Goal: Information Seeking & Learning: Learn about a topic

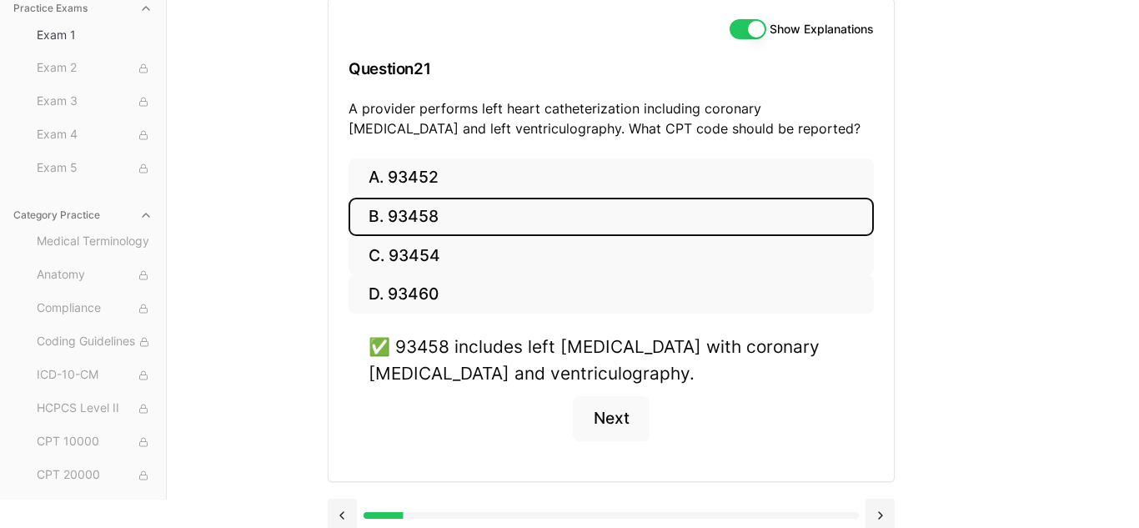
scroll to position [199, 0]
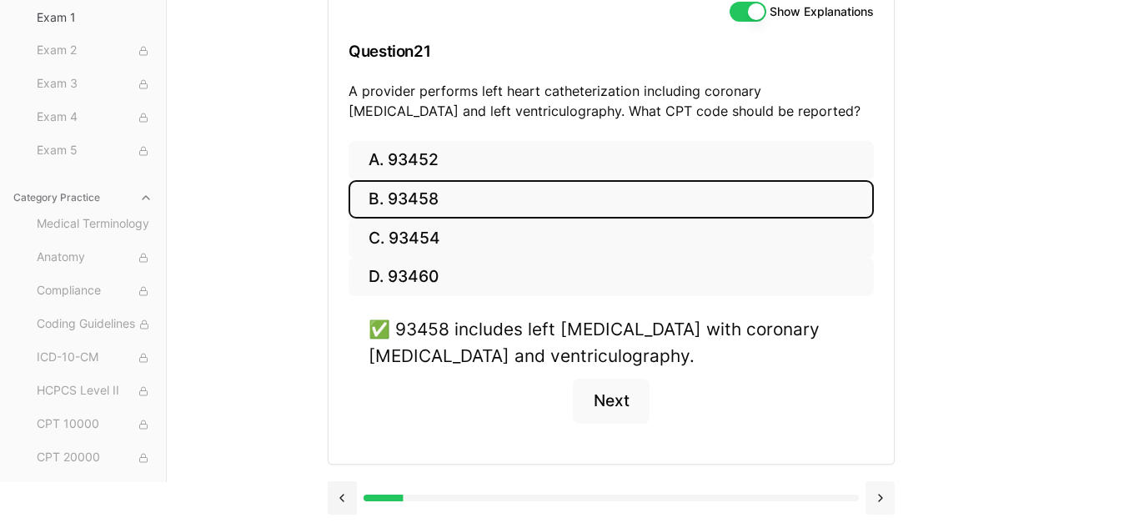
click at [877, 502] on button at bounding box center [879, 497] width 29 height 33
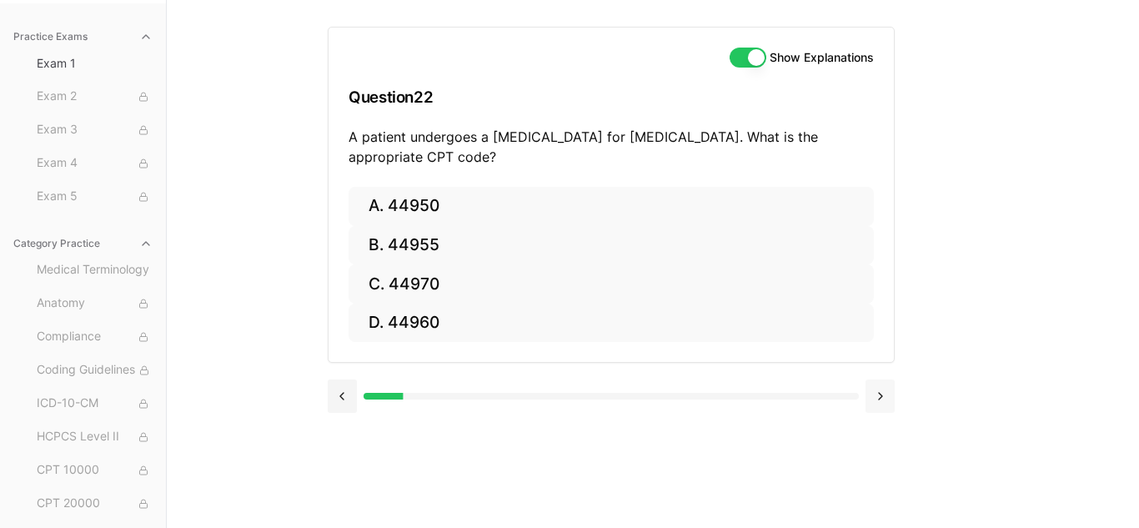
scroll to position [153, 0]
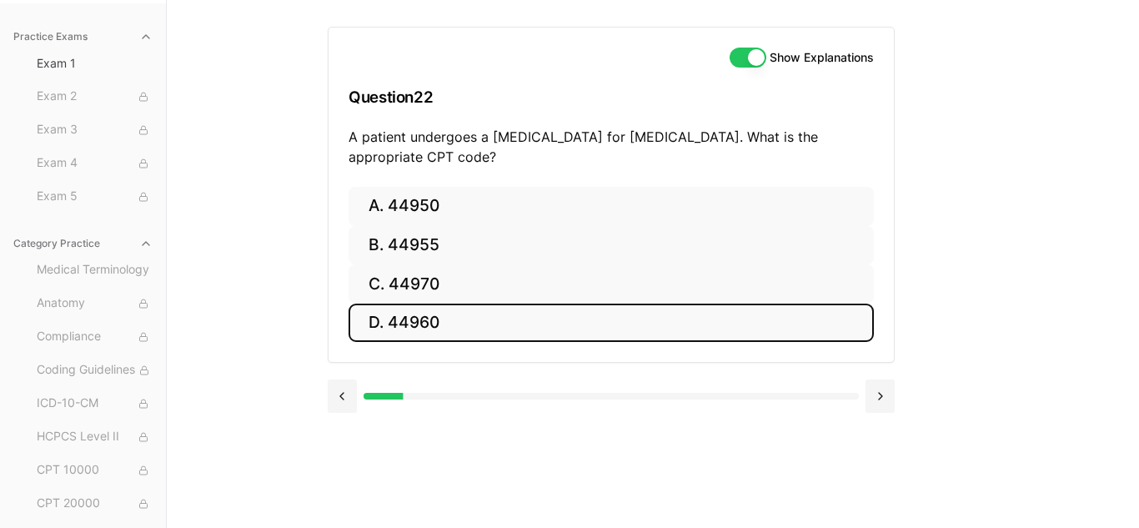
click at [423, 327] on button "D. 44960" at bounding box center [610, 322] width 525 height 39
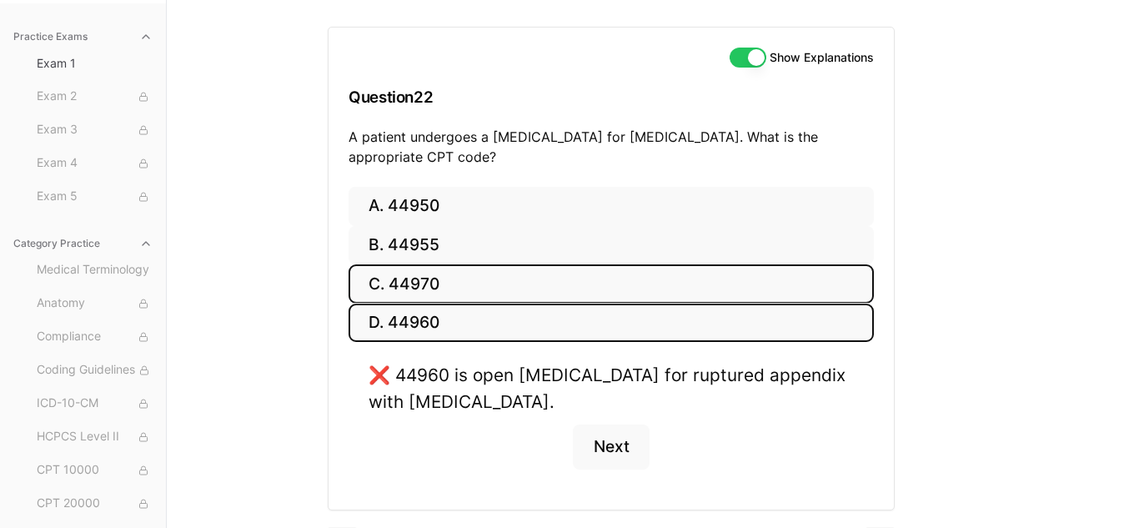
click at [413, 287] on button "C. 44970" at bounding box center [610, 283] width 525 height 39
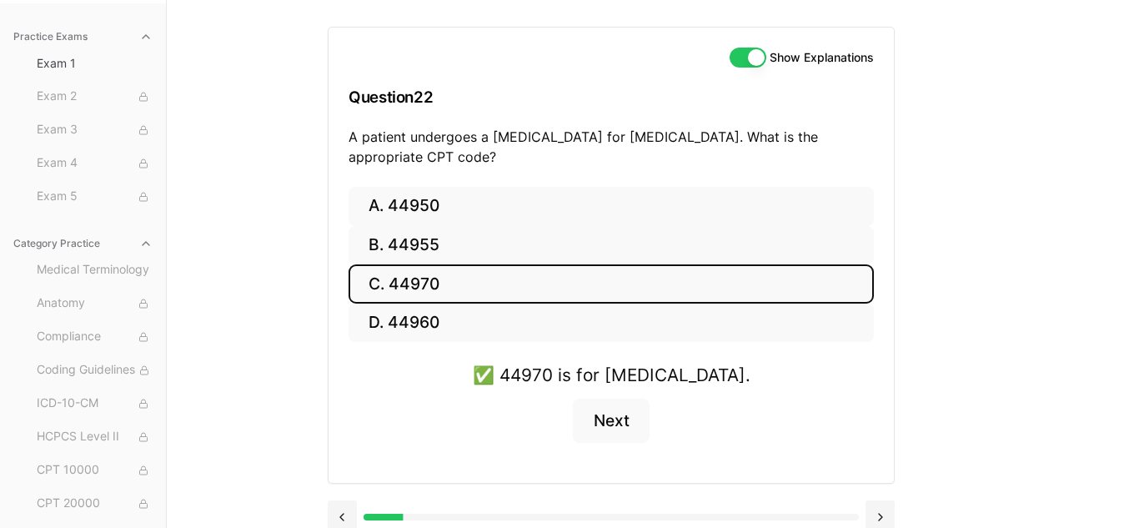
scroll to position [173, 0]
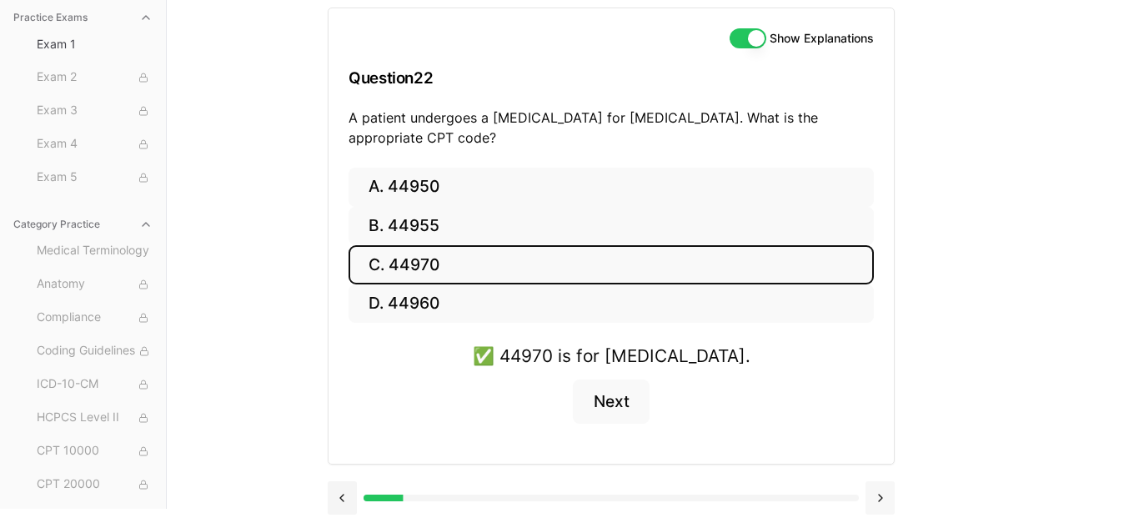
click at [878, 498] on button at bounding box center [879, 497] width 29 height 33
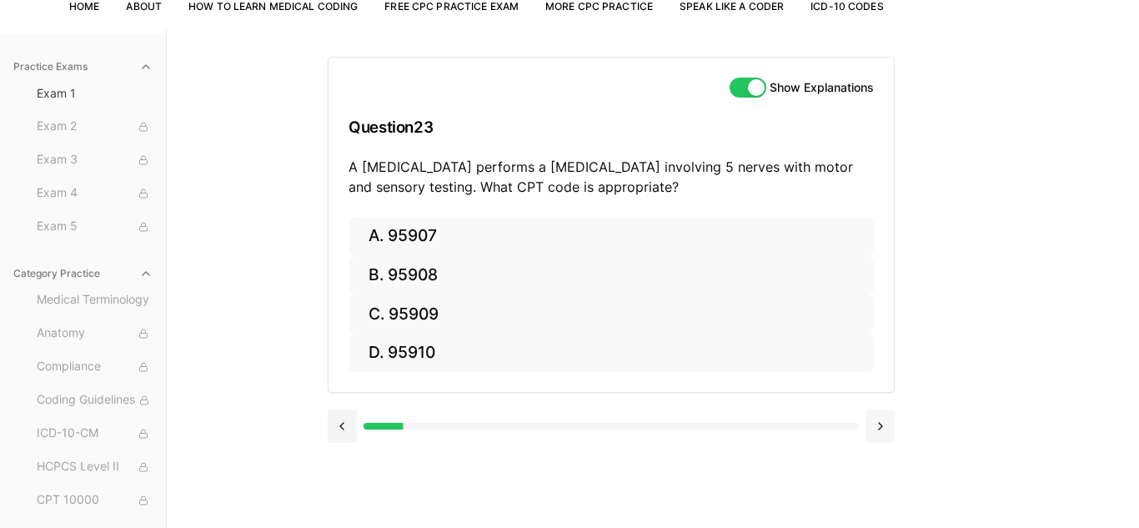
scroll to position [153, 0]
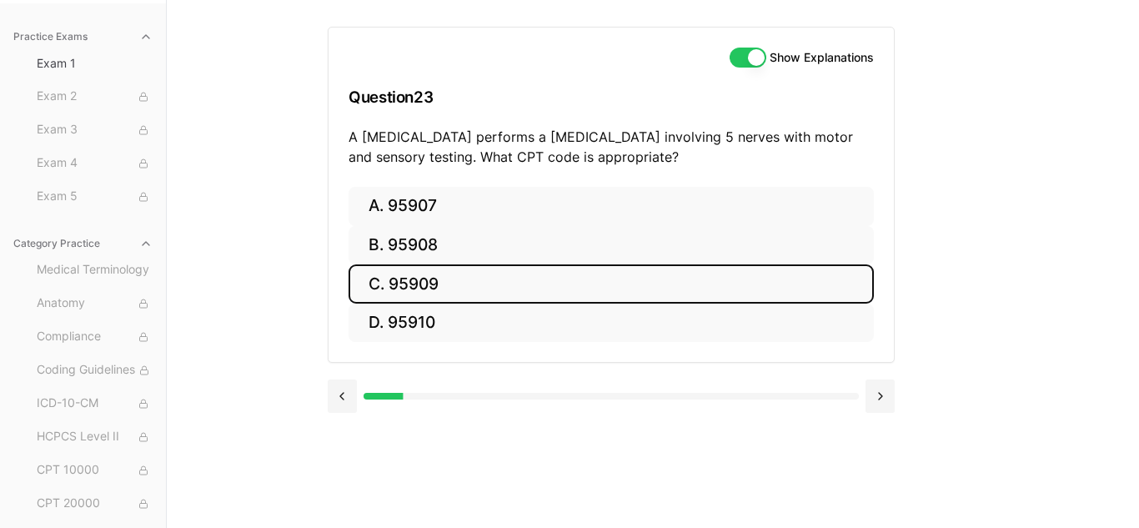
click at [406, 275] on button "C. 95909" at bounding box center [610, 283] width 525 height 39
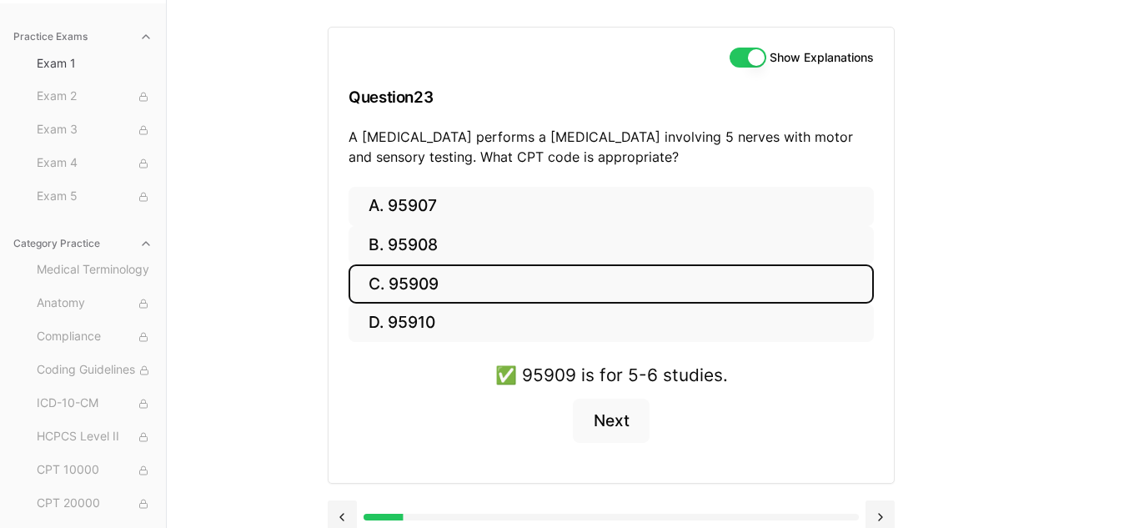
scroll to position [173, 0]
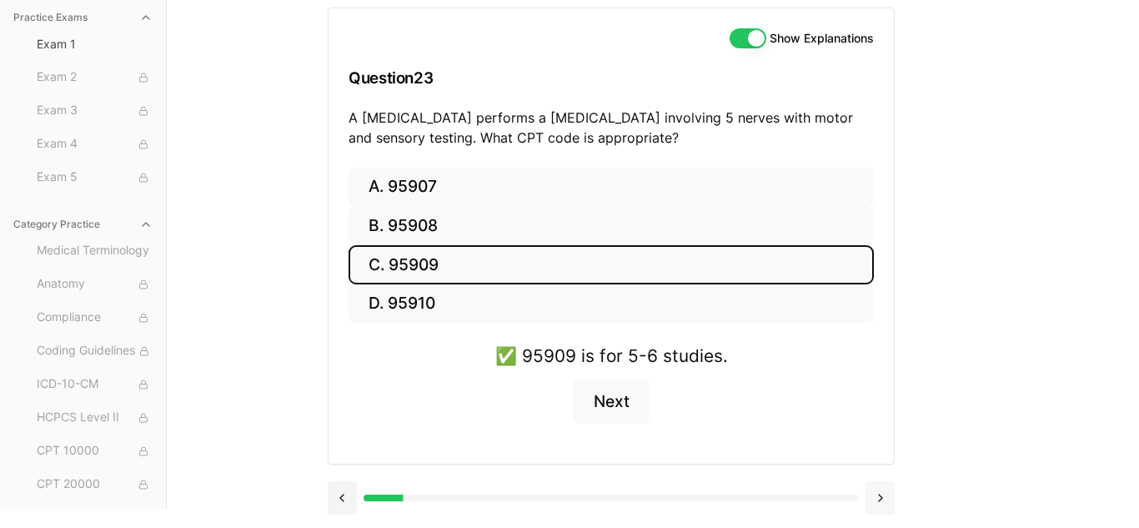
click at [885, 498] on button at bounding box center [879, 497] width 29 height 33
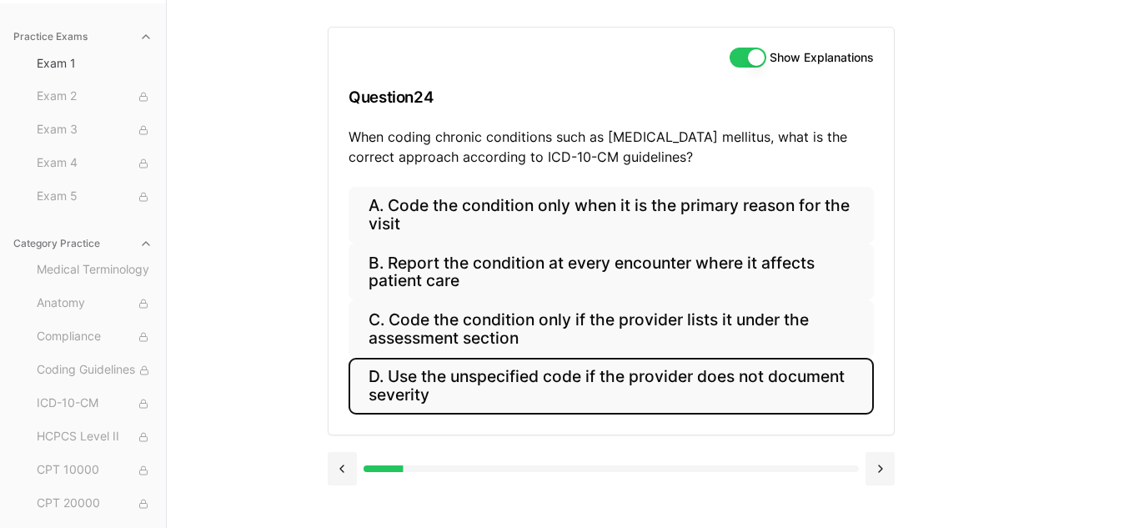
click at [457, 392] on button "D. Use the unspecified code if the provider does not document severity" at bounding box center [610, 386] width 525 height 57
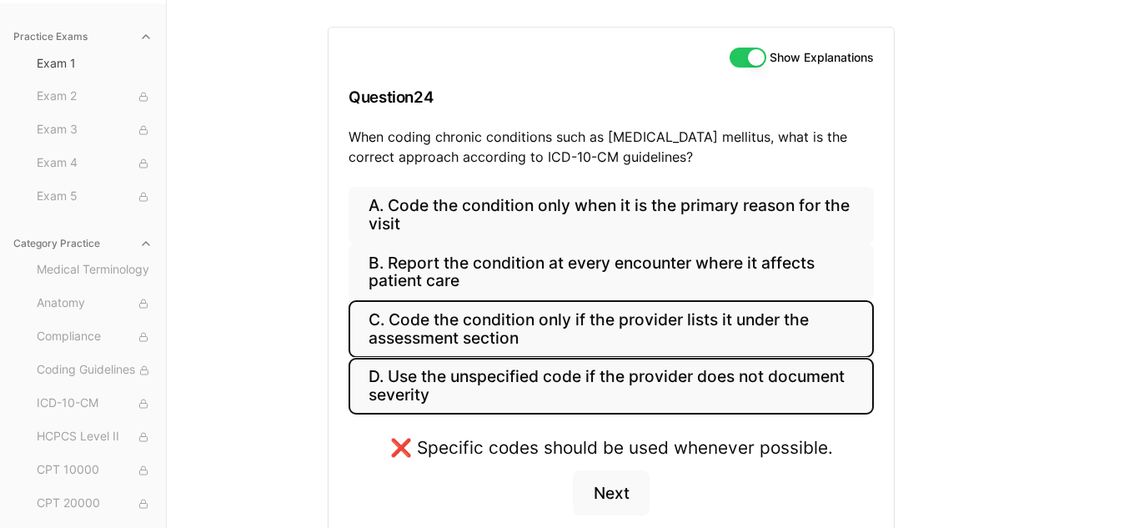
click at [428, 336] on button "C. Code the condition only if the provider lists it under the assessment section" at bounding box center [610, 328] width 525 height 57
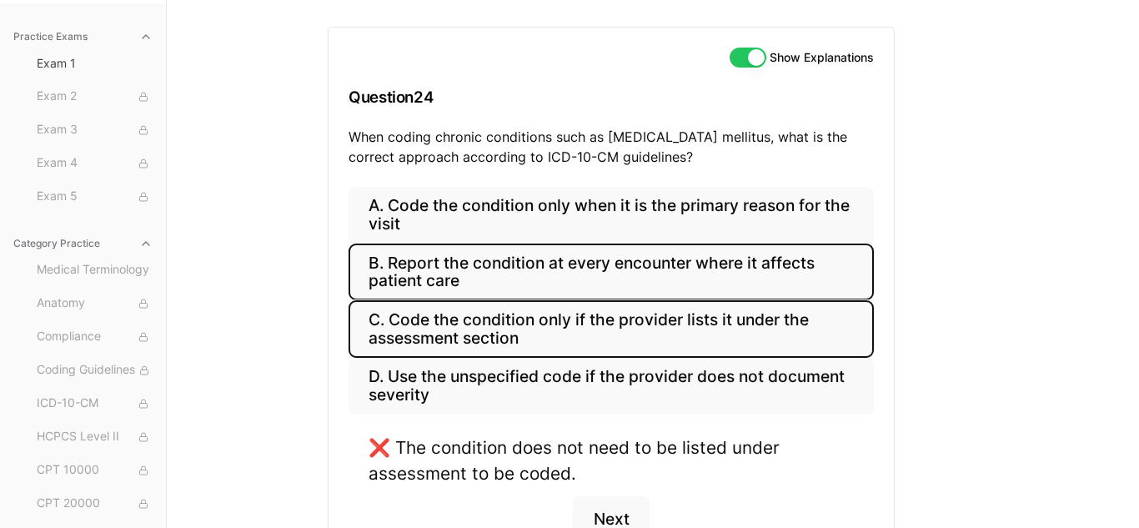
click at [407, 249] on button "B. Report the condition at every encounter where it affects patient care" at bounding box center [610, 271] width 525 height 57
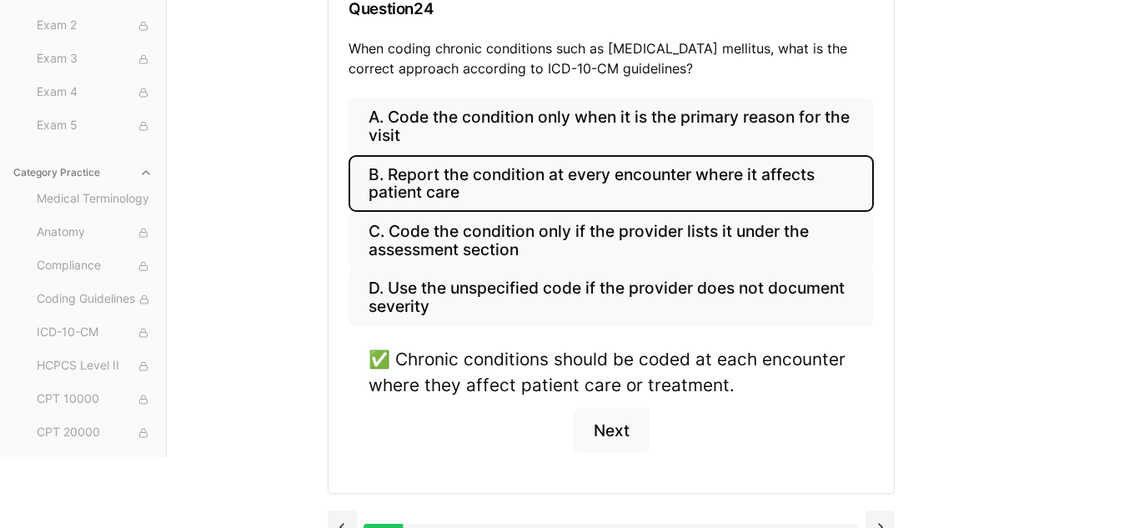
scroll to position [271, 0]
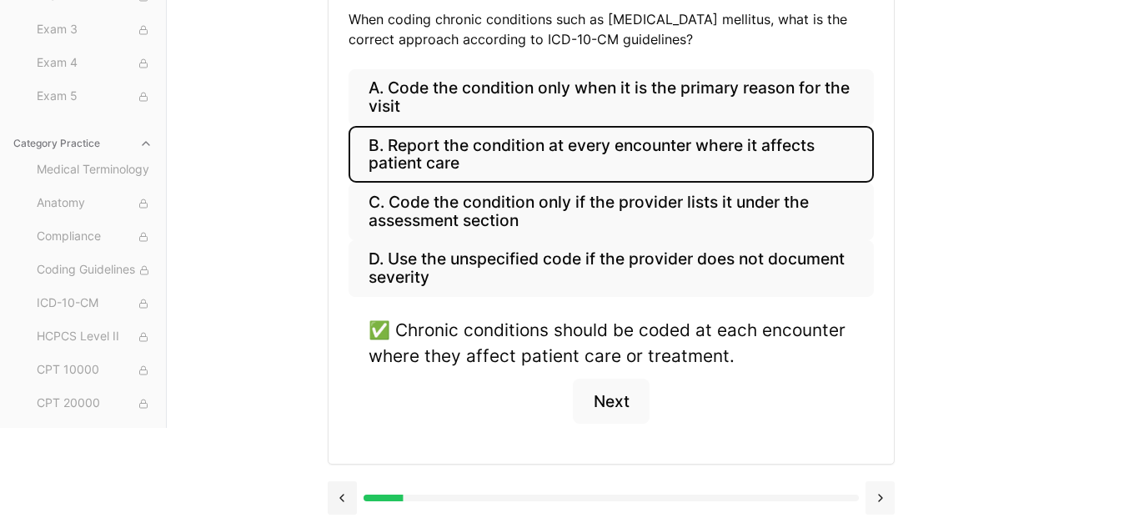
click at [877, 498] on button at bounding box center [879, 497] width 29 height 33
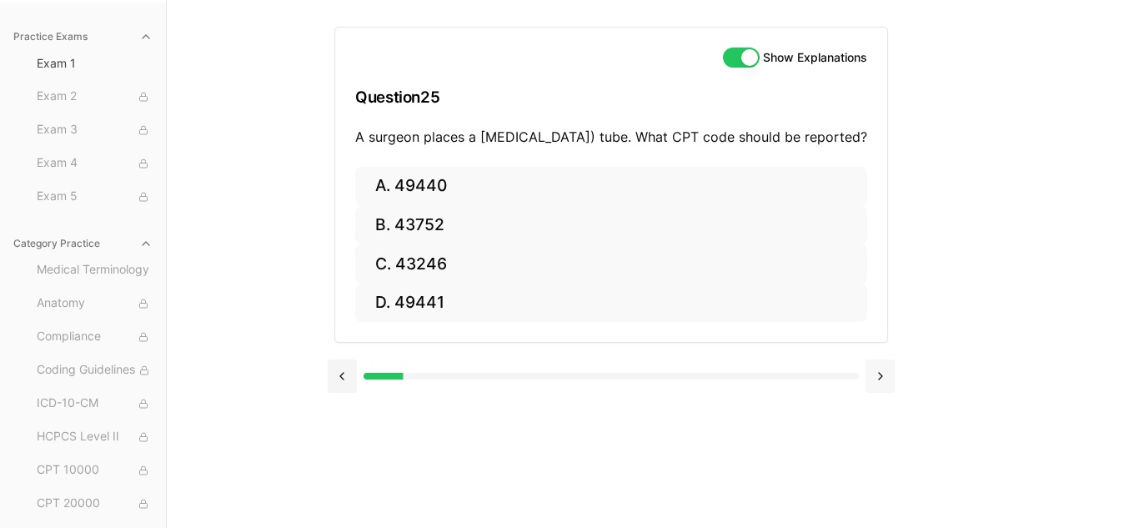
scroll to position [153, 0]
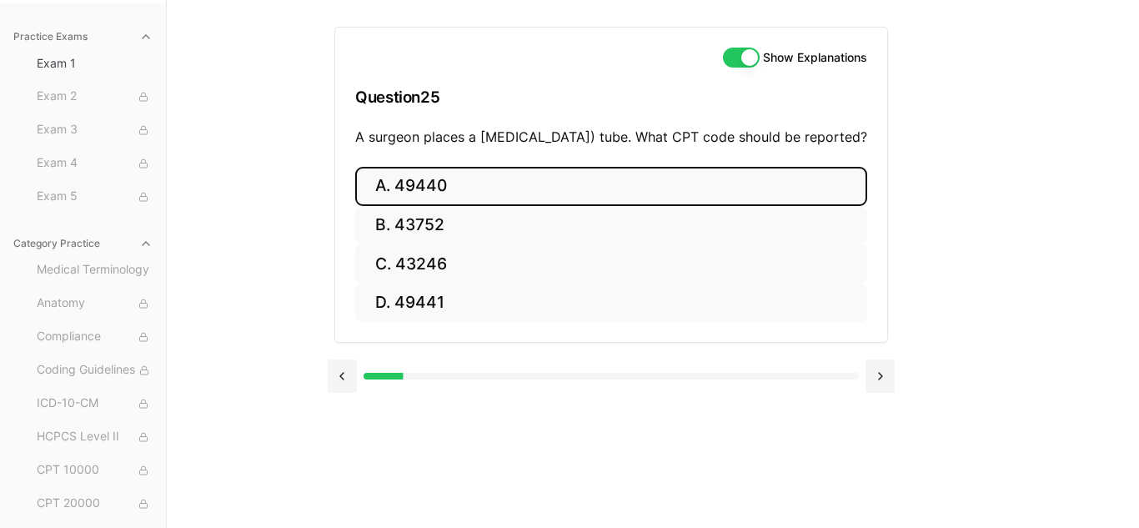
click at [591, 206] on button "A. 49440" at bounding box center [611, 186] width 512 height 39
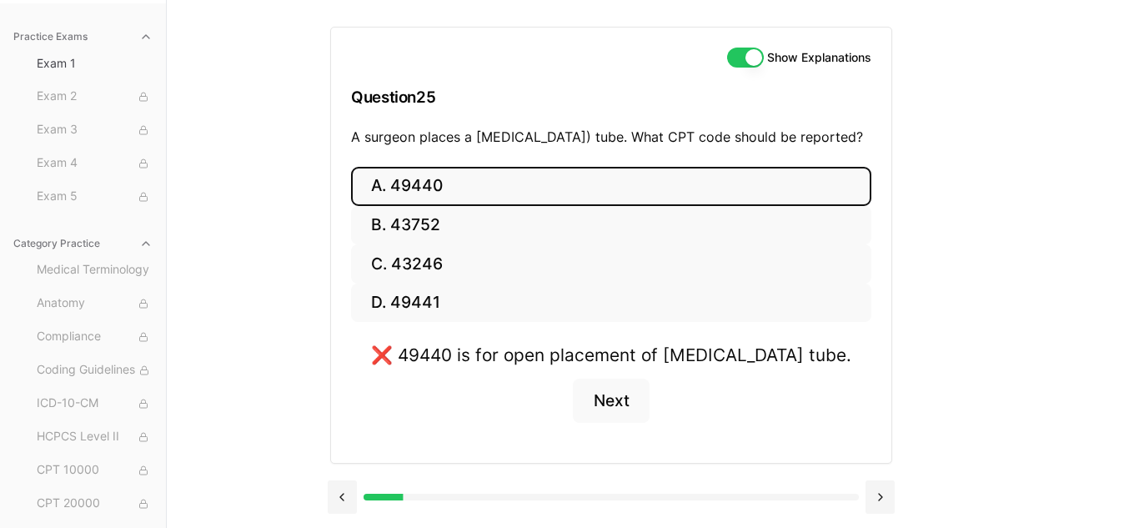
click at [591, 206] on button "A. 49440" at bounding box center [611, 186] width 520 height 39
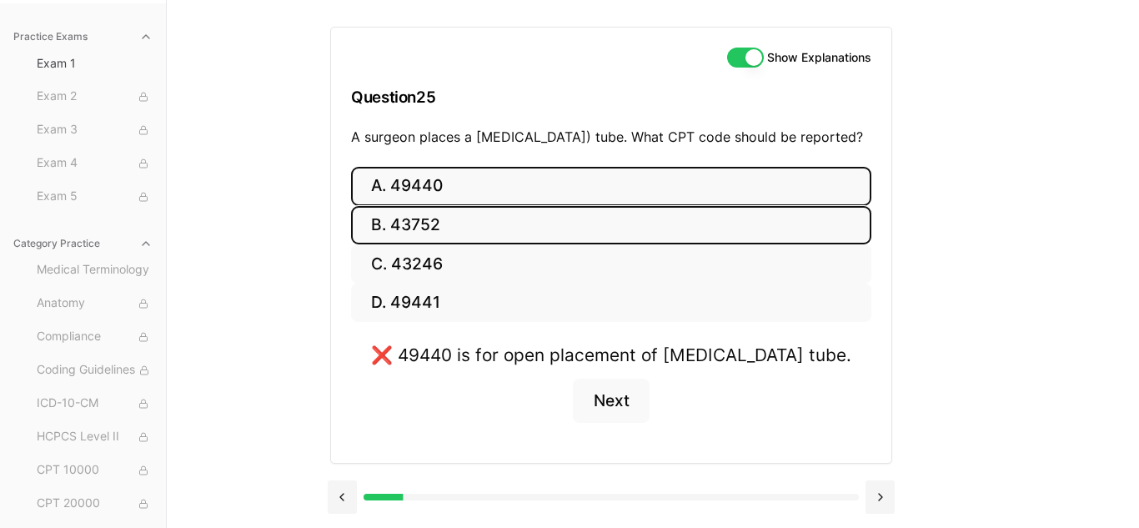
click at [571, 241] on button "B. 43752" at bounding box center [611, 225] width 520 height 39
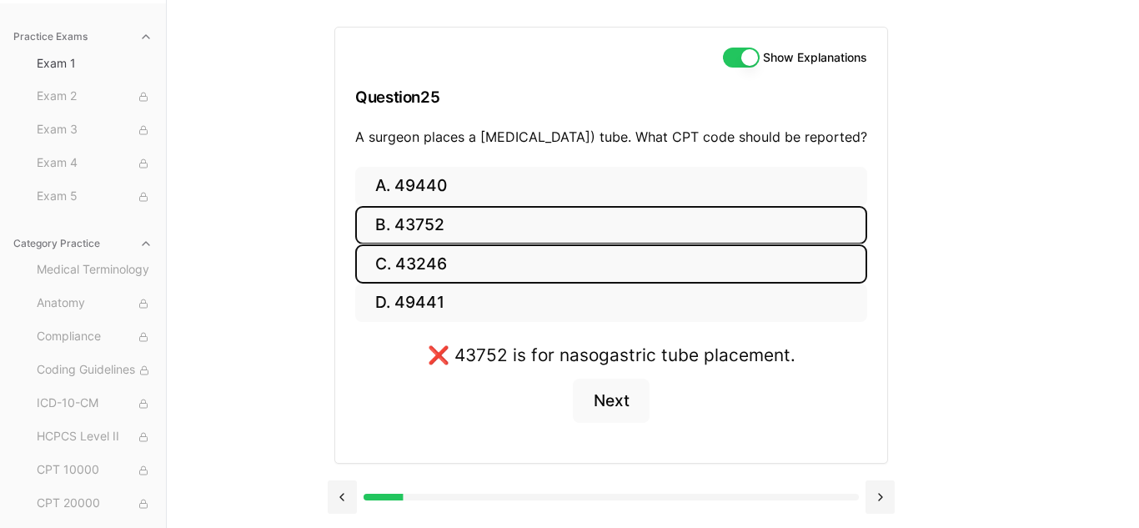
click at [562, 280] on button "C. 43246" at bounding box center [611, 263] width 512 height 39
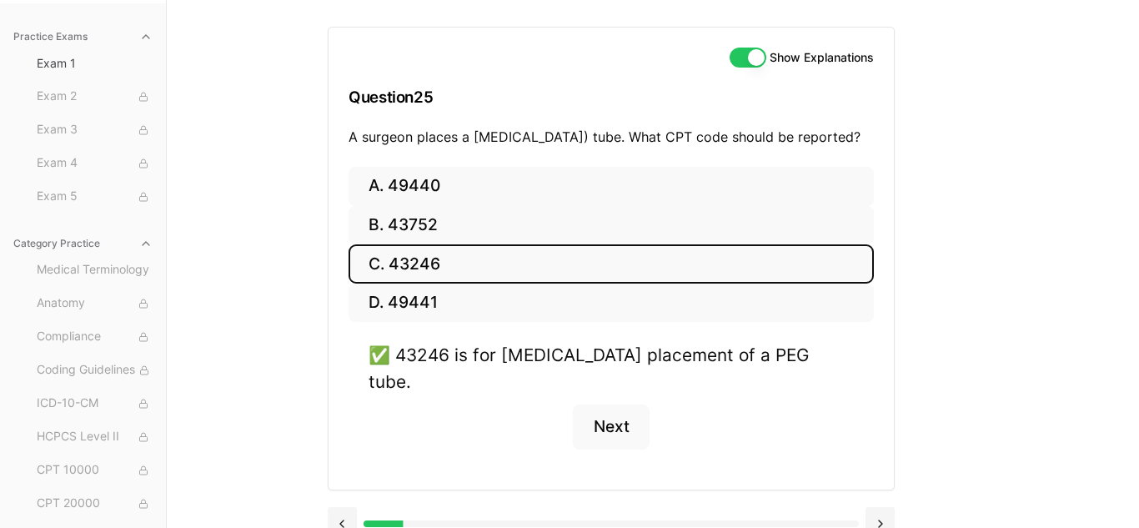
scroll to position [173, 0]
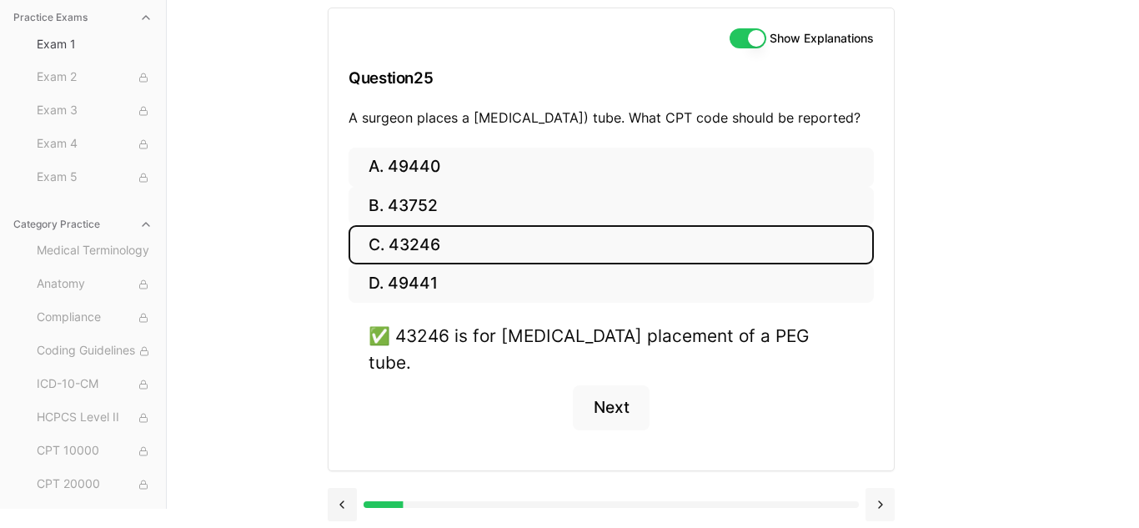
click at [878, 497] on button at bounding box center [879, 504] width 29 height 33
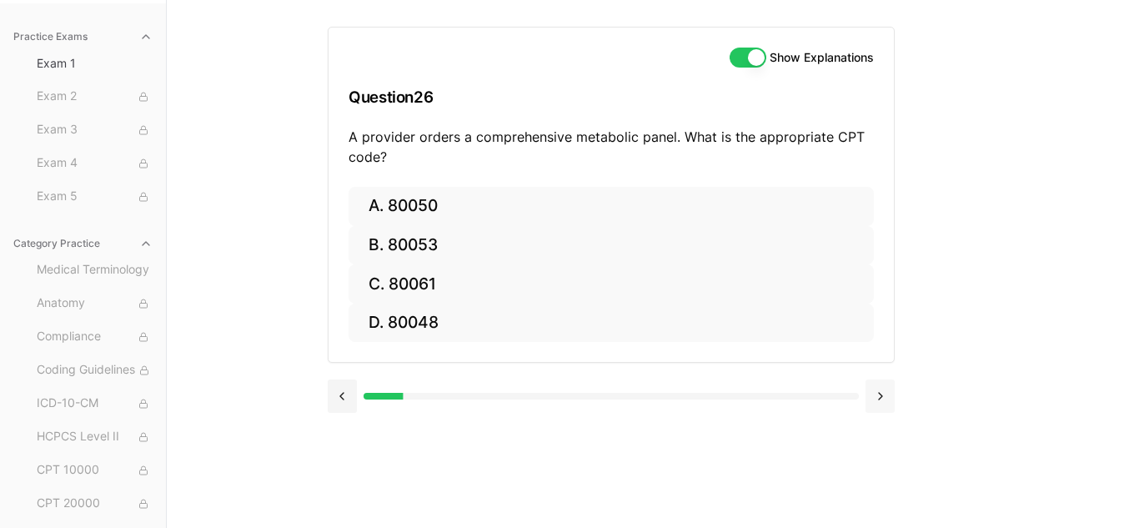
scroll to position [153, 0]
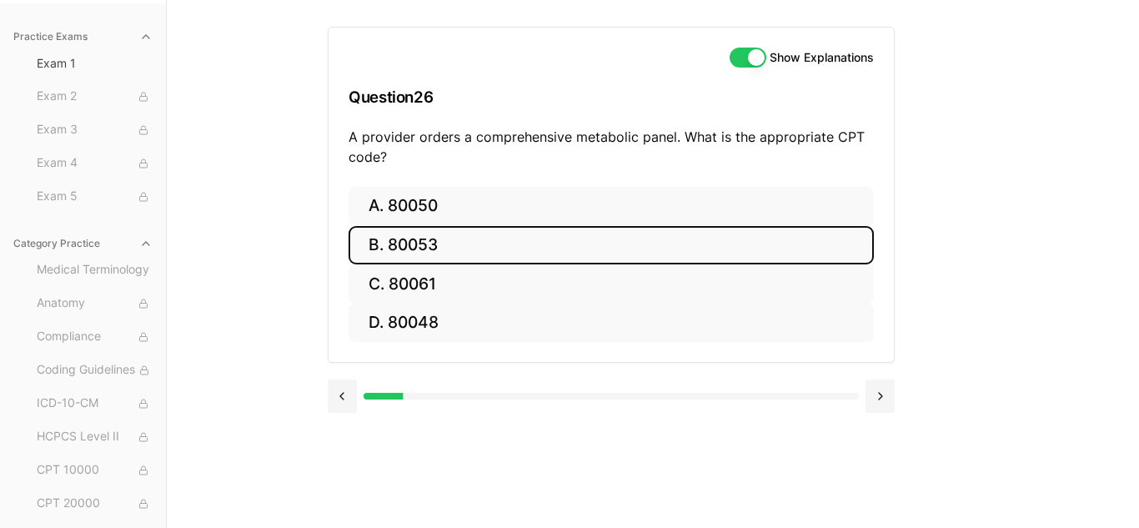
click at [436, 250] on button "B. 80053" at bounding box center [610, 245] width 525 height 39
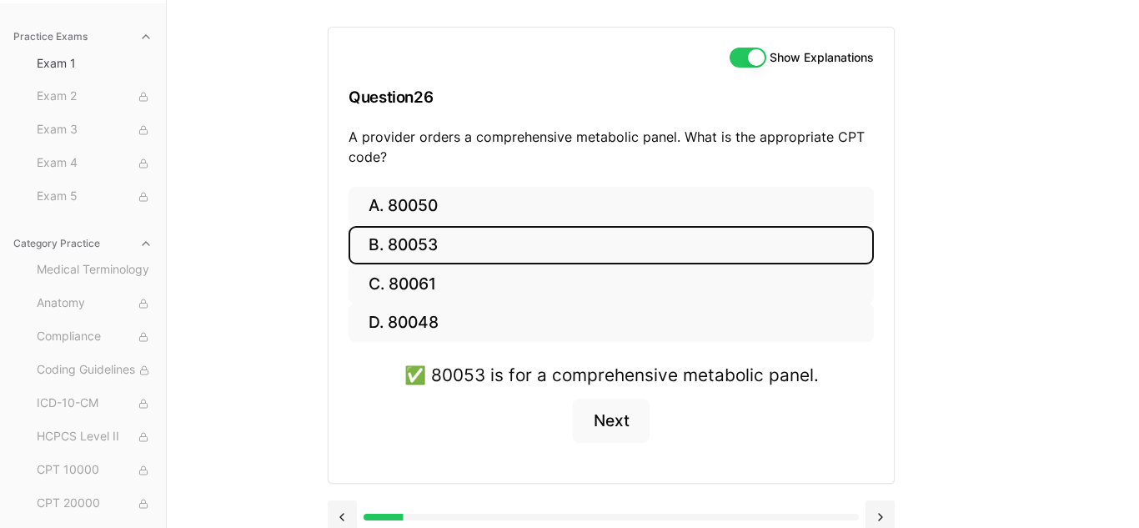
scroll to position [173, 0]
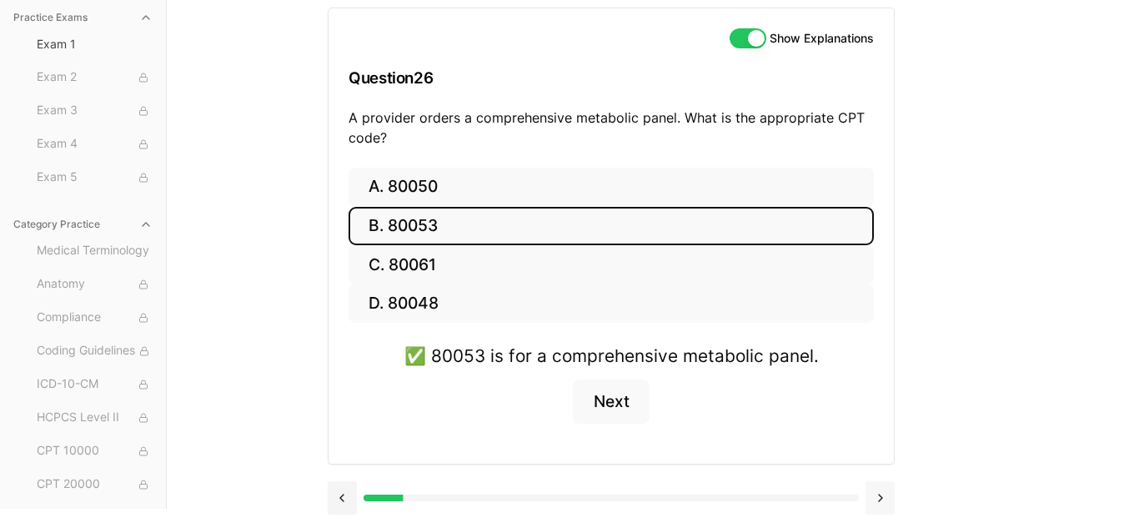
click at [879, 494] on button at bounding box center [879, 497] width 29 height 33
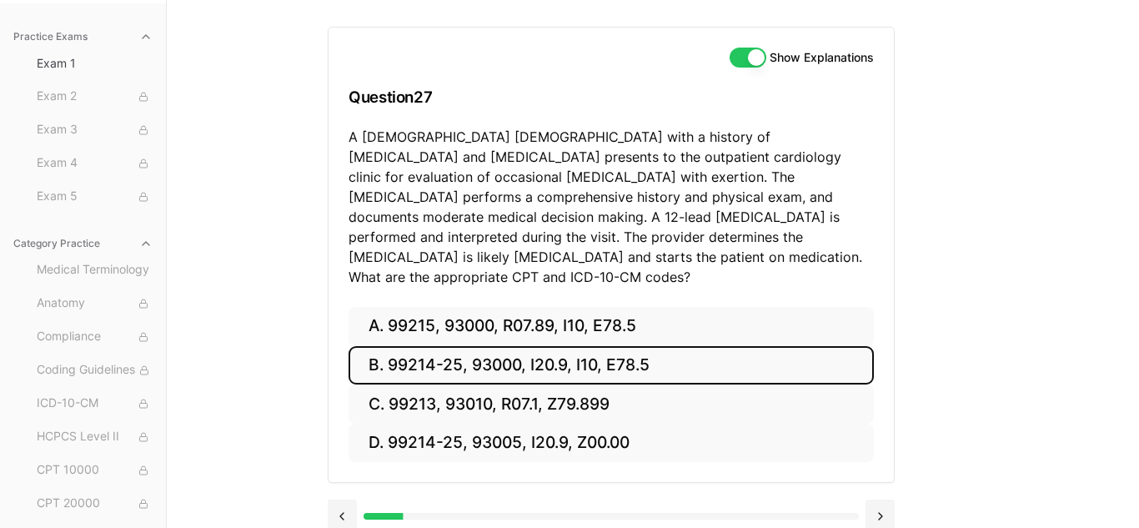
click at [634, 358] on button "B. 99214-25, 93000, I20.9, I10, E78.5" at bounding box center [610, 365] width 525 height 39
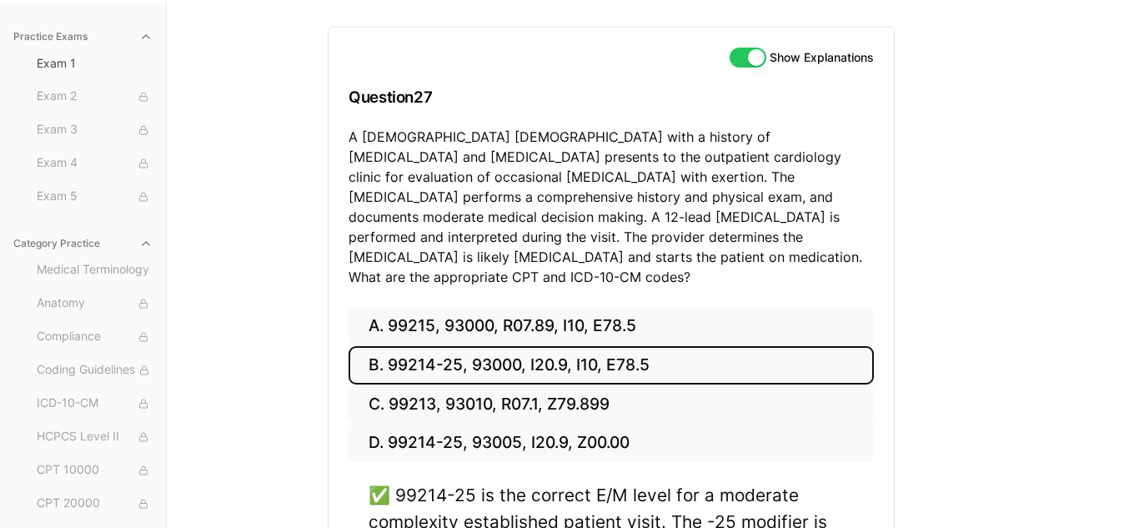
scroll to position [429, 0]
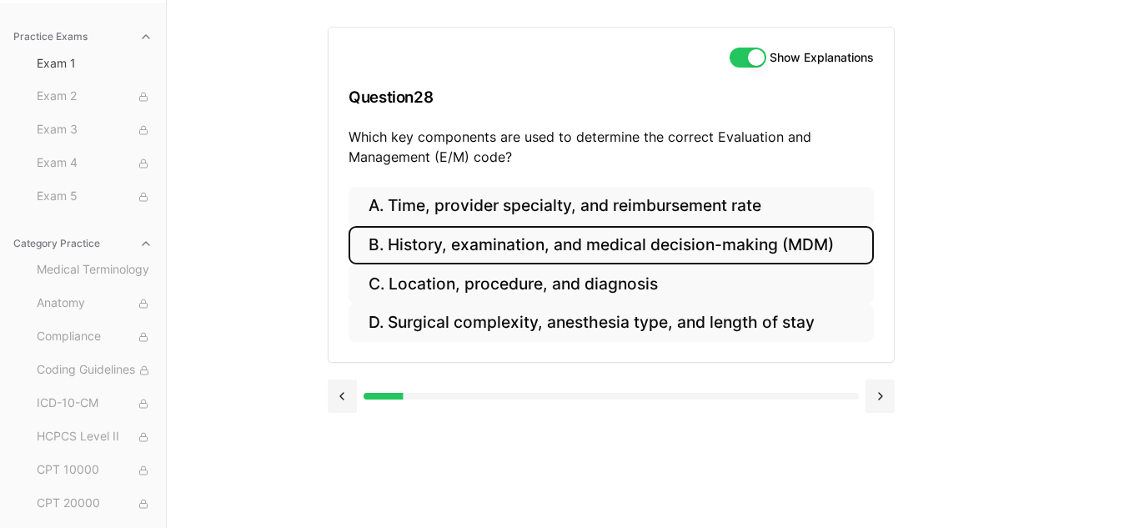
click at [607, 258] on button "B. History, examination, and medical decision-making (MDM)" at bounding box center [610, 245] width 525 height 39
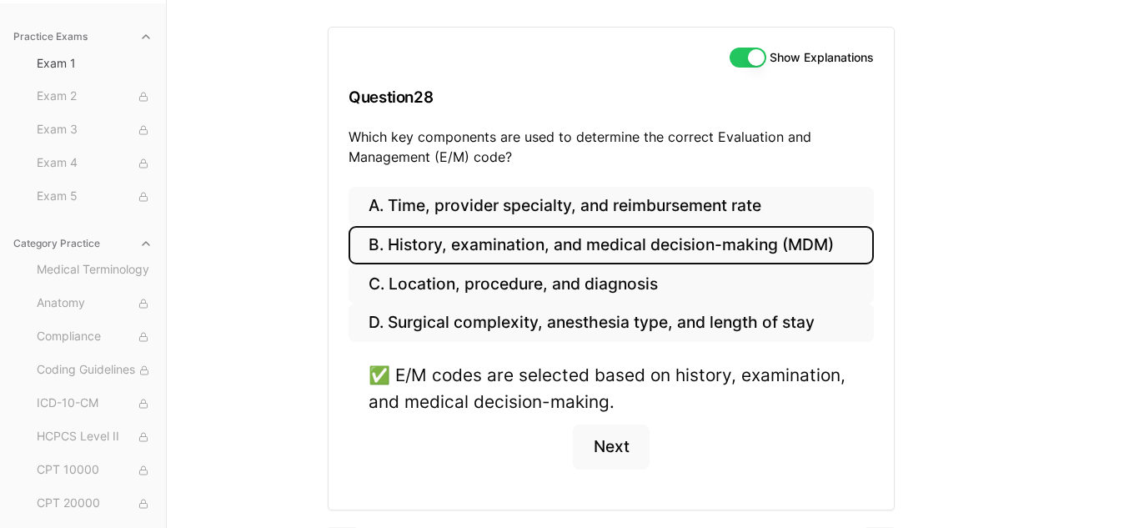
scroll to position [199, 0]
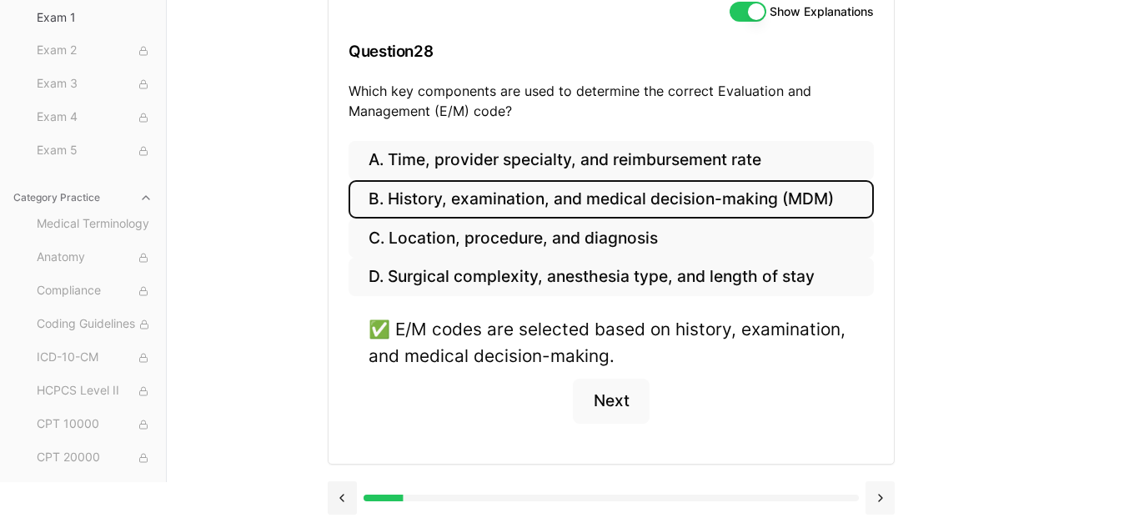
click at [878, 493] on button at bounding box center [879, 497] width 29 height 33
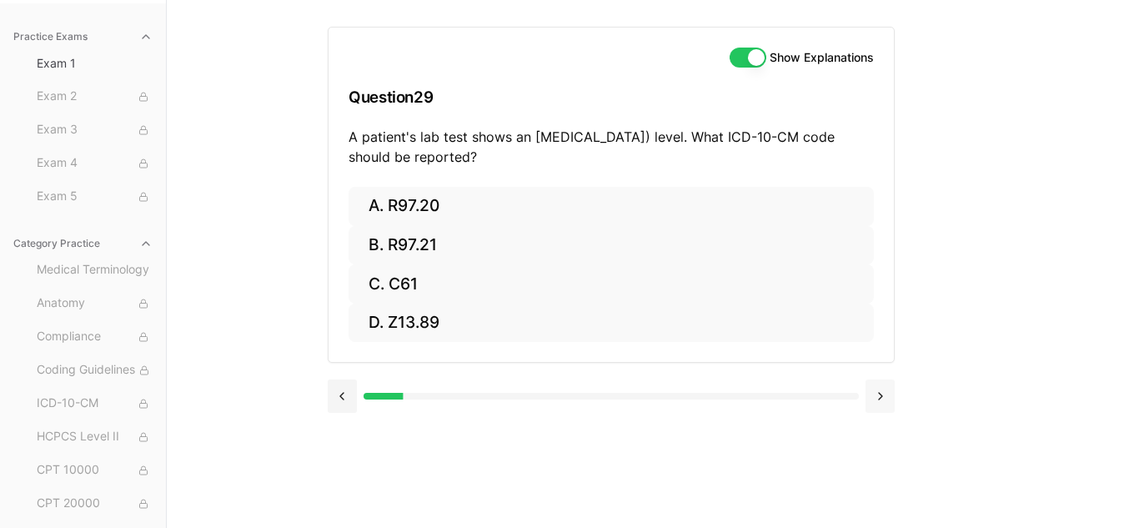
scroll to position [153, 0]
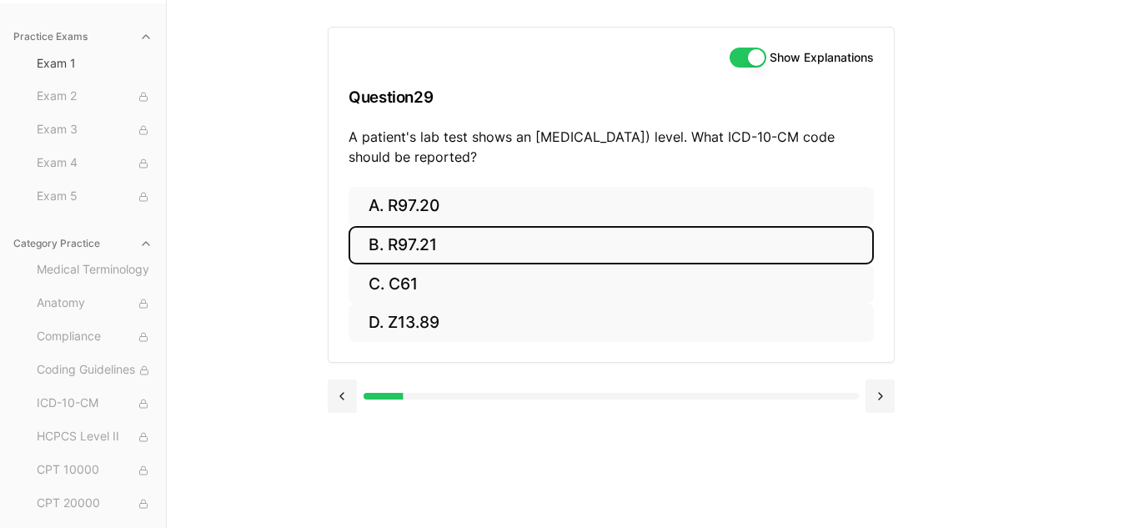
click at [512, 244] on button "B. R97.21" at bounding box center [610, 245] width 525 height 39
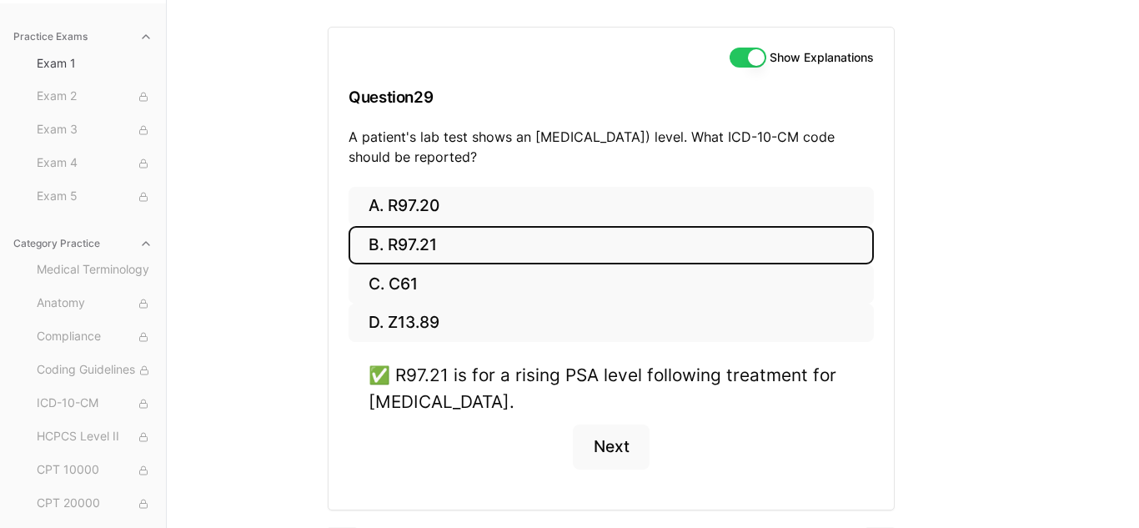
scroll to position [199, 0]
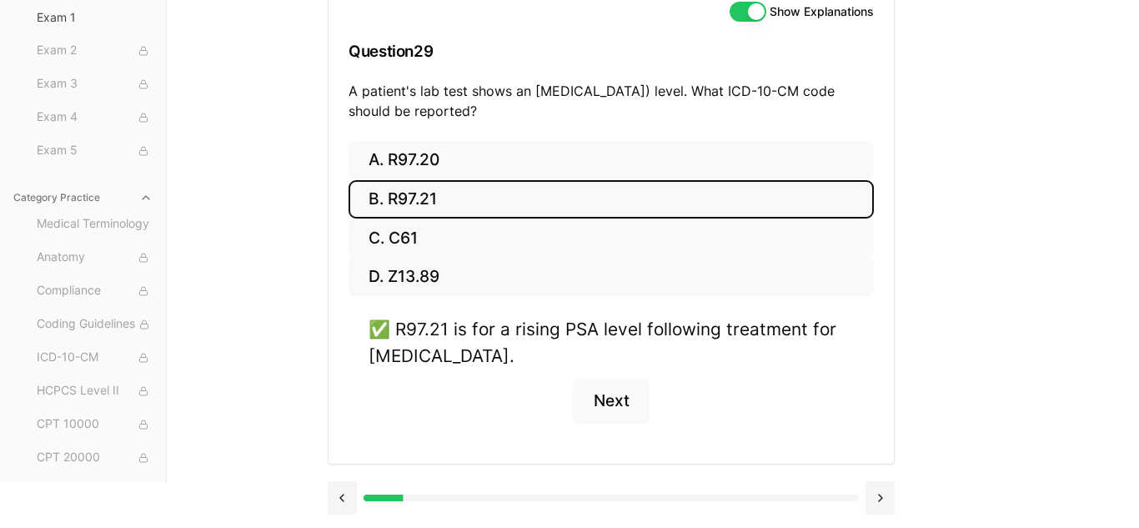
click at [863, 501] on div at bounding box center [611, 497] width 567 height 33
click at [879, 498] on button at bounding box center [879, 497] width 29 height 33
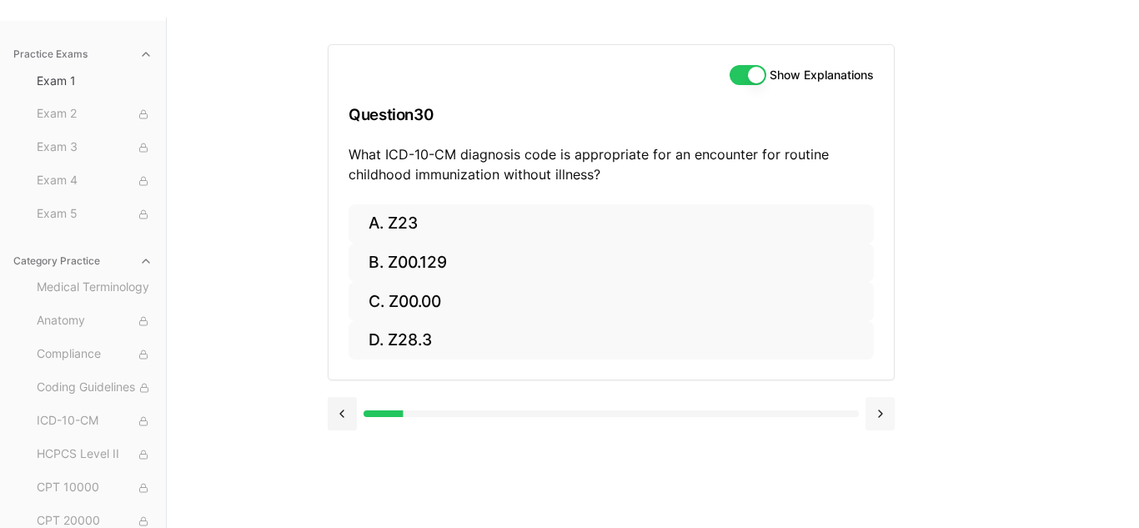
scroll to position [138, 0]
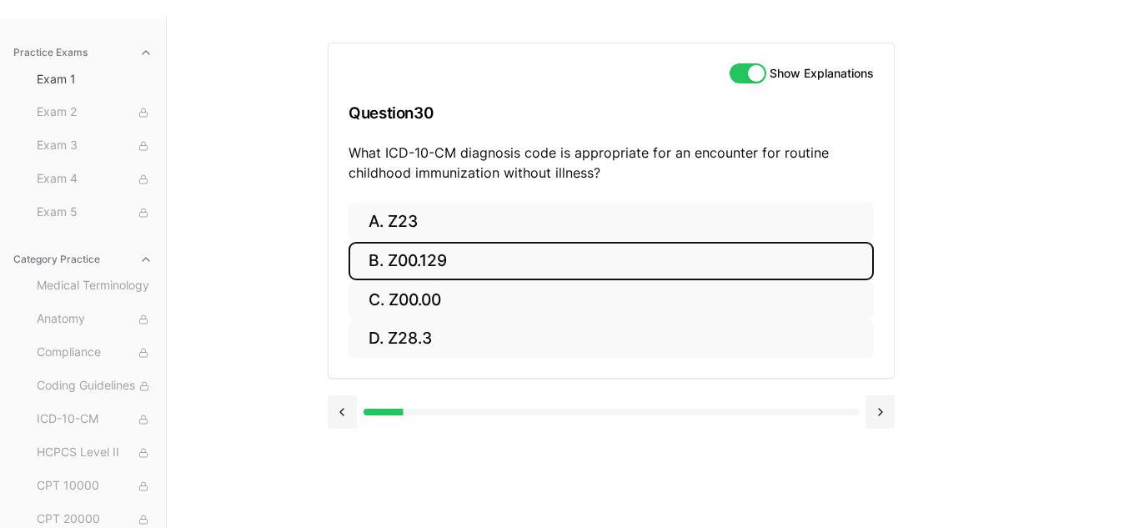
click at [433, 264] on button "B. Z00.129" at bounding box center [610, 261] width 525 height 39
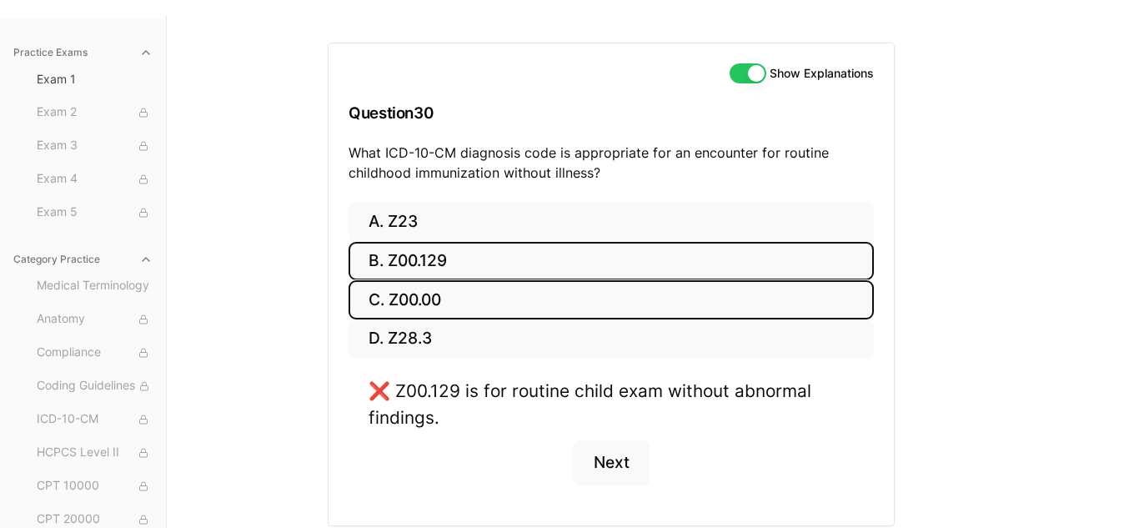
click at [429, 298] on button "C. Z00.00" at bounding box center [610, 299] width 525 height 39
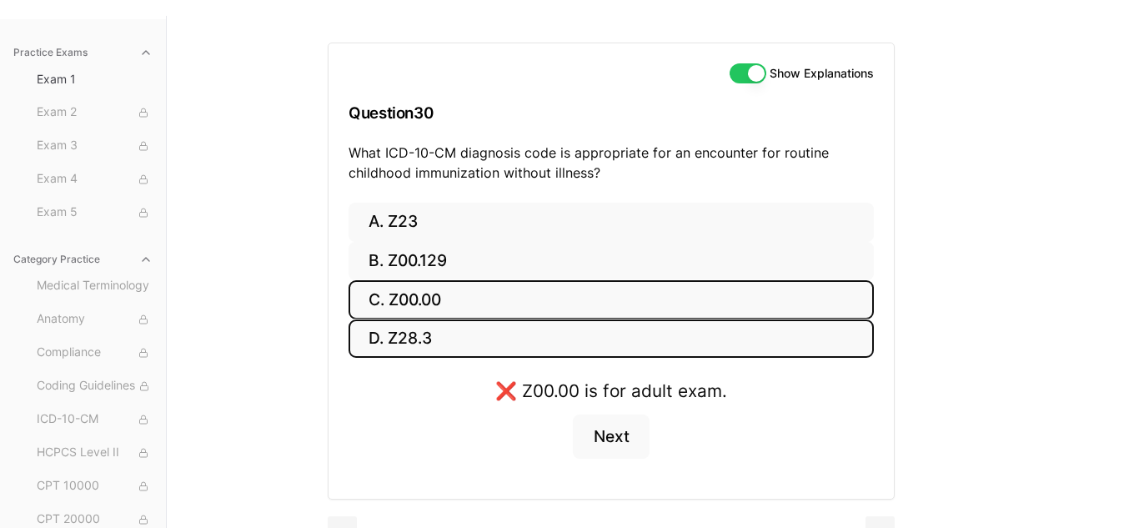
click at [422, 345] on button "D. Z28.3" at bounding box center [610, 338] width 525 height 39
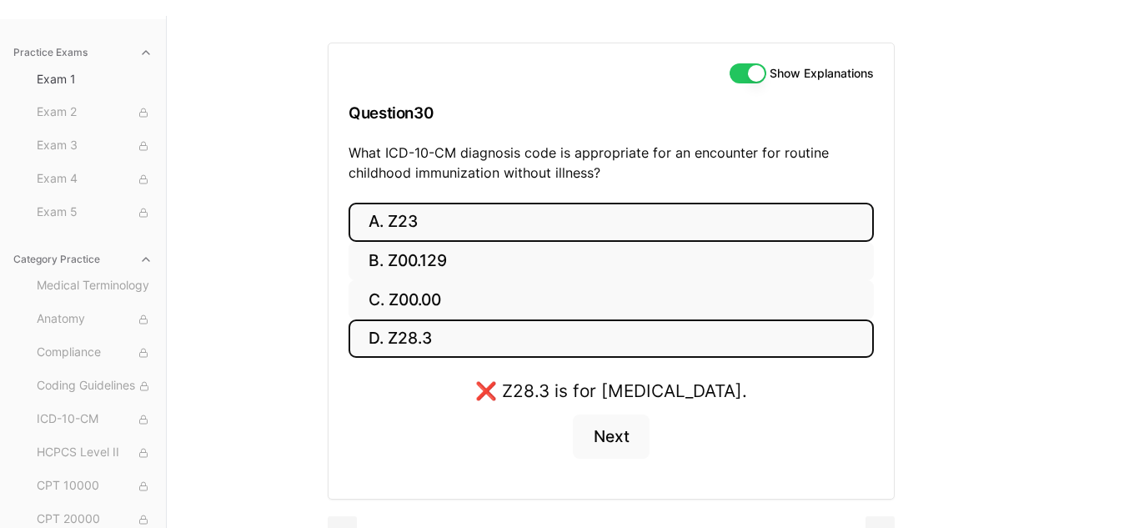
click at [406, 228] on button "A. Z23" at bounding box center [610, 222] width 525 height 39
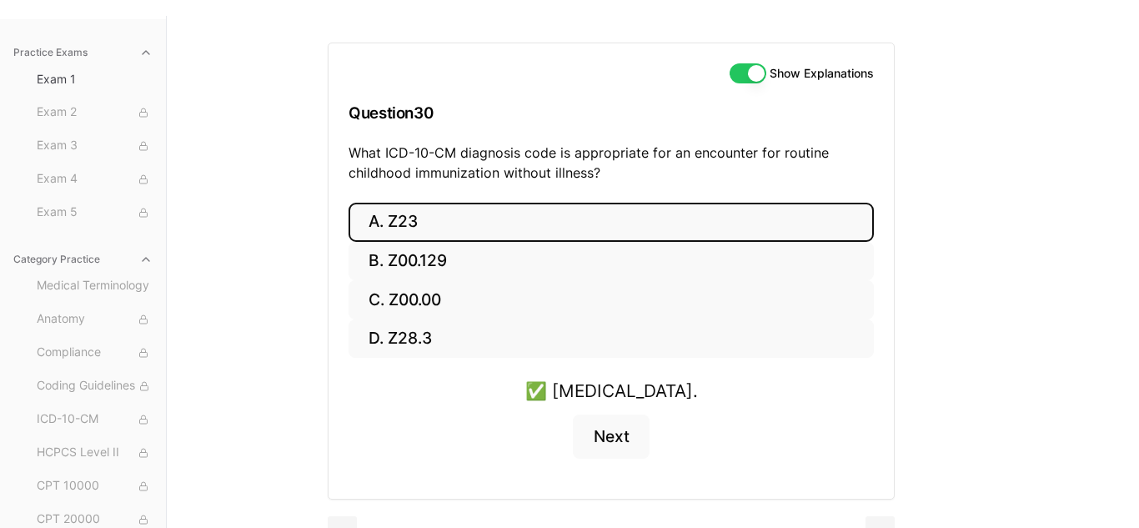
scroll to position [173, 0]
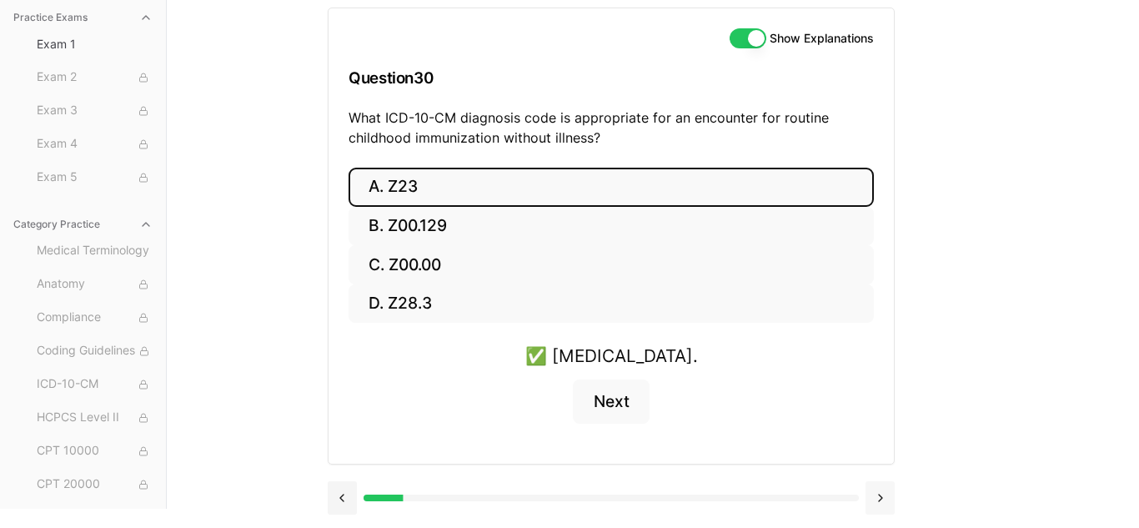
click at [877, 497] on button at bounding box center [879, 497] width 29 height 33
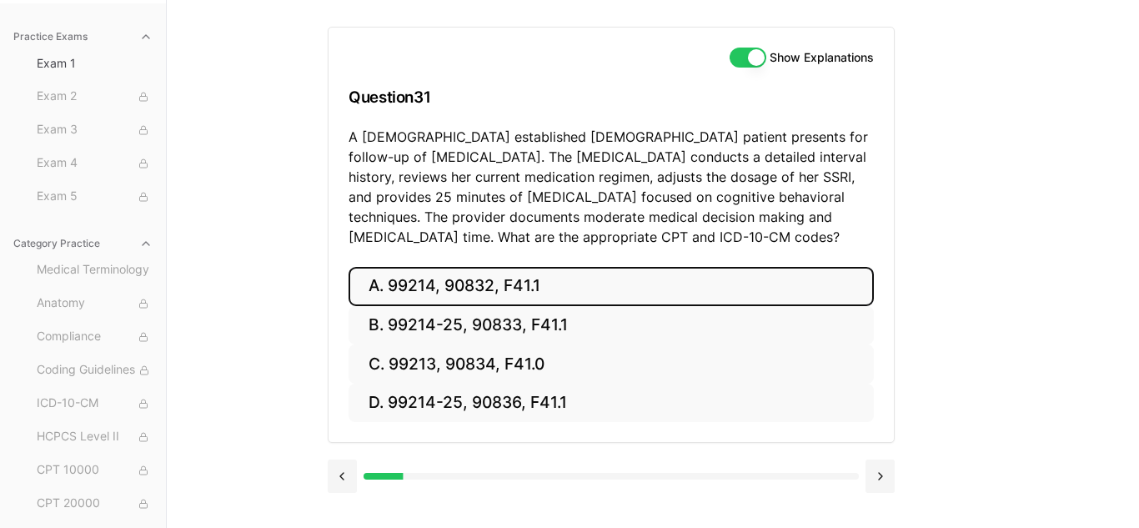
click at [442, 295] on button "A. 99214, 90832, F41.1" at bounding box center [610, 286] width 525 height 39
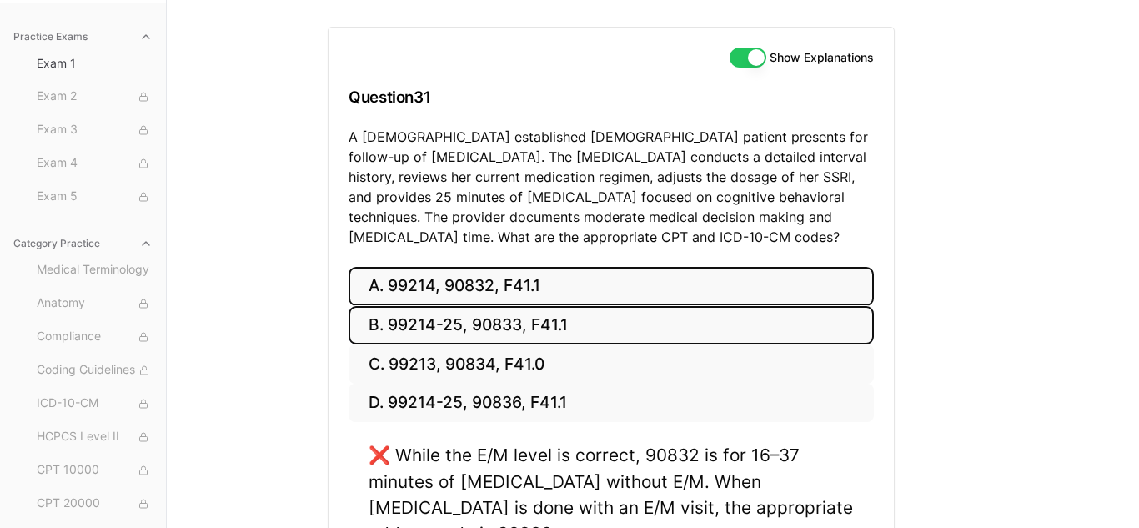
click at [440, 324] on button "B. 99214-25, 90833, F41.1" at bounding box center [610, 325] width 525 height 39
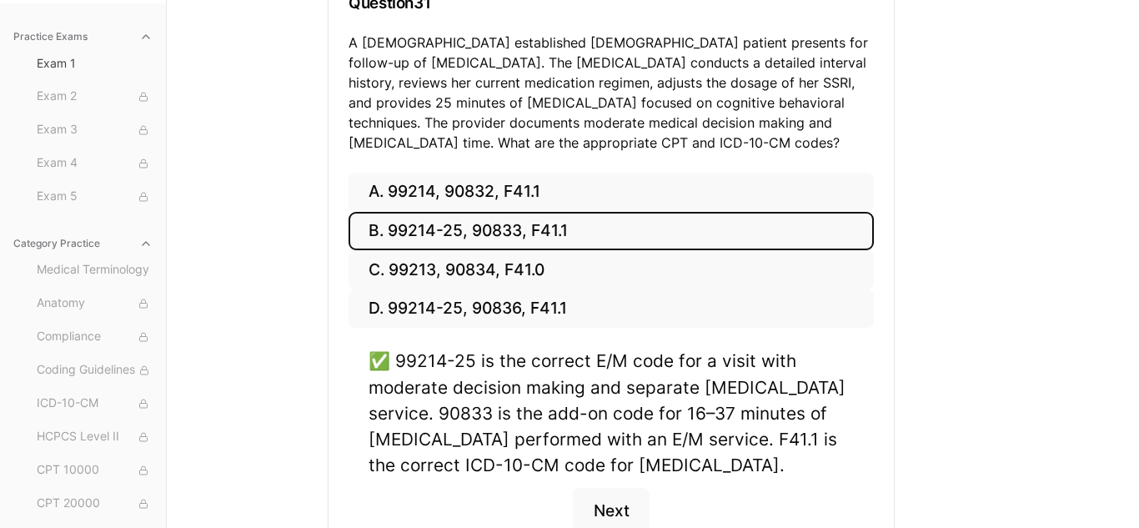
scroll to position [357, 0]
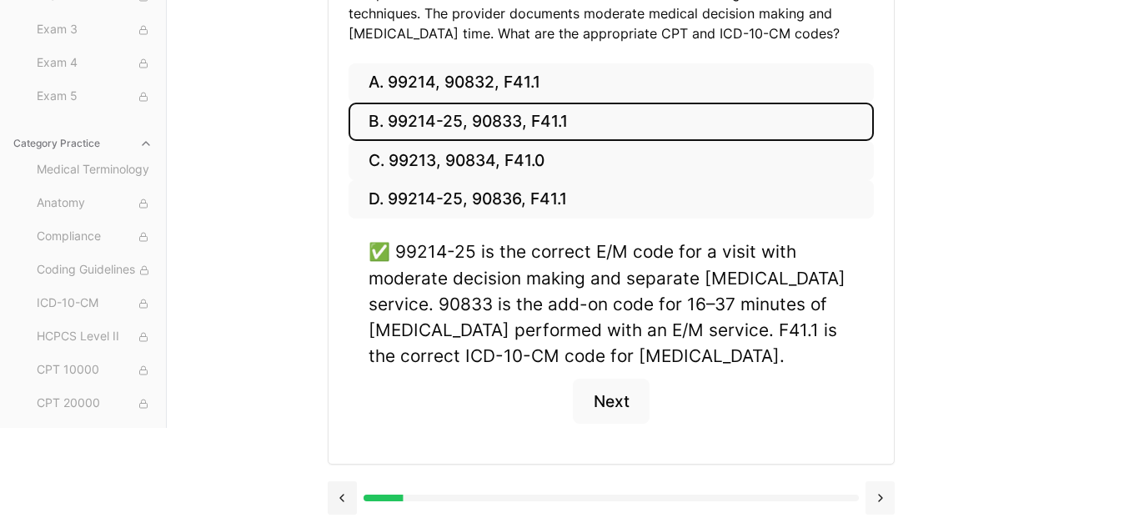
click at [880, 496] on button at bounding box center [879, 497] width 29 height 33
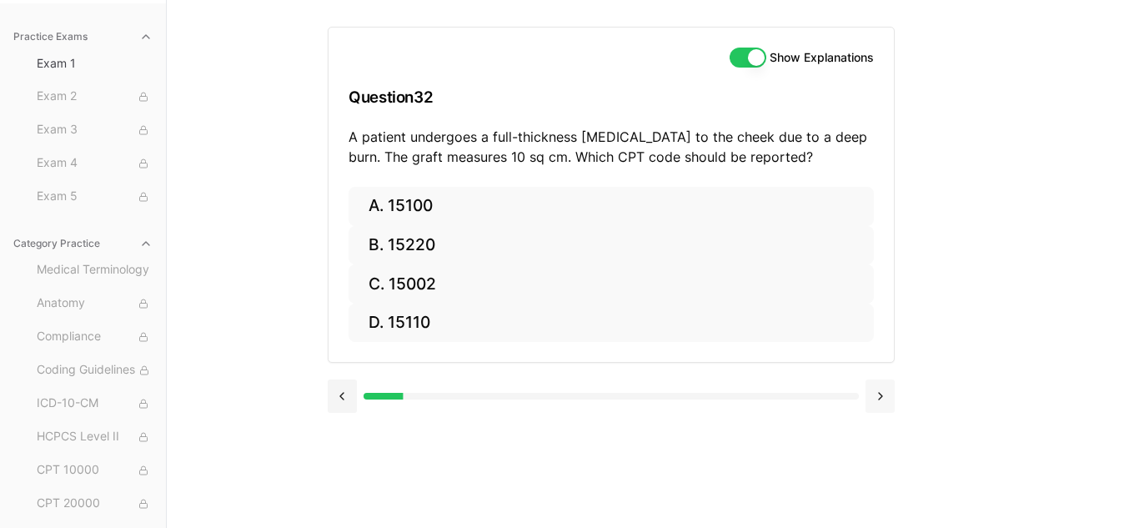
scroll to position [153, 0]
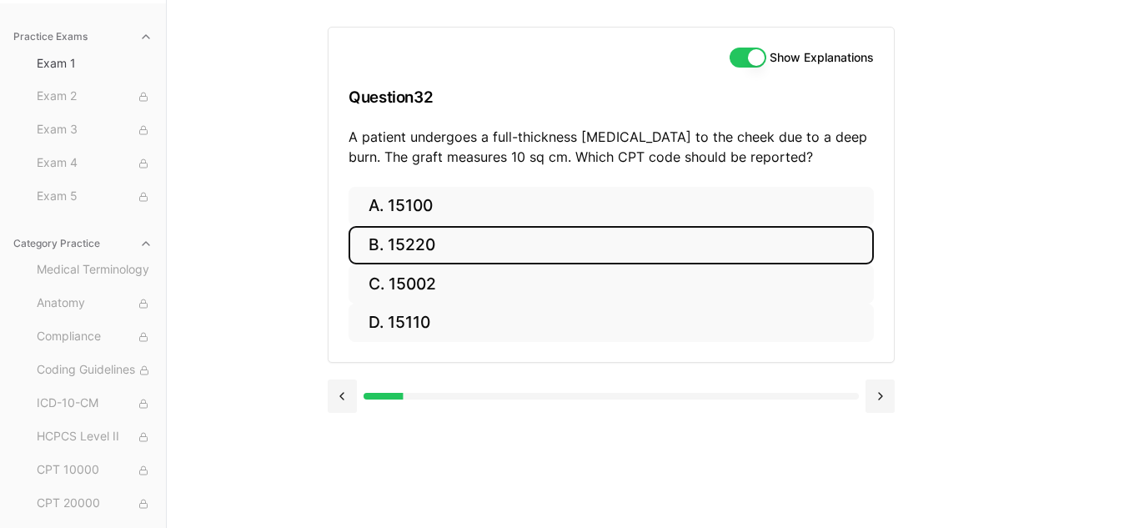
click at [421, 237] on button "B. 15220" at bounding box center [610, 245] width 525 height 39
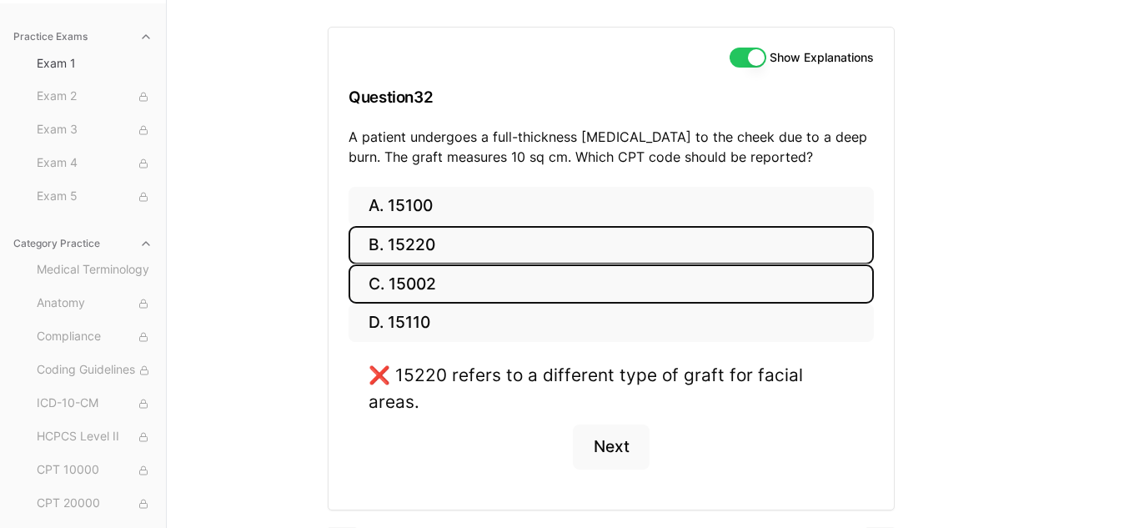
click at [414, 283] on button "C. 15002" at bounding box center [610, 283] width 525 height 39
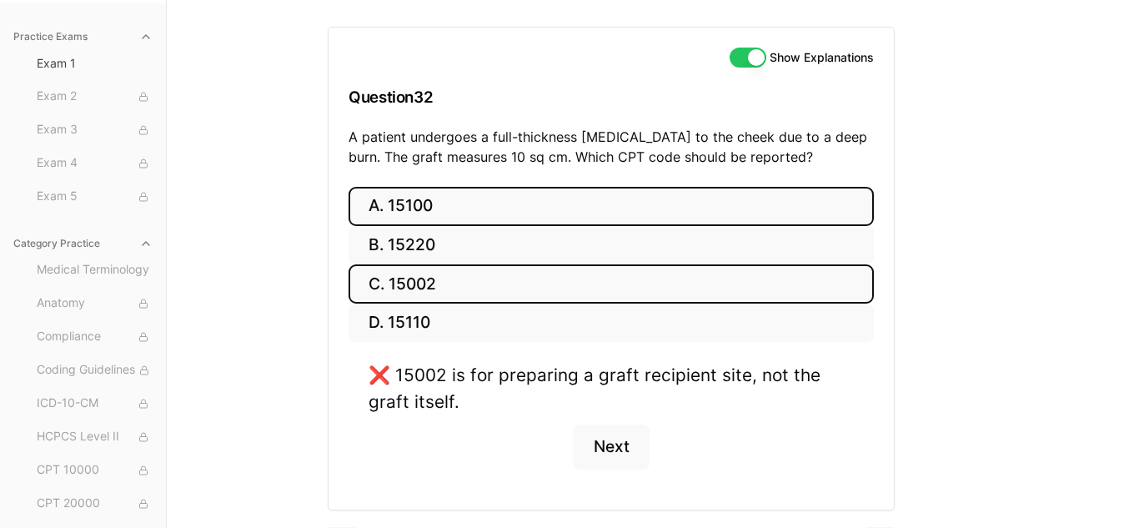
click at [415, 199] on button "A. 15100" at bounding box center [610, 206] width 525 height 39
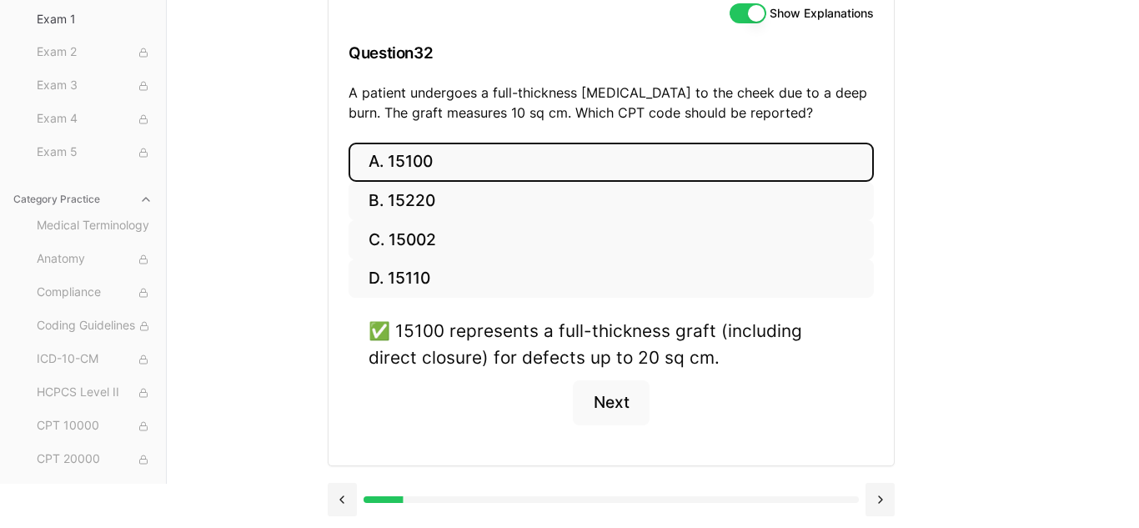
scroll to position [199, 0]
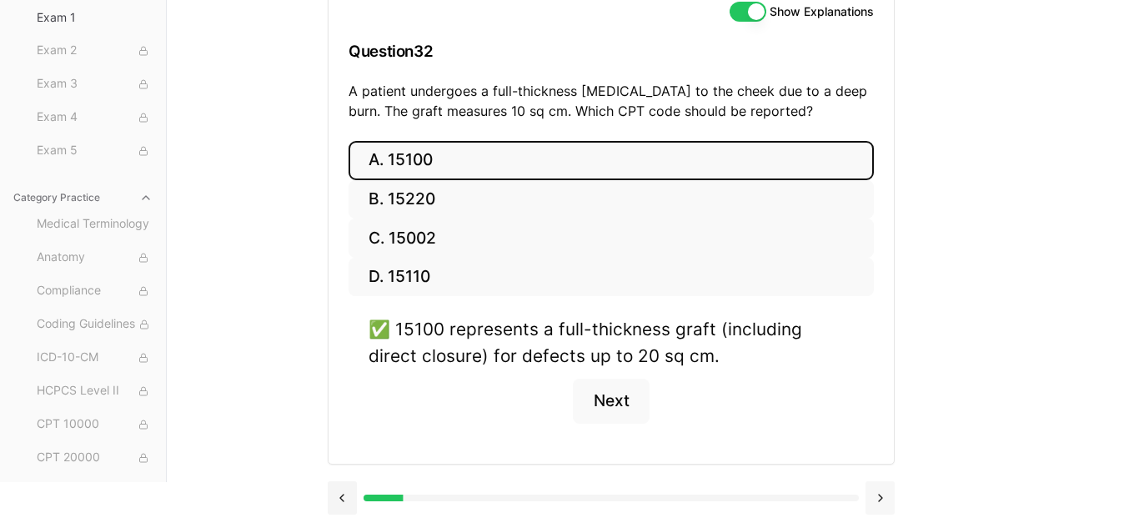
click at [879, 498] on button at bounding box center [879, 497] width 29 height 33
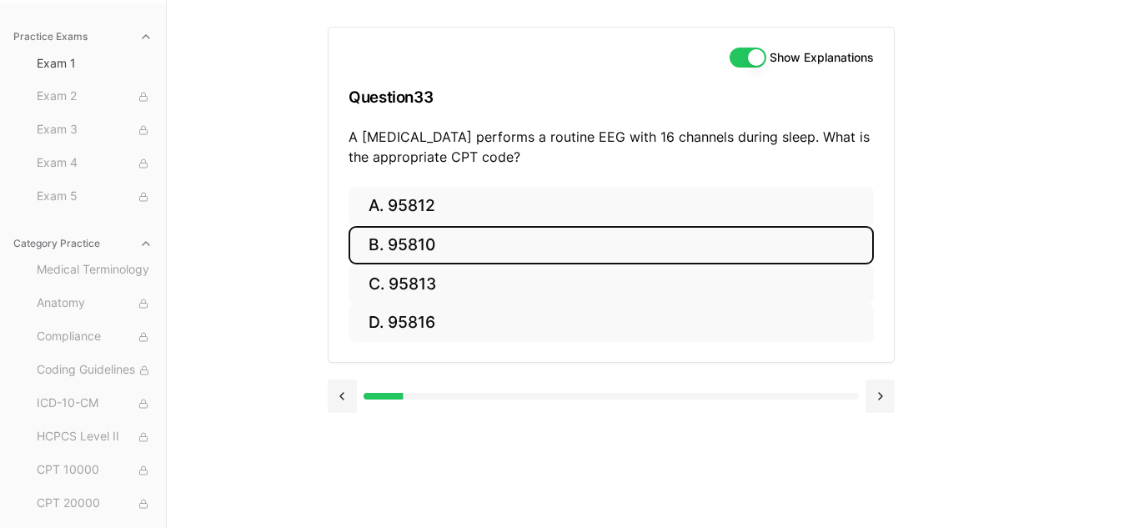
click at [444, 245] on button "B. 95810" at bounding box center [610, 245] width 525 height 39
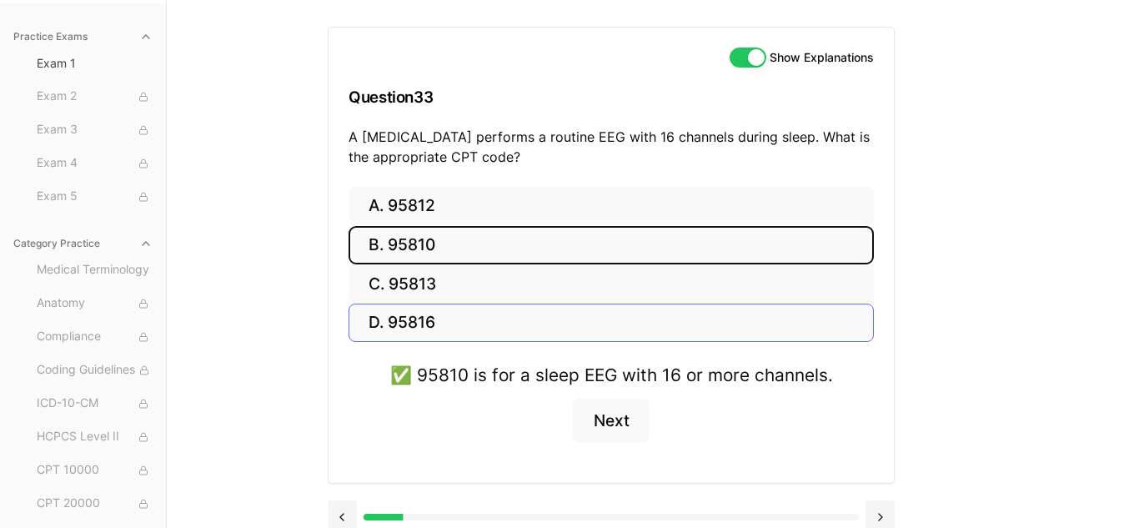
scroll to position [173, 0]
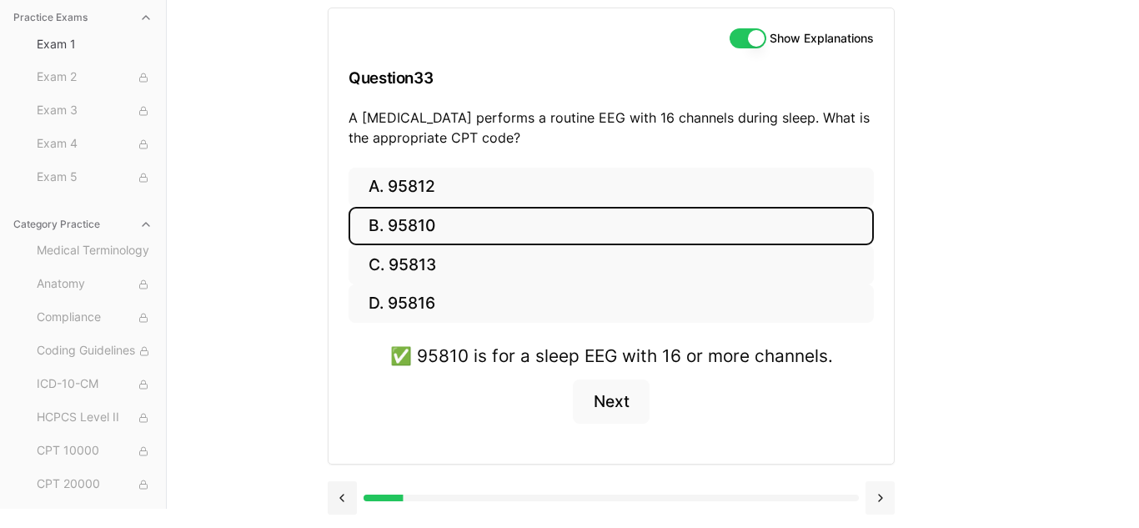
click at [884, 497] on button at bounding box center [879, 497] width 29 height 33
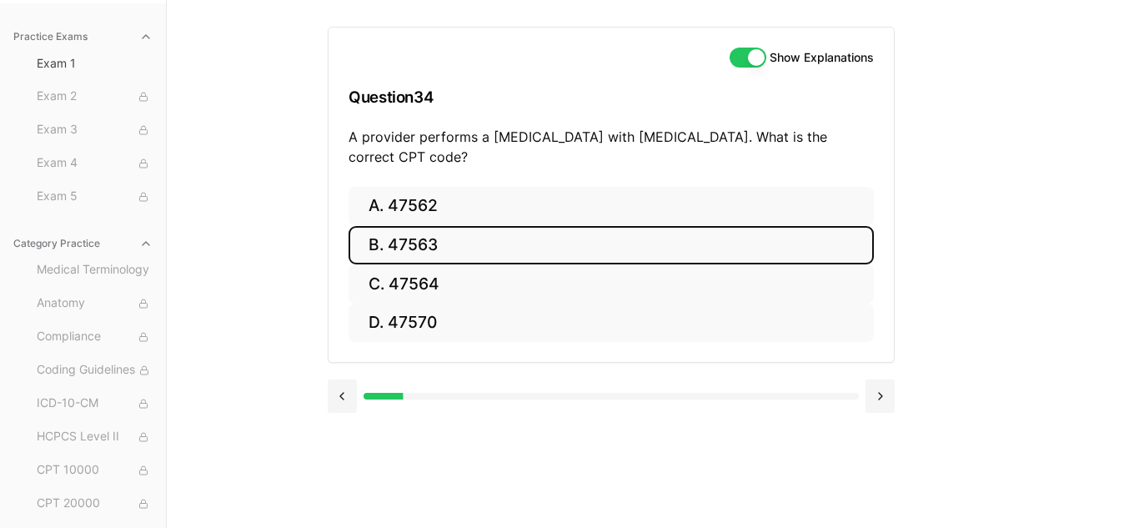
click at [481, 248] on button "B. 47563" at bounding box center [610, 245] width 525 height 39
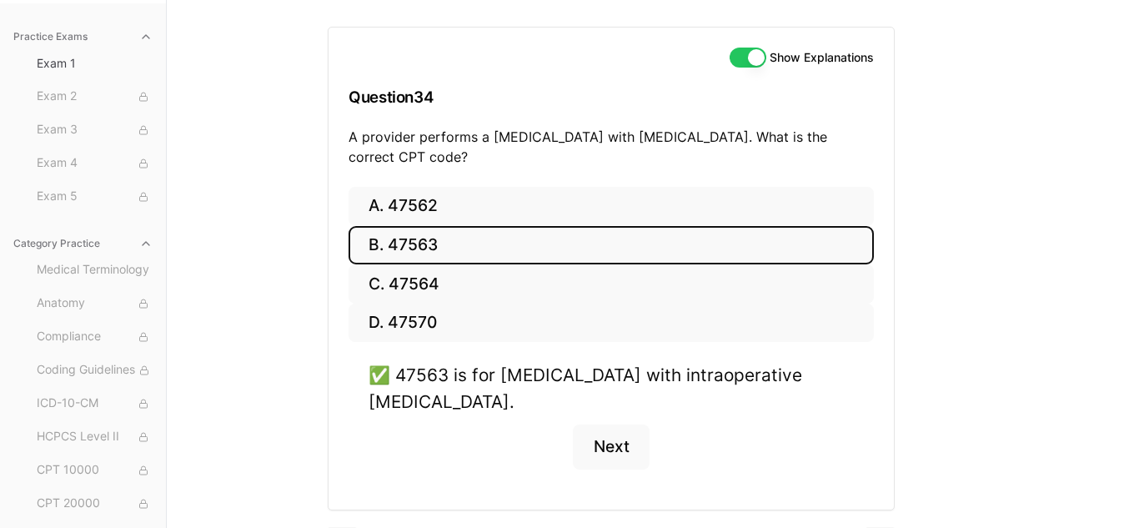
scroll to position [199, 0]
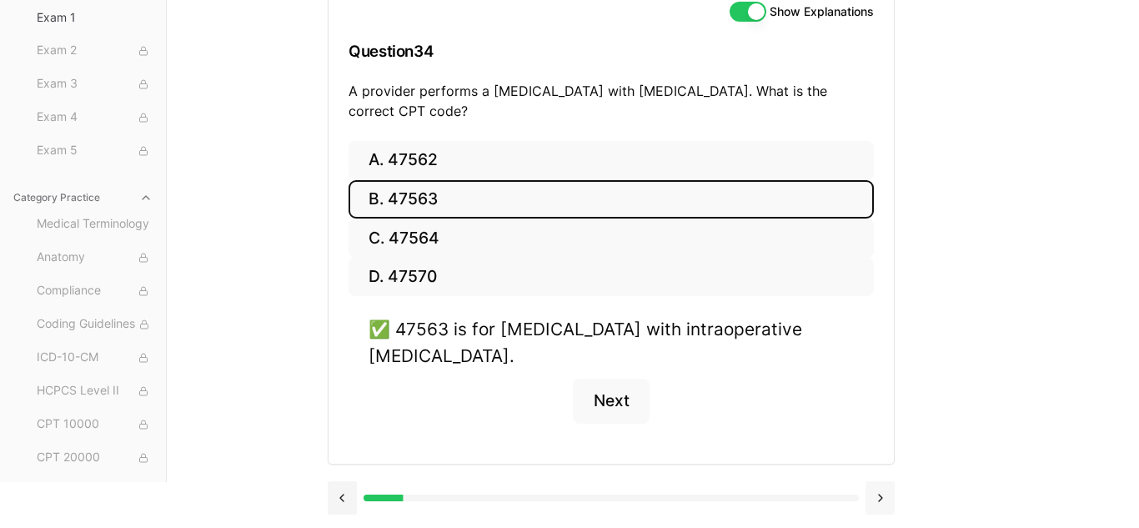
click at [871, 498] on button at bounding box center [879, 497] width 29 height 33
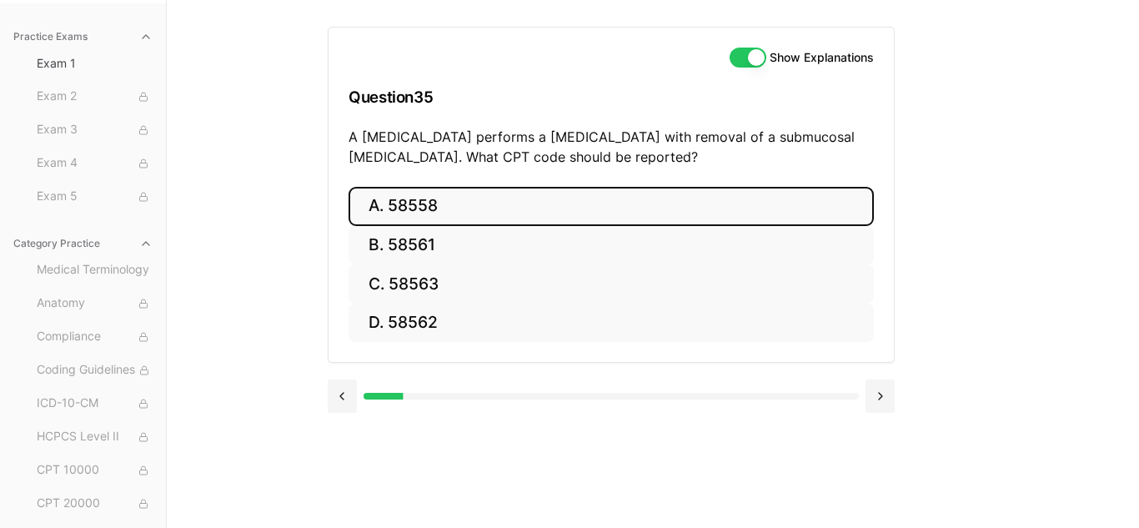
click at [428, 214] on button "A. 58558" at bounding box center [610, 206] width 525 height 39
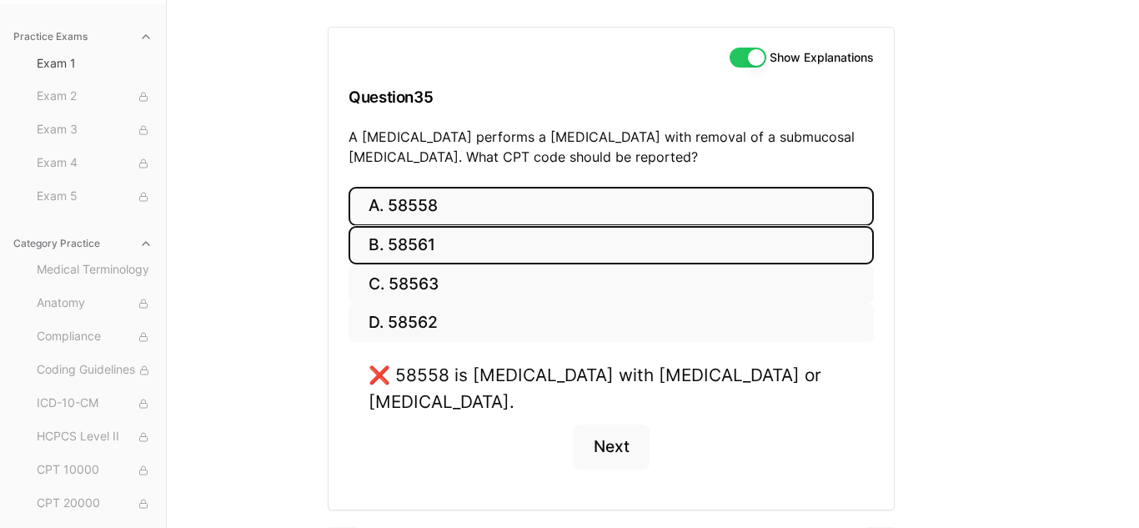
click at [416, 244] on button "B. 58561" at bounding box center [610, 245] width 525 height 39
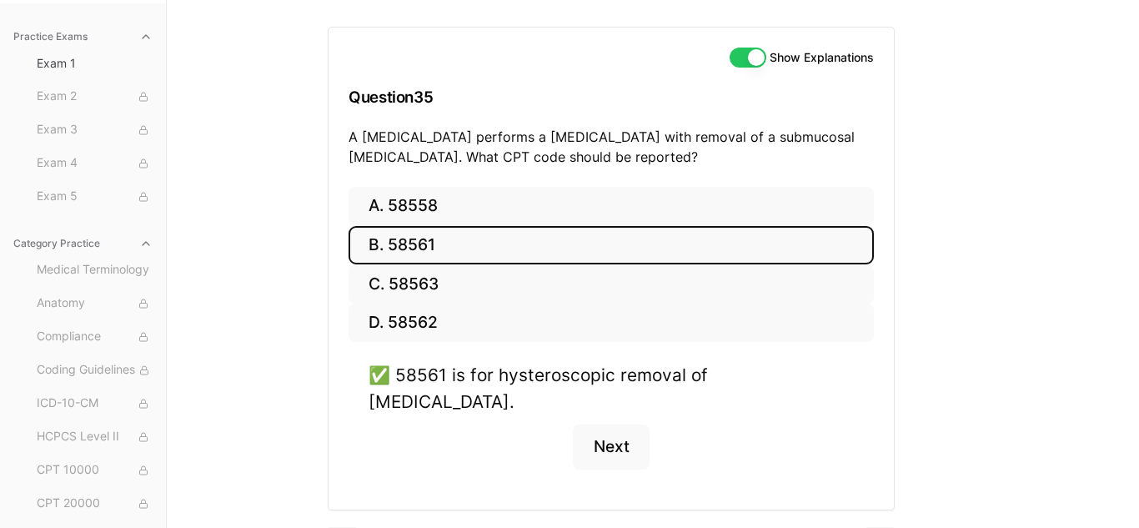
scroll to position [173, 0]
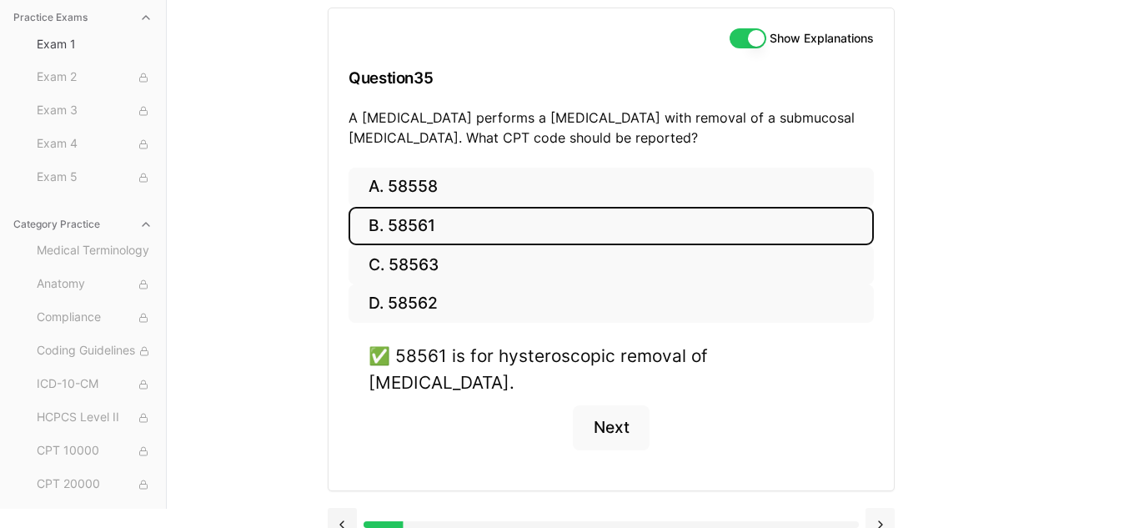
click at [884, 508] on button at bounding box center [879, 524] width 29 height 33
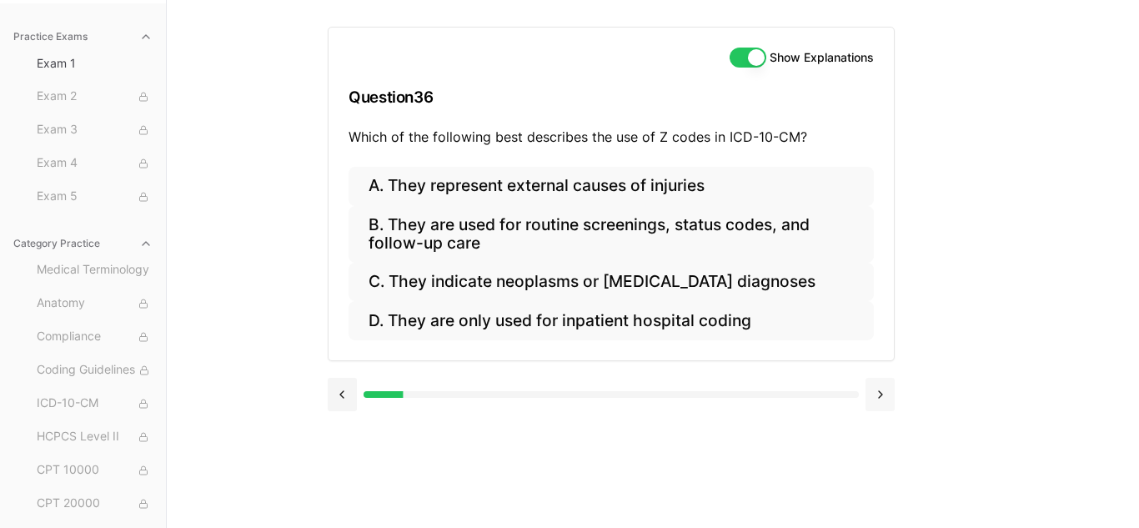
scroll to position [153, 0]
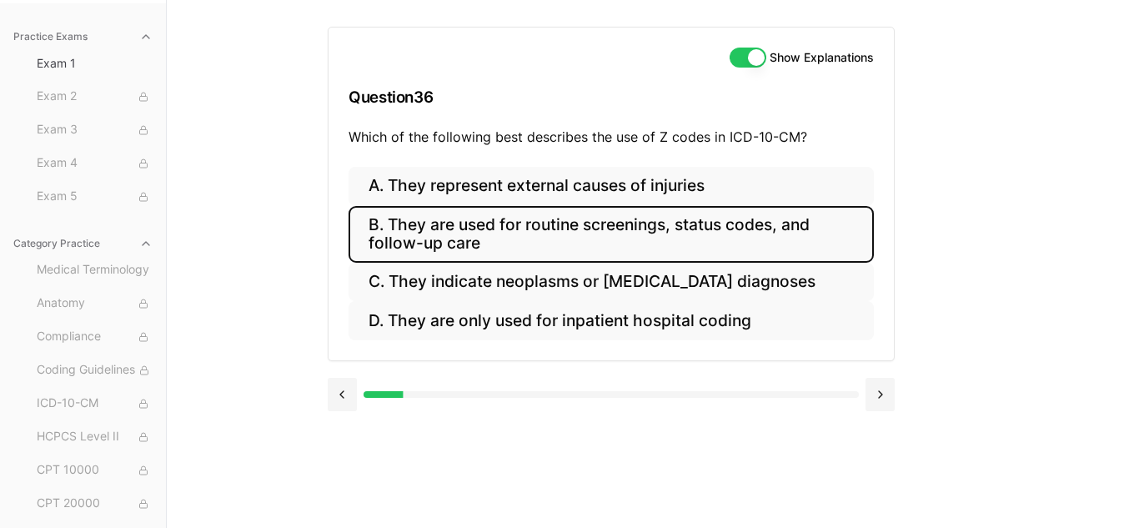
click at [578, 235] on button "B. They are used for routine screenings, status codes, and follow-up care" at bounding box center [610, 234] width 525 height 57
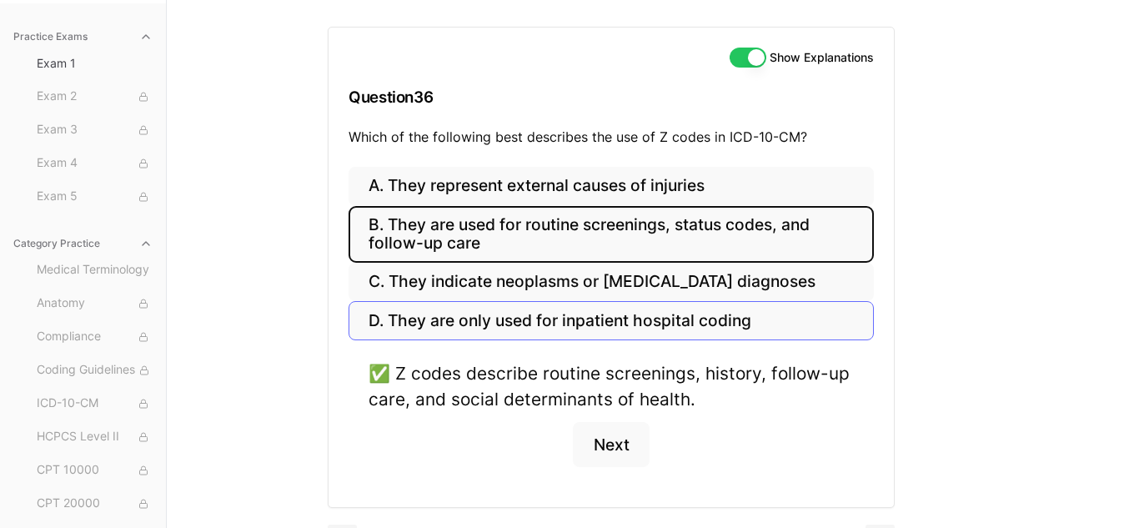
scroll to position [197, 0]
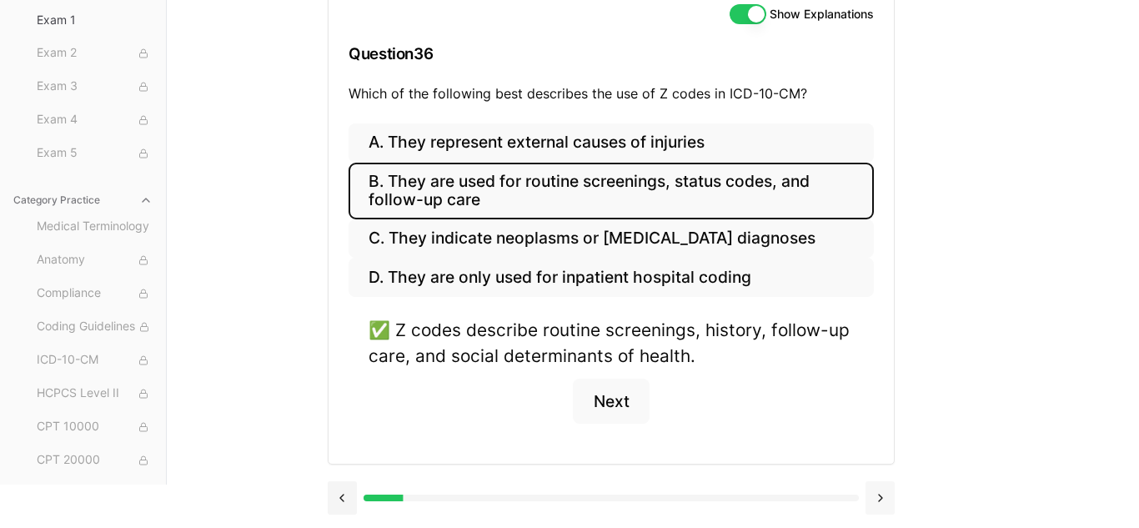
click at [880, 501] on button at bounding box center [879, 497] width 29 height 33
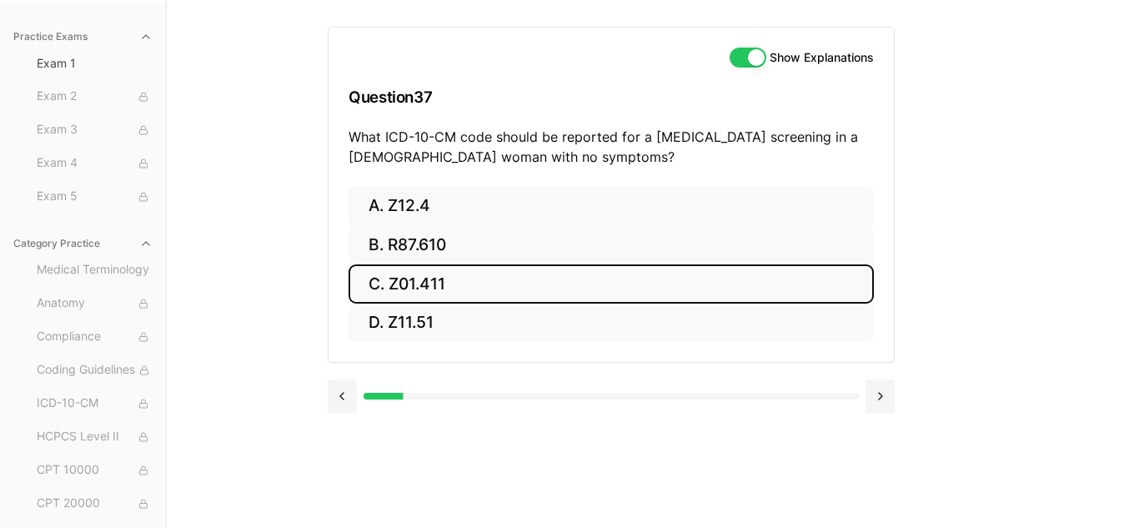
click at [420, 291] on button "C. Z01.411" at bounding box center [610, 283] width 525 height 39
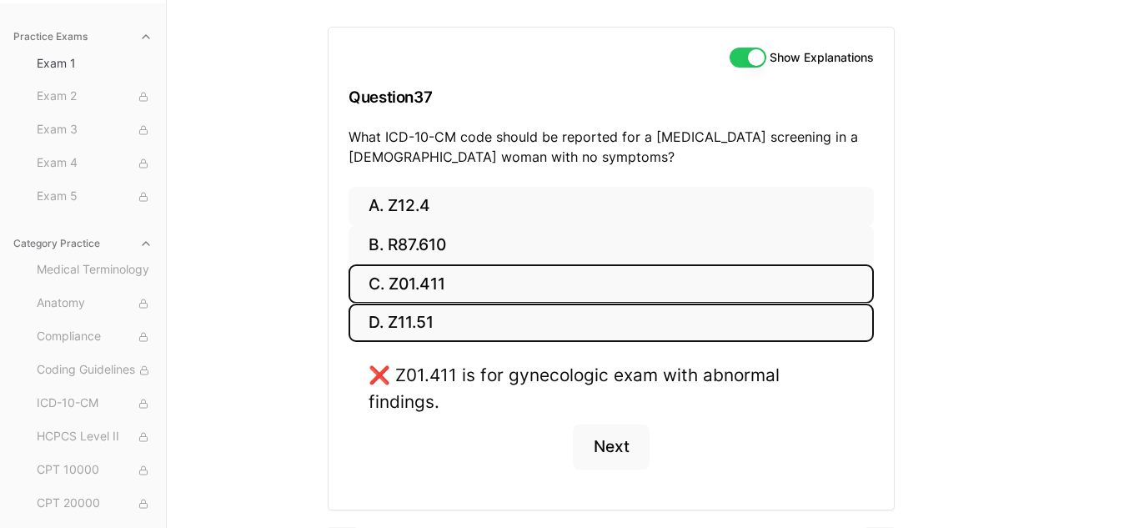
click at [413, 314] on button "D. Z11.51" at bounding box center [610, 322] width 525 height 39
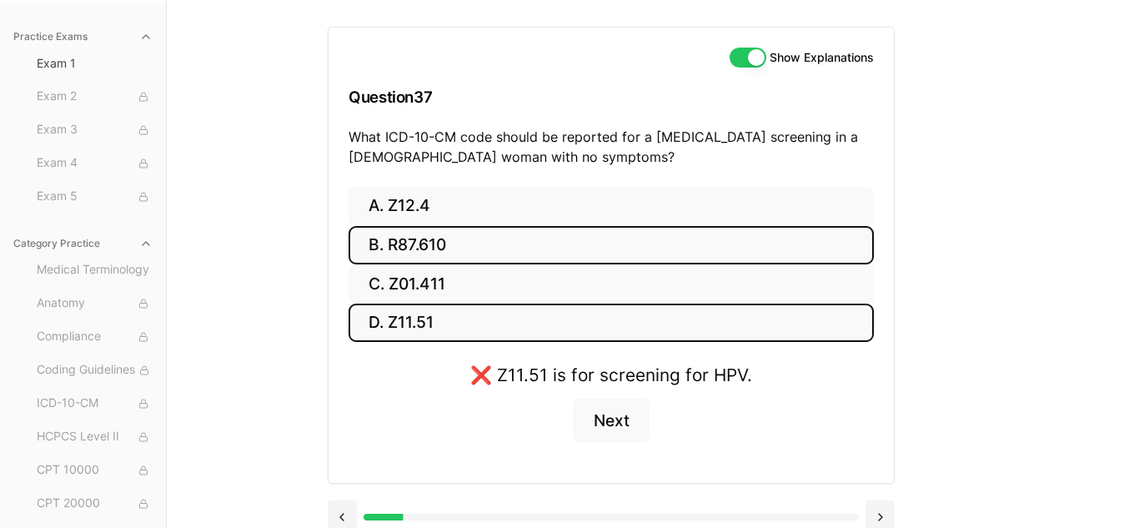
click at [405, 238] on button "B. R87.610" at bounding box center [610, 245] width 525 height 39
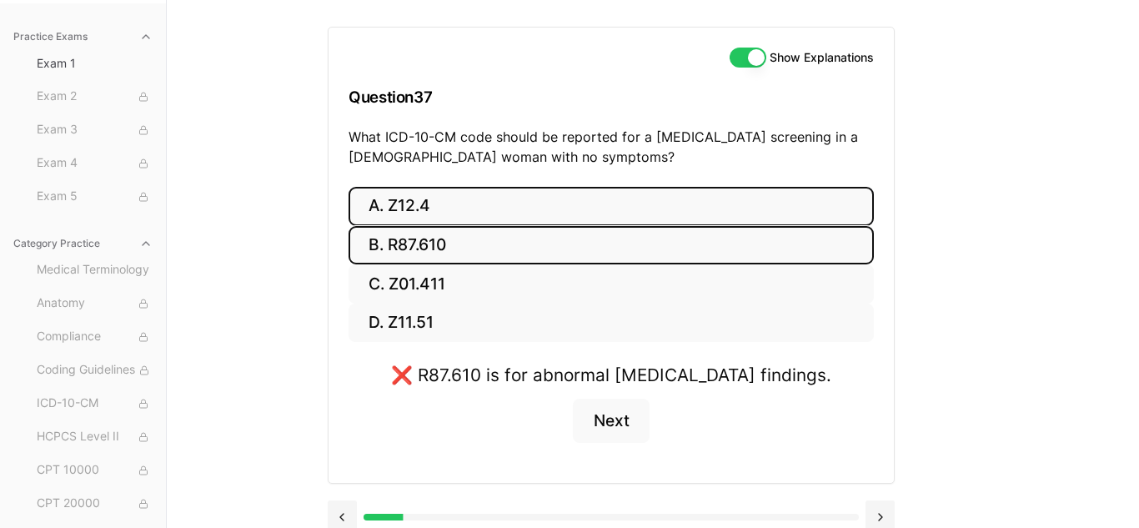
click at [398, 209] on button "A. Z12.4" at bounding box center [610, 206] width 525 height 39
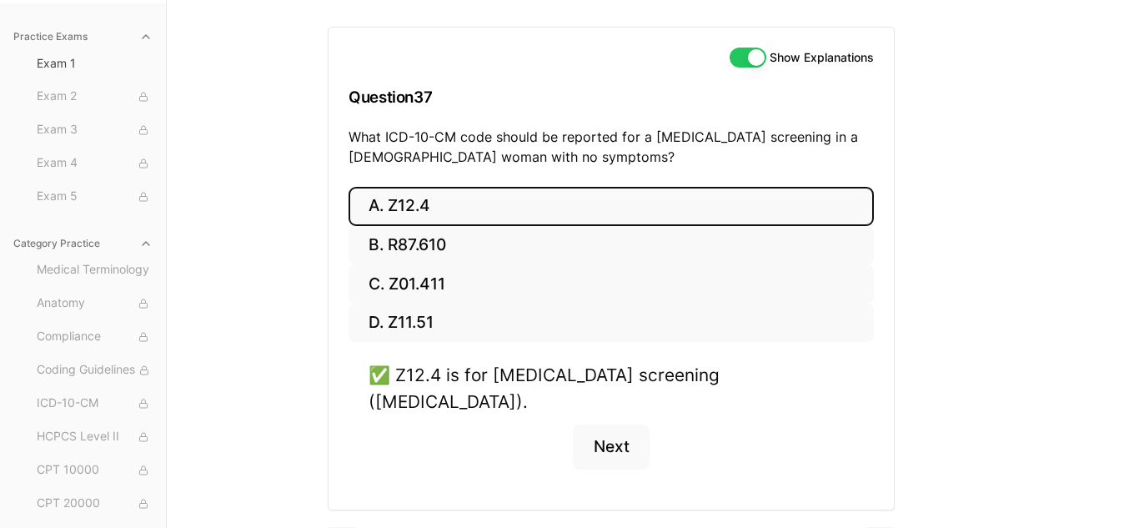
scroll to position [173, 0]
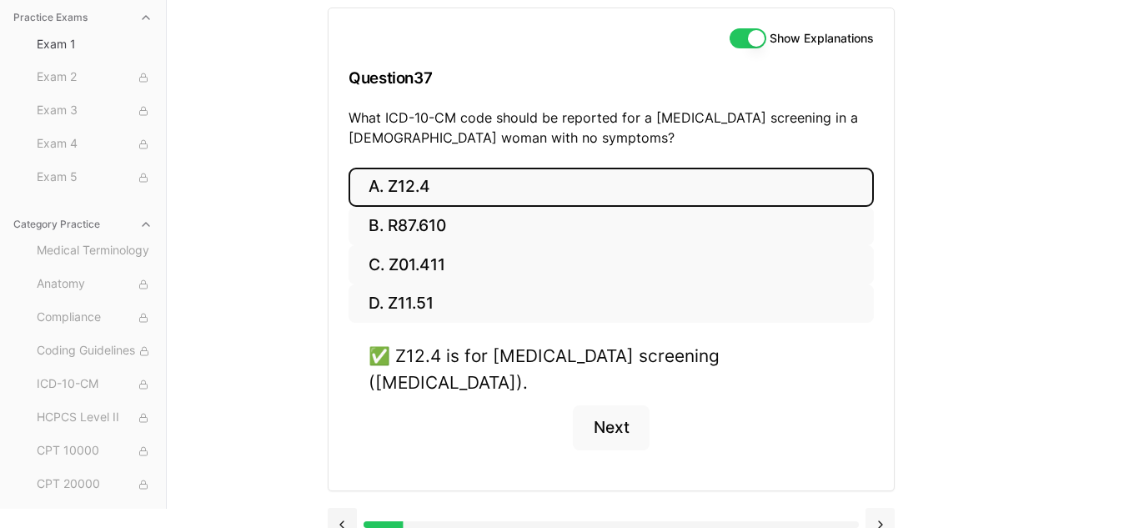
click at [882, 508] on button at bounding box center [879, 524] width 29 height 33
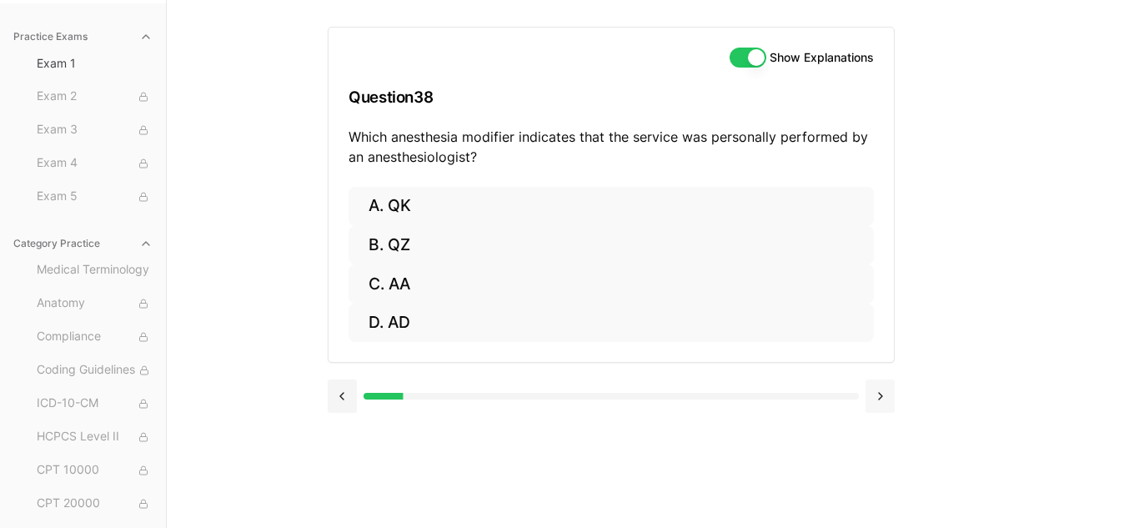
scroll to position [153, 0]
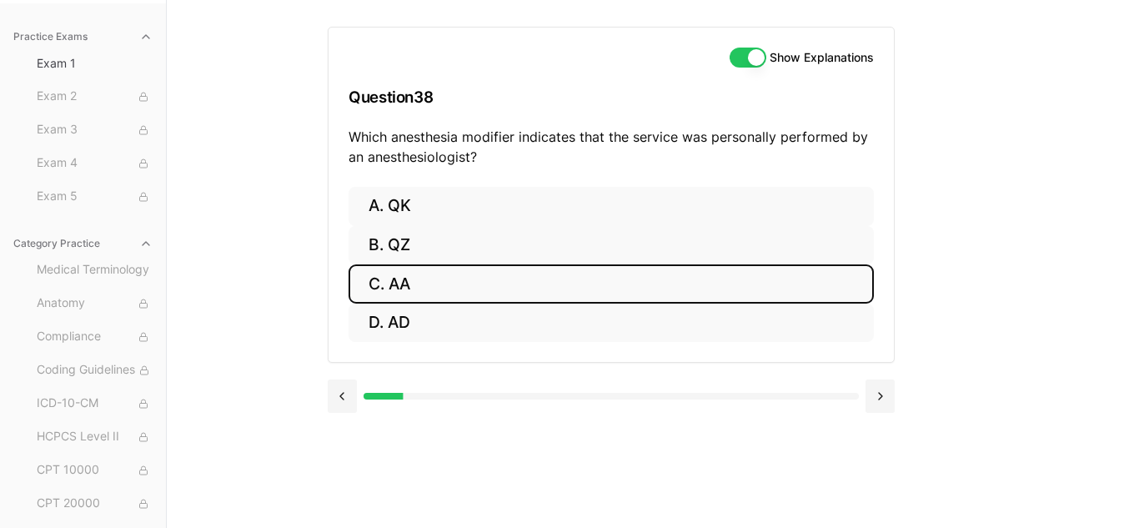
click at [515, 273] on button "C. AA" at bounding box center [610, 283] width 525 height 39
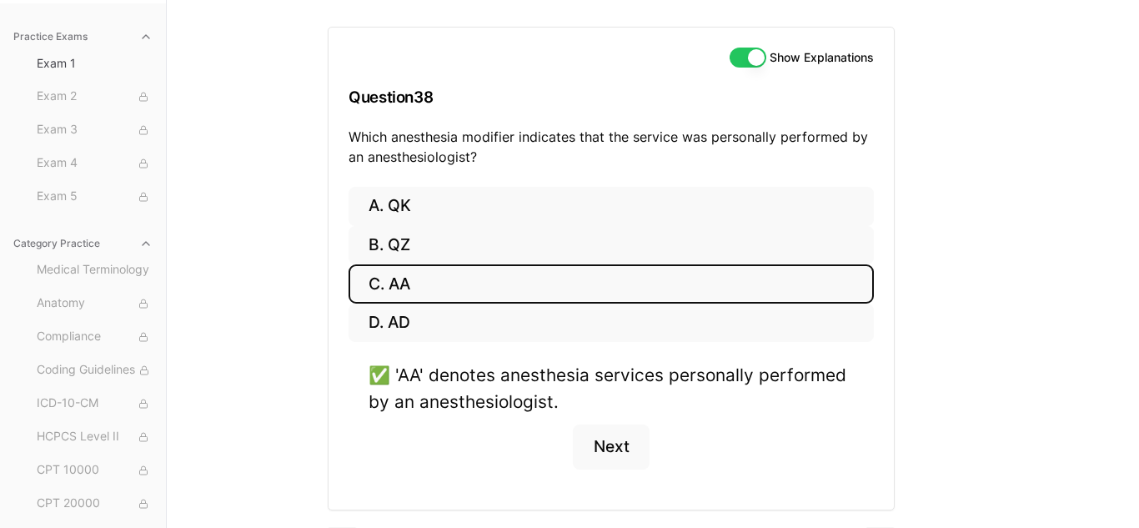
scroll to position [199, 0]
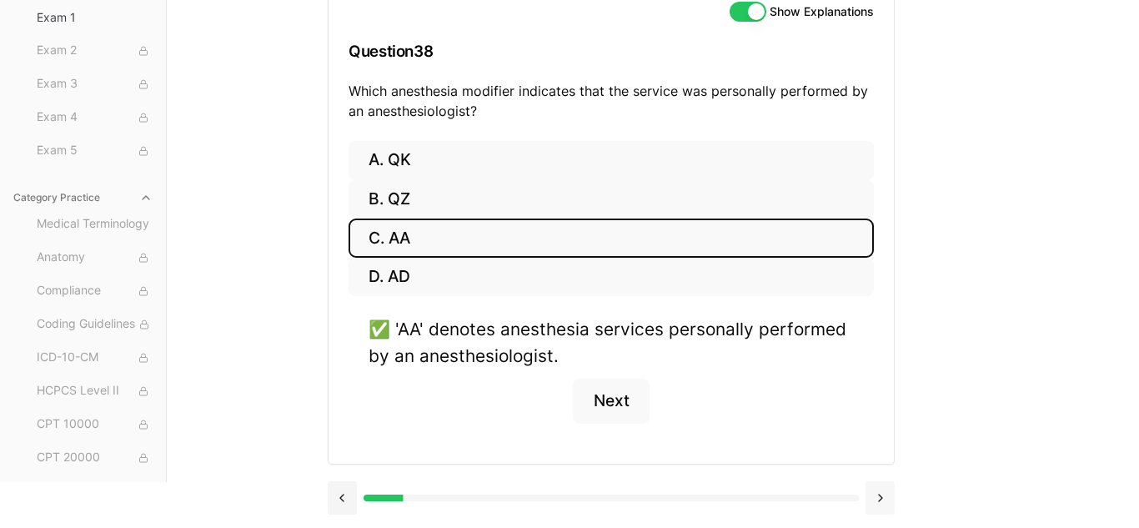
click at [879, 502] on button at bounding box center [879, 497] width 29 height 33
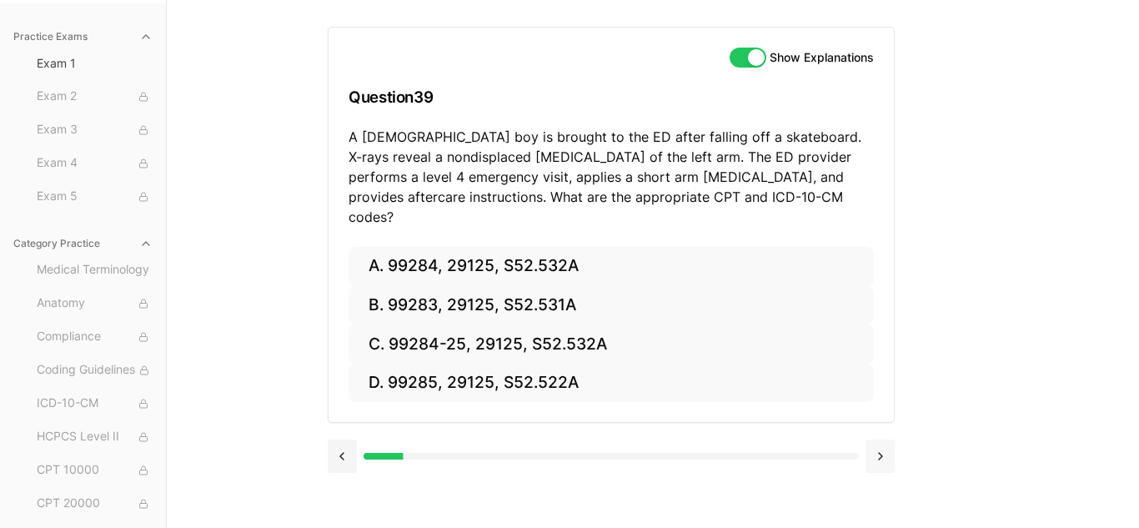
scroll to position [153, 0]
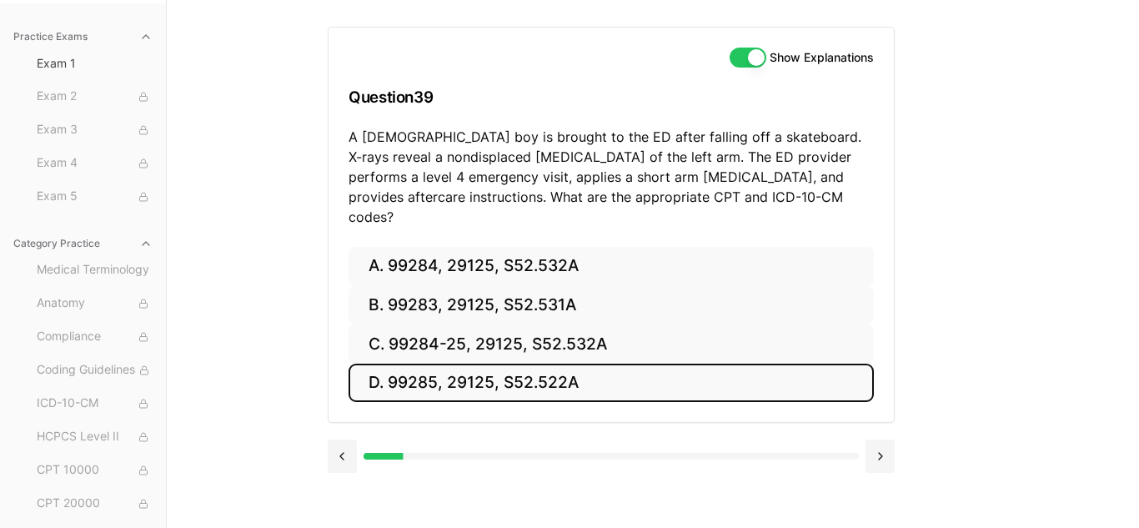
click at [585, 363] on button "D. 99285, 29125, S52.522A" at bounding box center [610, 382] width 525 height 39
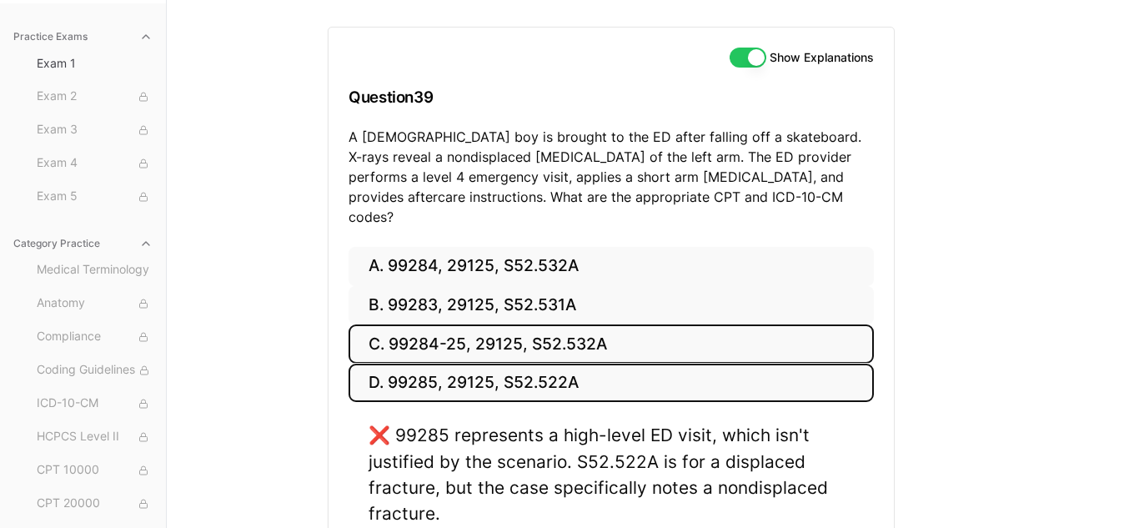
click at [584, 324] on button "C. 99284-25, 29125, S52.532A" at bounding box center [610, 343] width 525 height 39
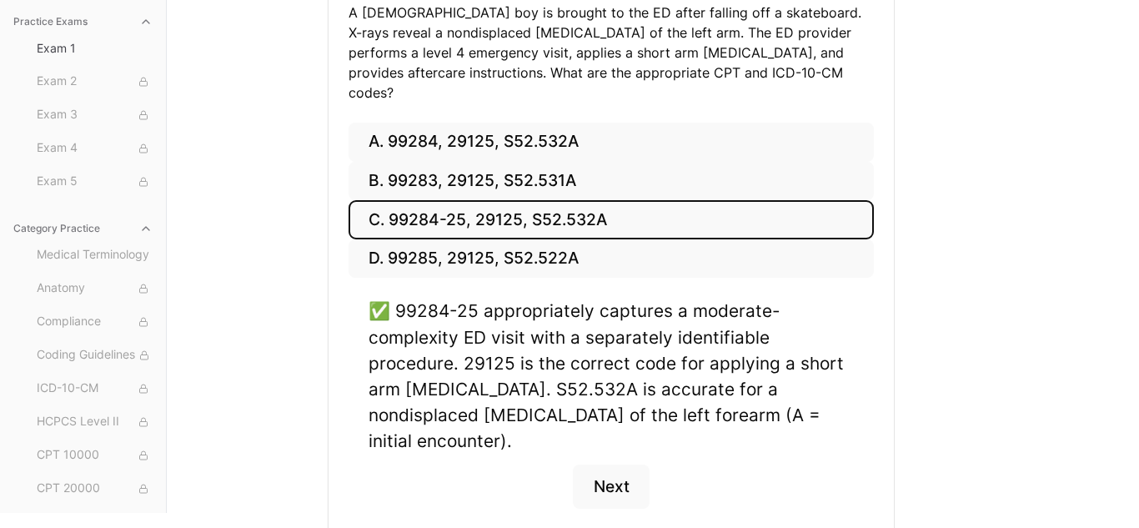
scroll to position [317, 0]
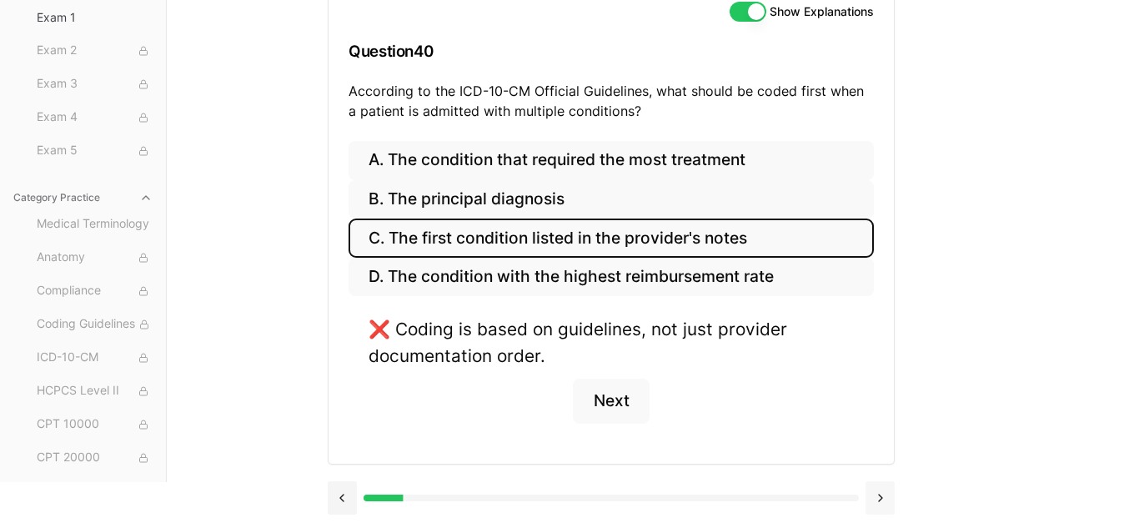
scroll to position [153, 0]
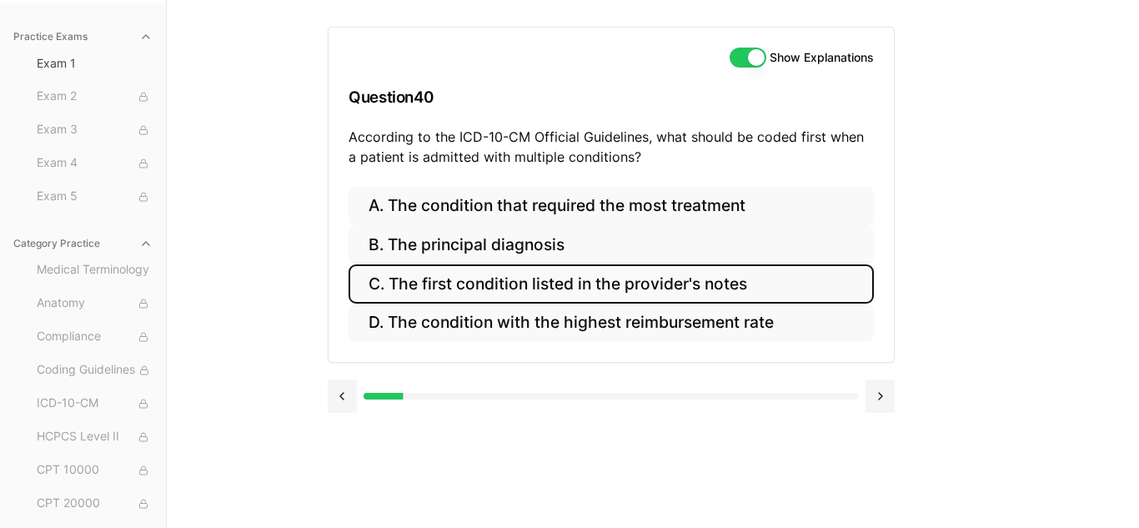
click at [512, 295] on button "C. The first condition listed in the provider's notes" at bounding box center [610, 283] width 525 height 39
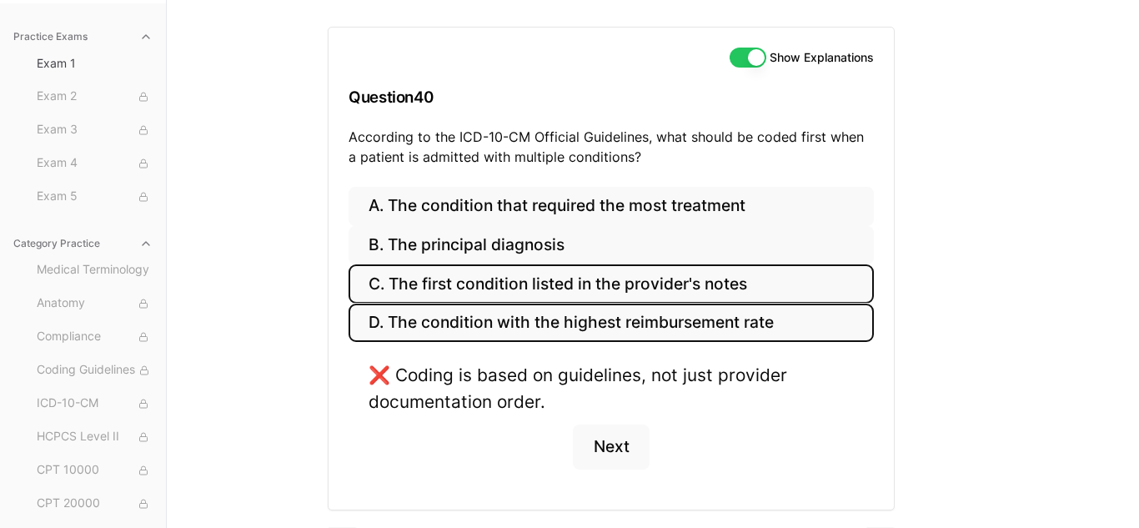
click at [506, 321] on button "D. The condition with the highest reimbursement rate" at bounding box center [610, 322] width 525 height 39
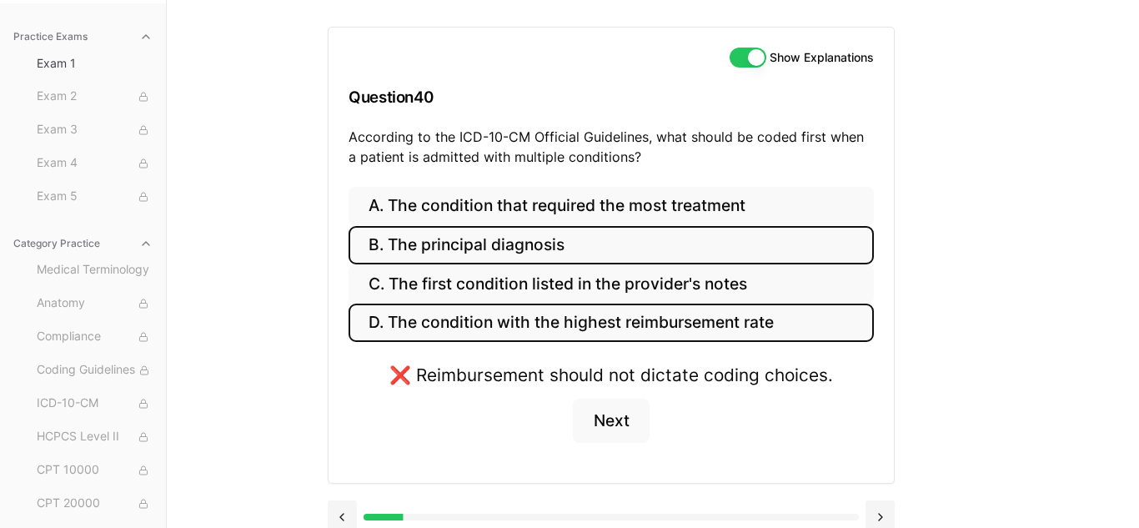
click at [546, 240] on button "B. The principal diagnosis" at bounding box center [610, 245] width 525 height 39
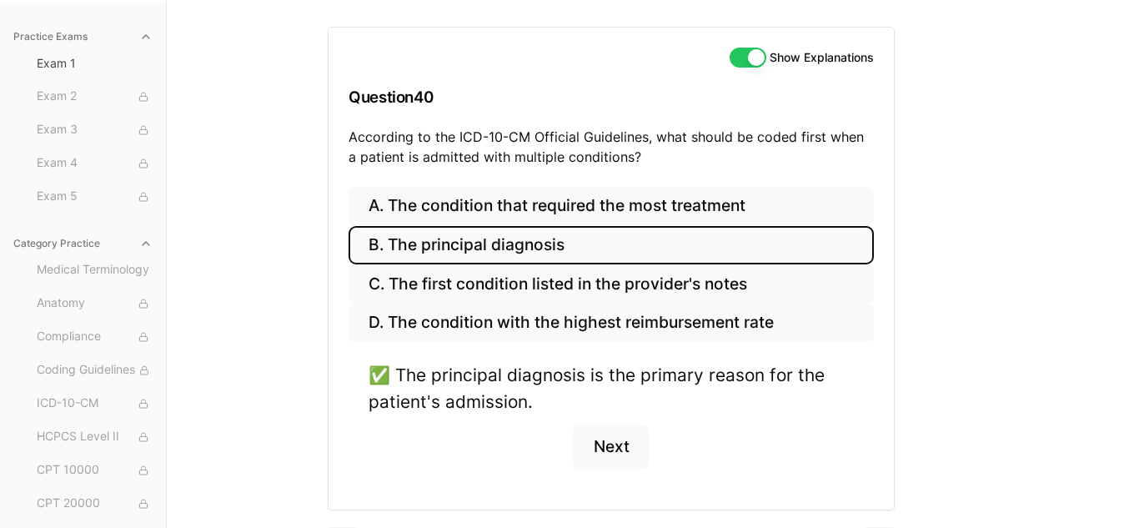
scroll to position [199, 0]
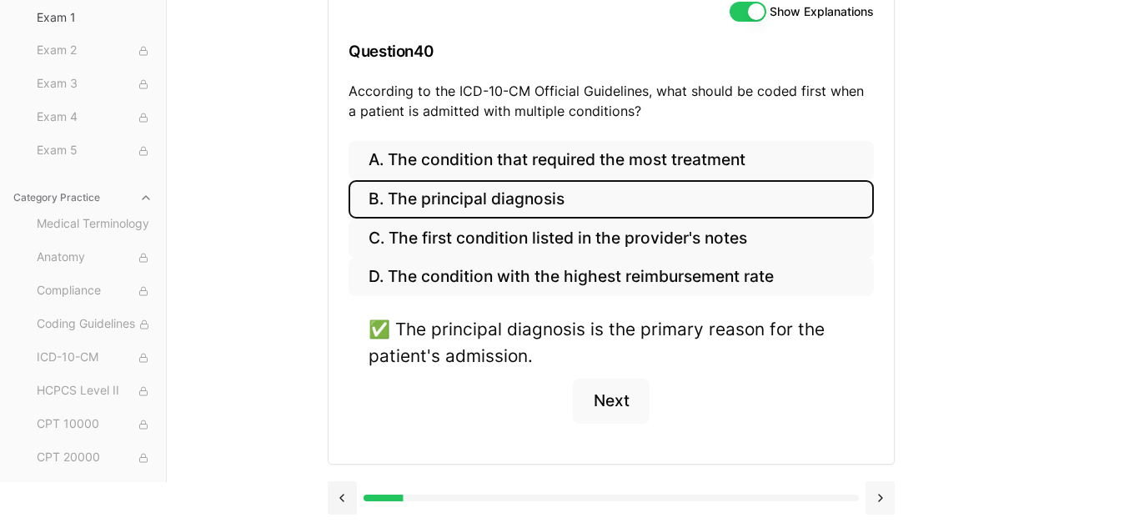
click at [879, 499] on button at bounding box center [879, 497] width 29 height 33
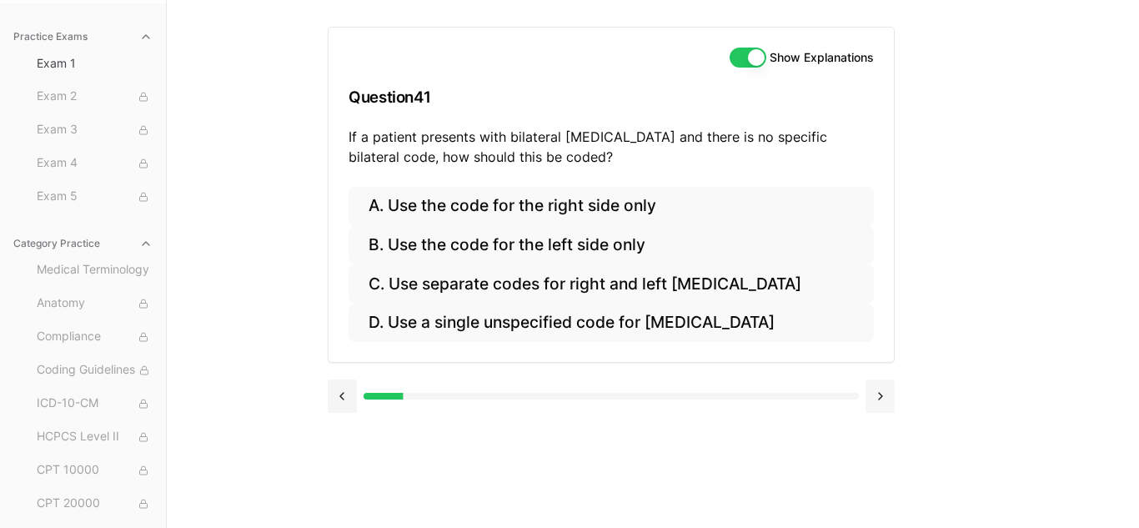
scroll to position [153, 0]
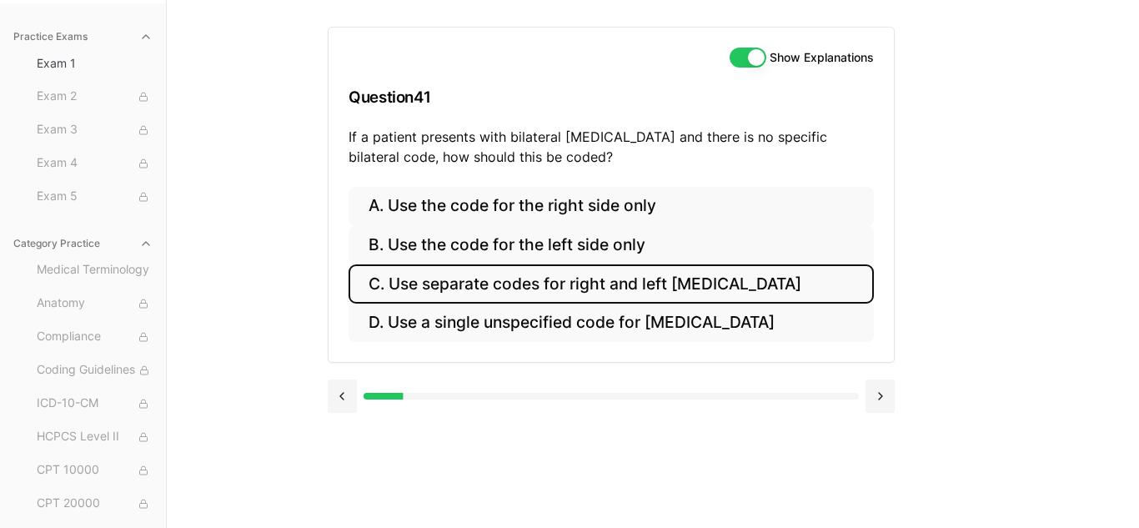
click at [499, 292] on button "C. Use separate codes for right and left [MEDICAL_DATA]" at bounding box center [610, 283] width 525 height 39
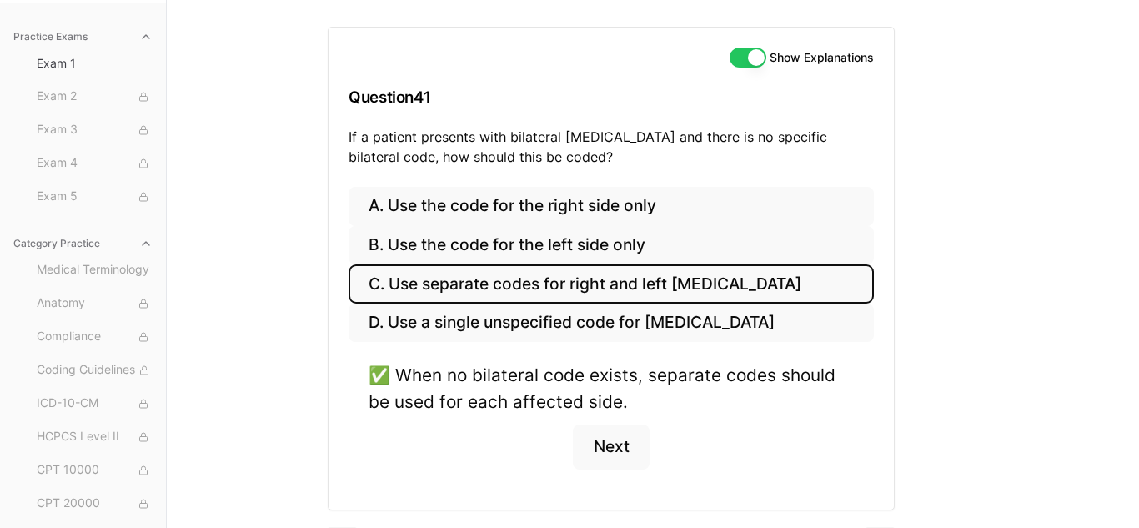
scroll to position [199, 0]
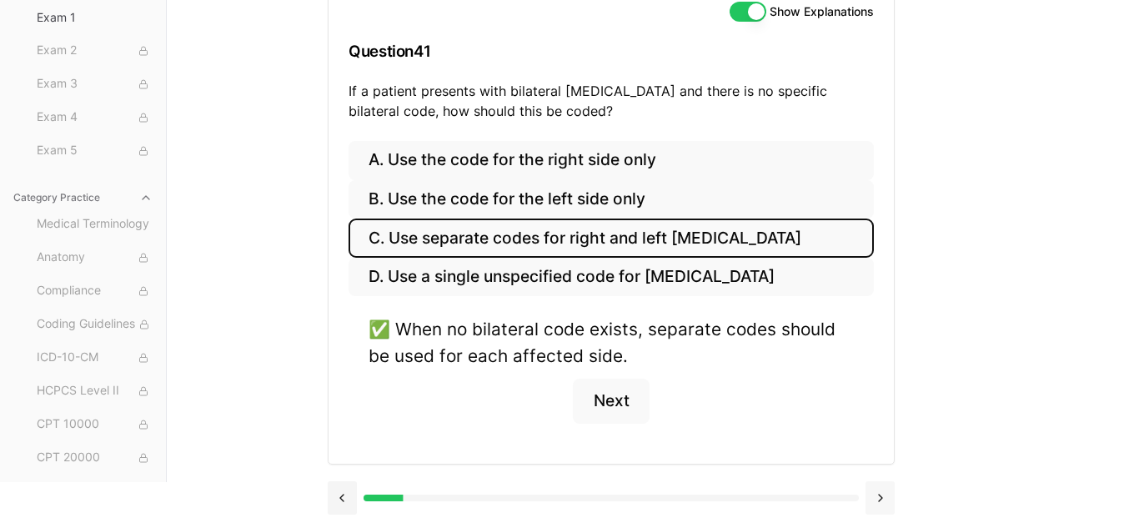
click at [882, 501] on button at bounding box center [879, 497] width 29 height 33
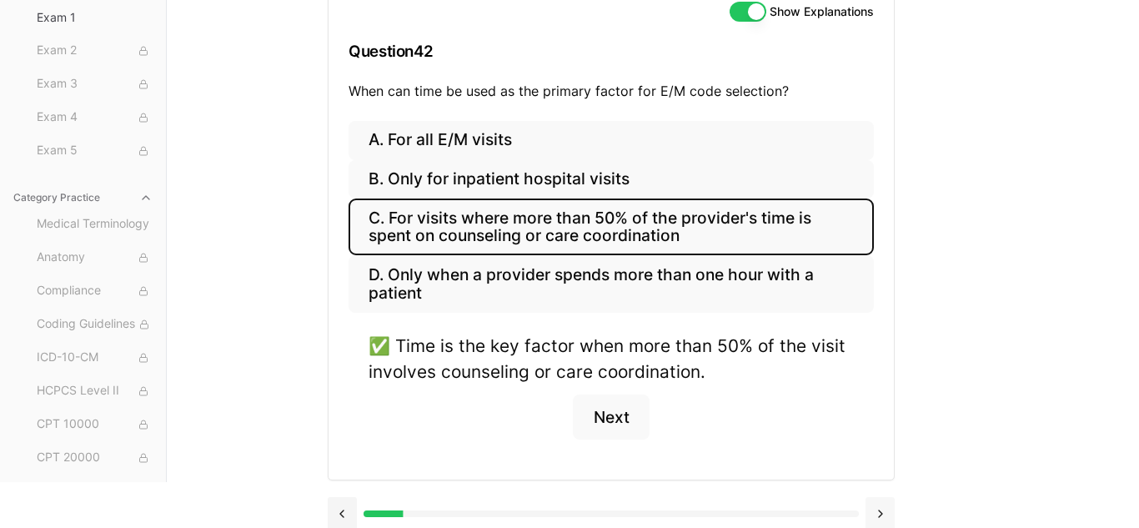
scroll to position [153, 0]
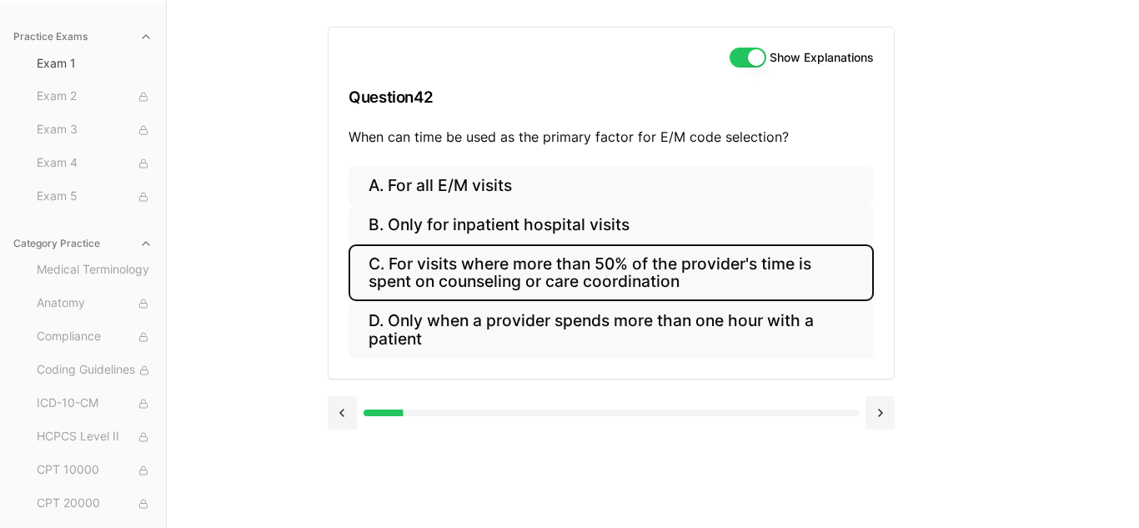
click at [562, 284] on button "C. For visits where more than 50% of the provider's time is spent on counseling…" at bounding box center [610, 272] width 525 height 57
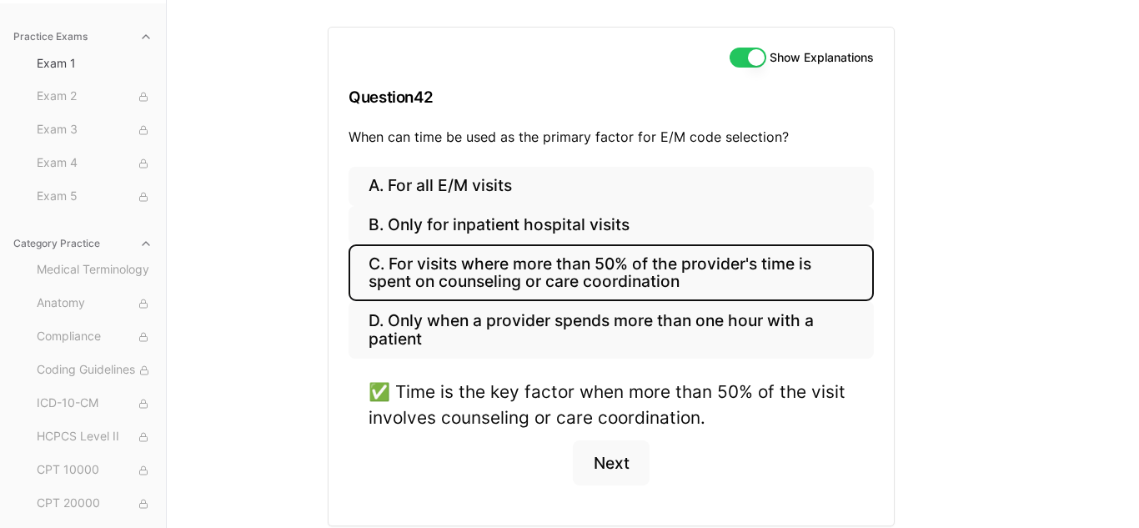
scroll to position [215, 0]
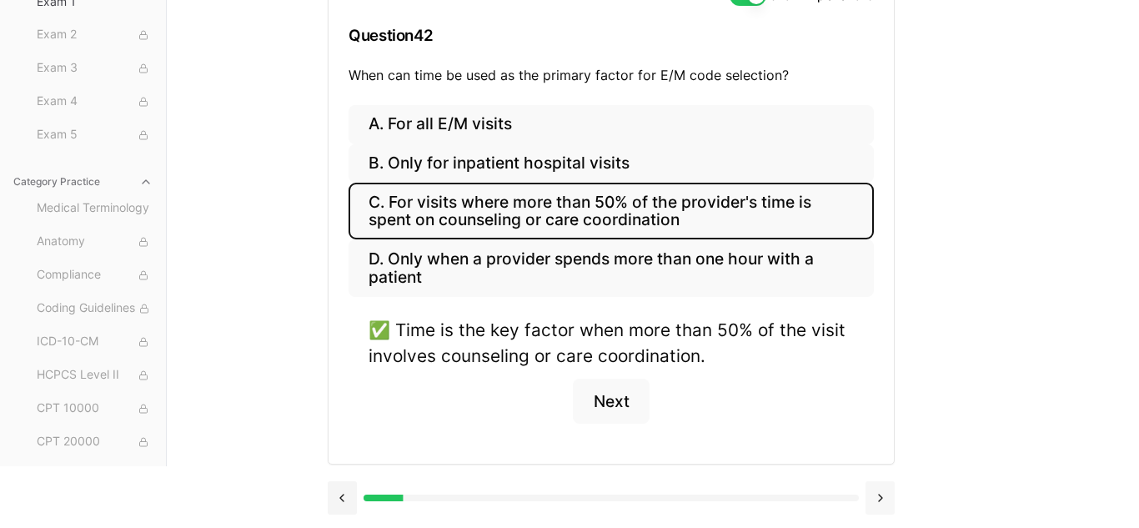
click at [877, 495] on button at bounding box center [879, 497] width 29 height 33
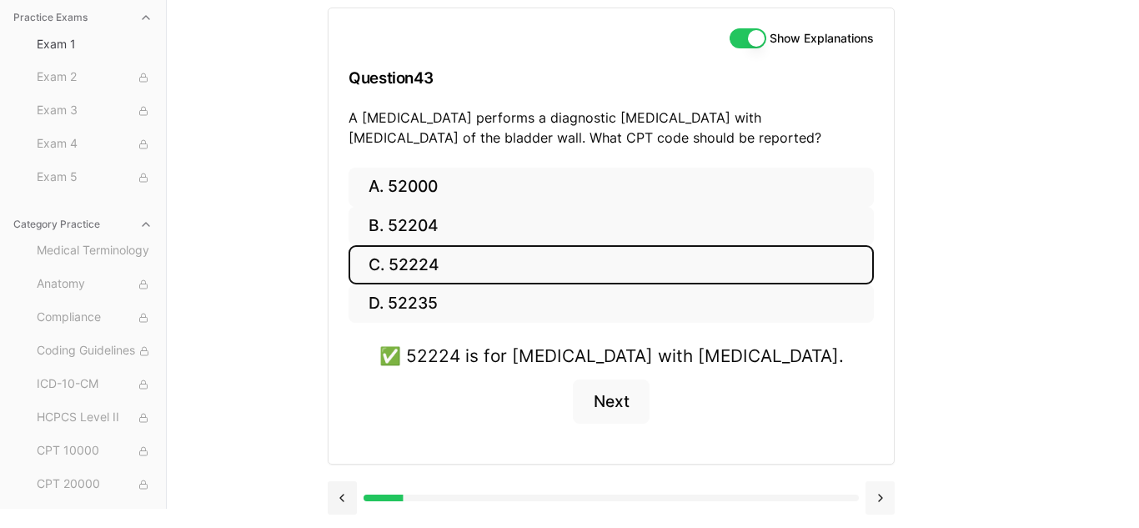
scroll to position [153, 0]
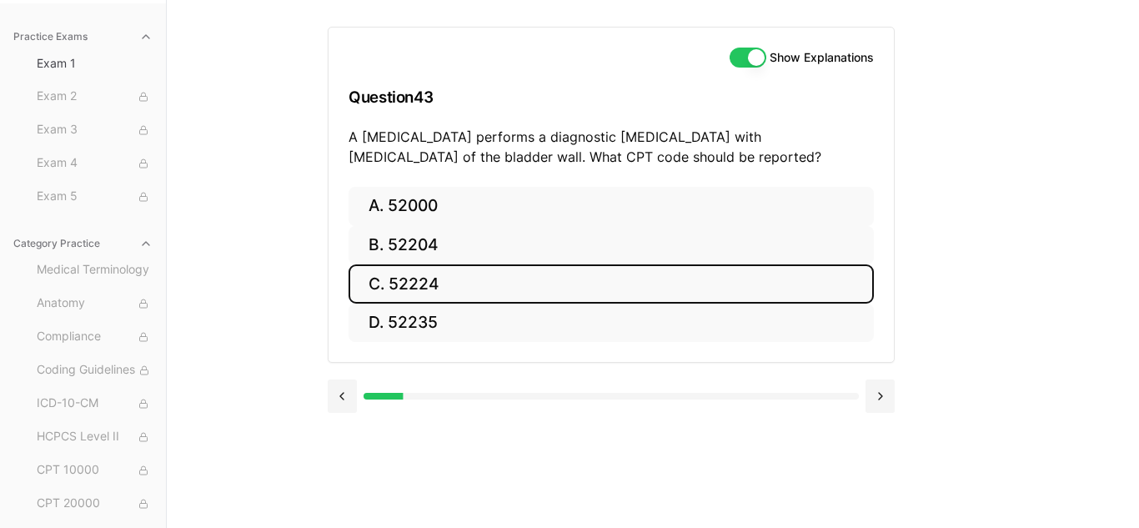
click at [403, 283] on button "C. 52224" at bounding box center [610, 283] width 525 height 39
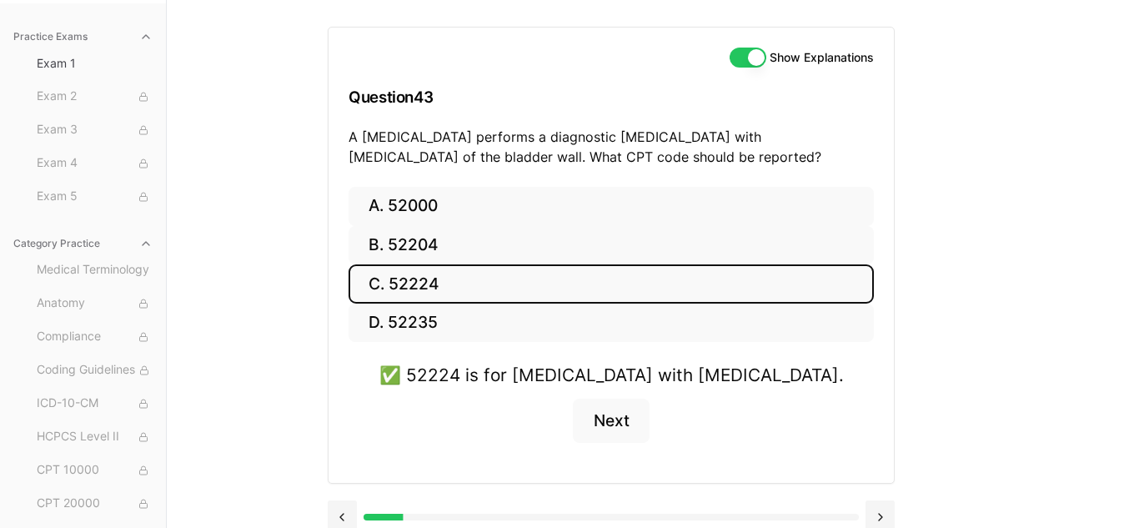
scroll to position [173, 0]
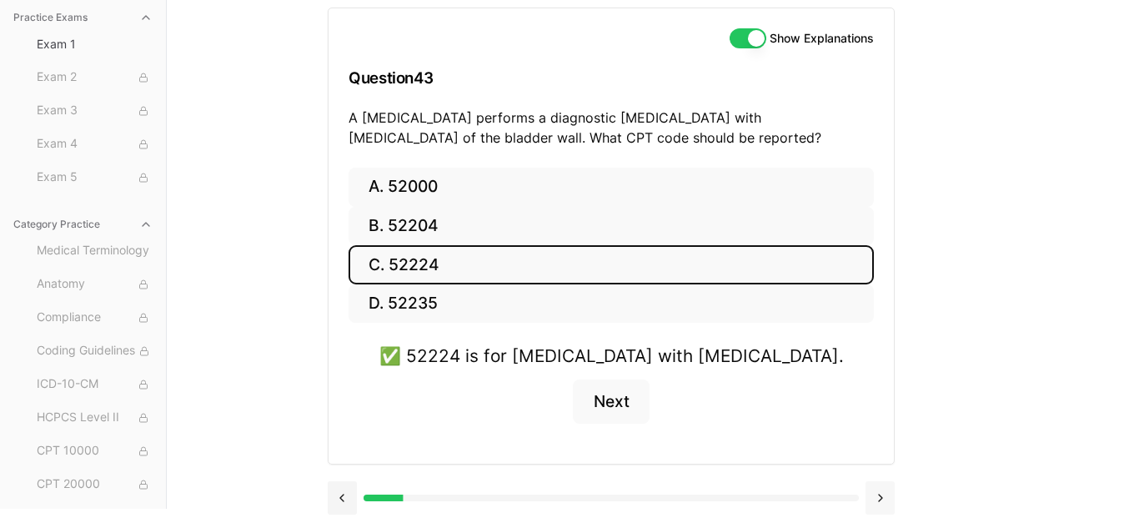
click at [886, 498] on button at bounding box center [879, 497] width 29 height 33
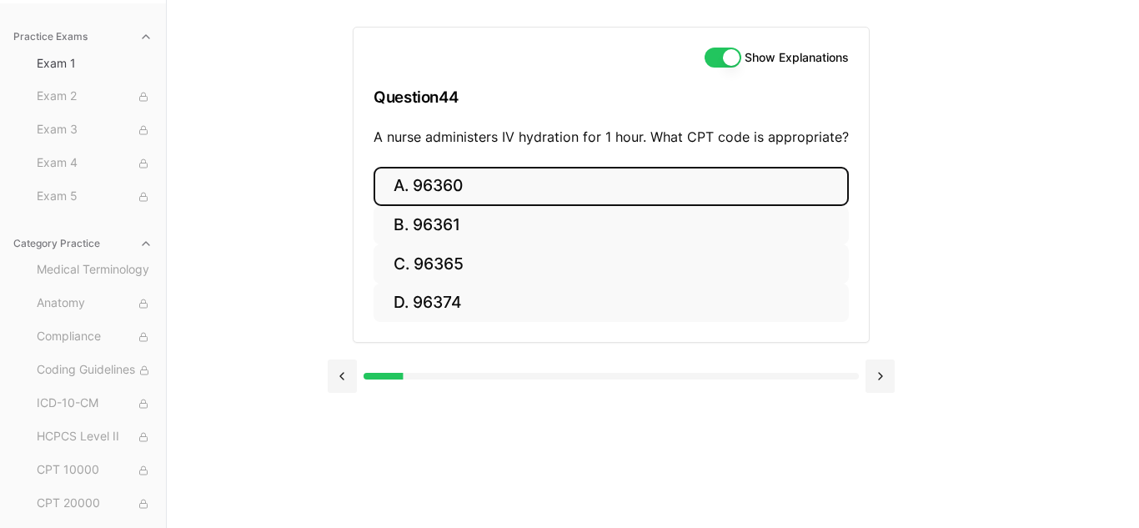
click at [408, 183] on button "A. 96360" at bounding box center [610, 186] width 475 height 39
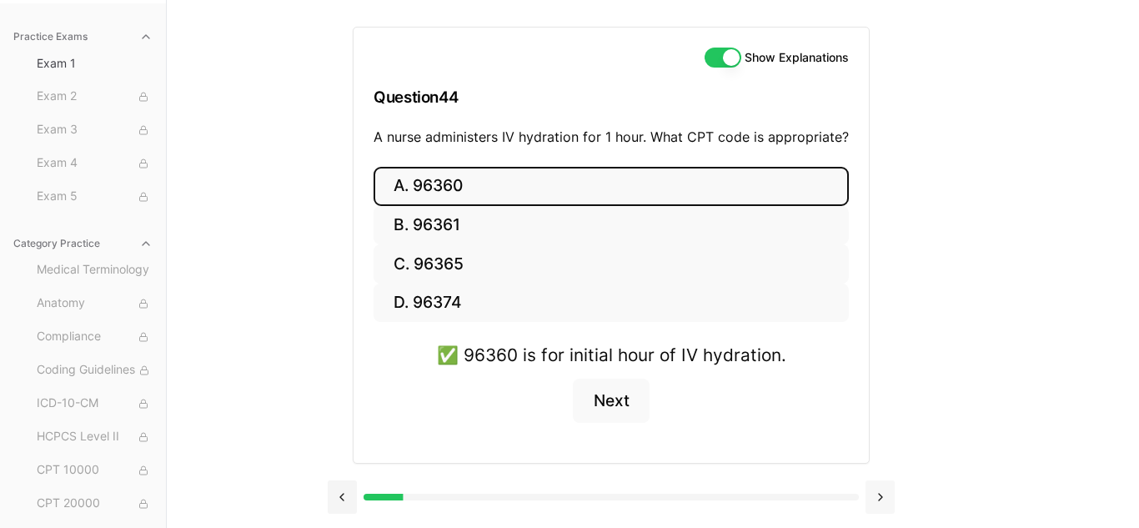
click at [882, 497] on button at bounding box center [879, 496] width 29 height 33
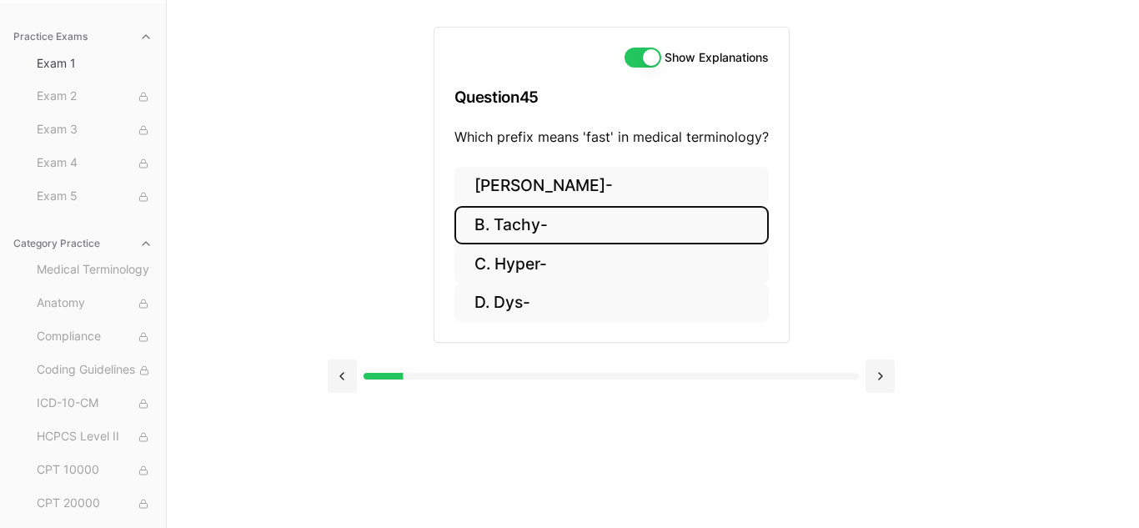
click at [569, 228] on button "B. Tachy-" at bounding box center [611, 225] width 314 height 39
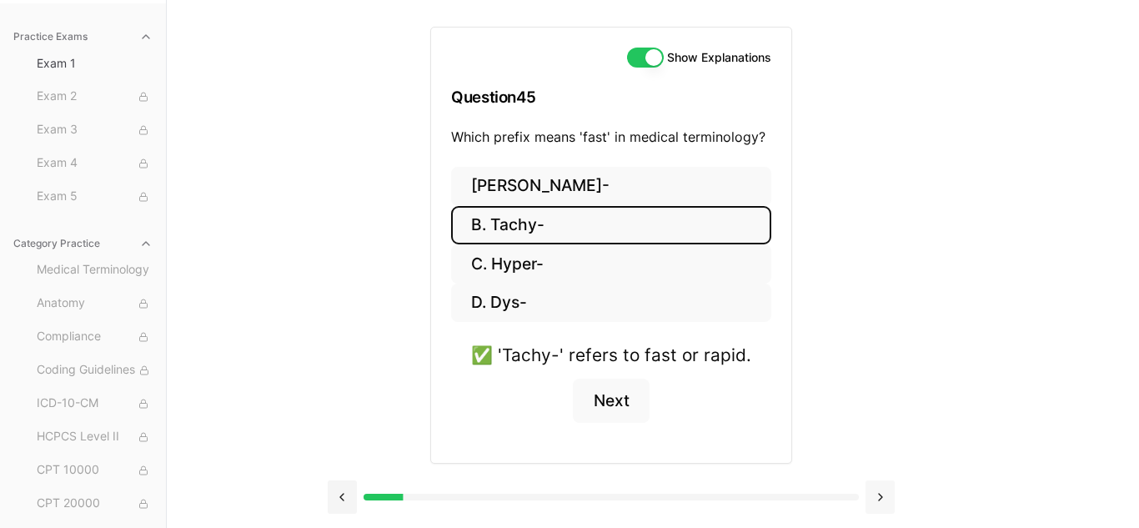
click at [879, 503] on button at bounding box center [879, 496] width 29 height 33
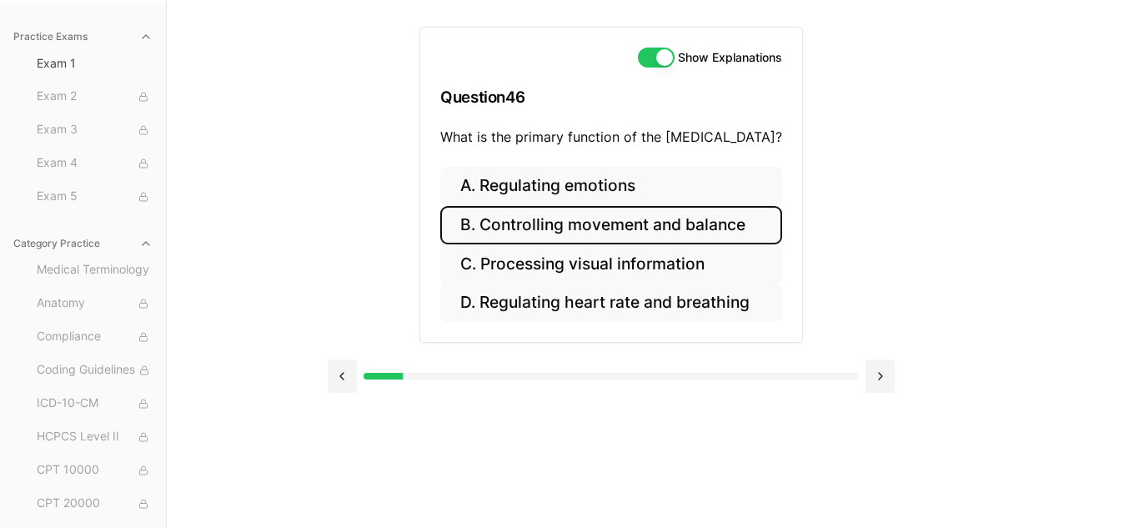
click at [624, 229] on button "B. Controlling movement and balance" at bounding box center [611, 225] width 342 height 39
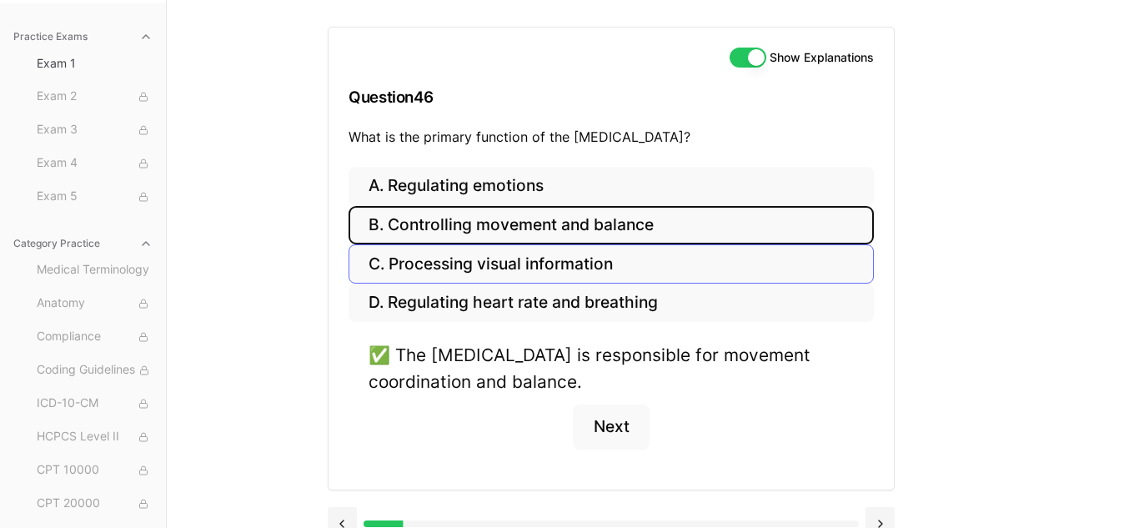
scroll to position [179, 0]
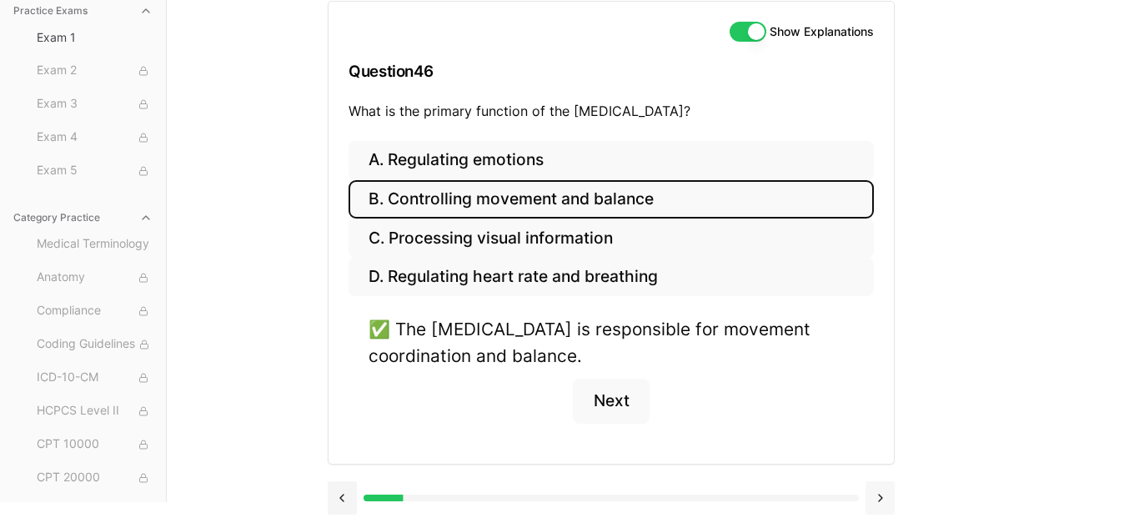
click at [879, 494] on button at bounding box center [879, 497] width 29 height 33
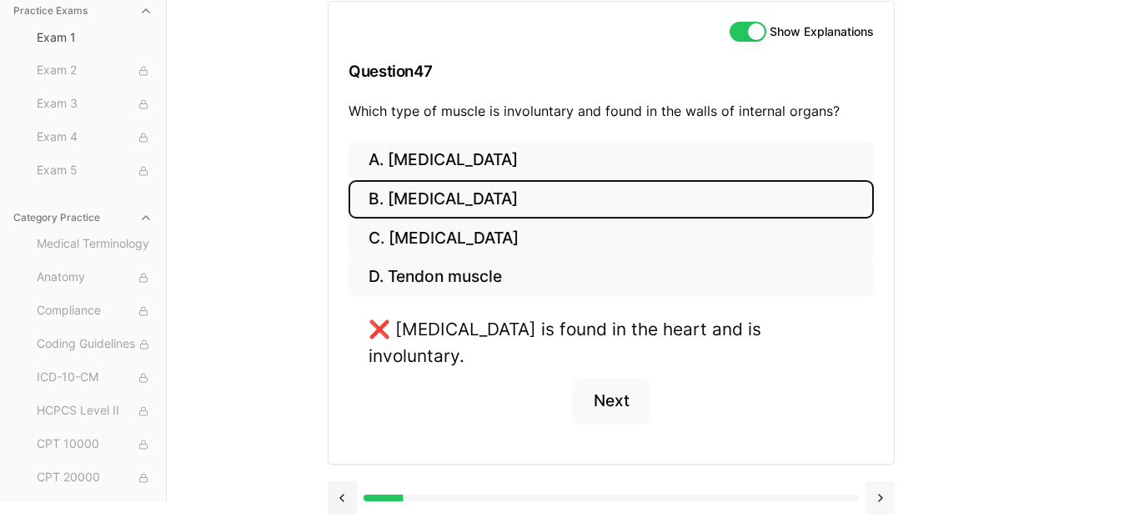
scroll to position [153, 0]
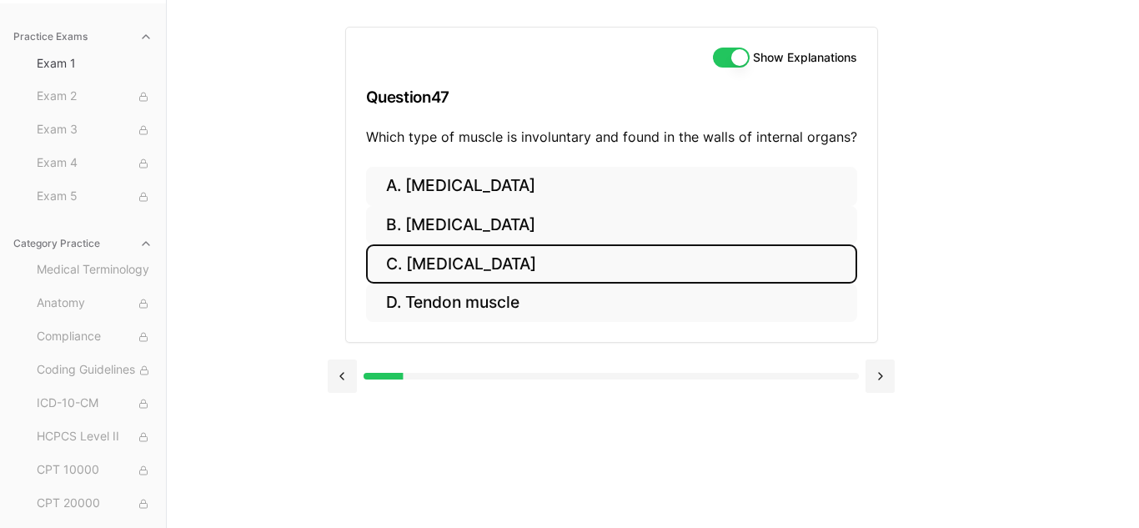
click at [491, 264] on button "C. [MEDICAL_DATA]" at bounding box center [611, 263] width 491 height 39
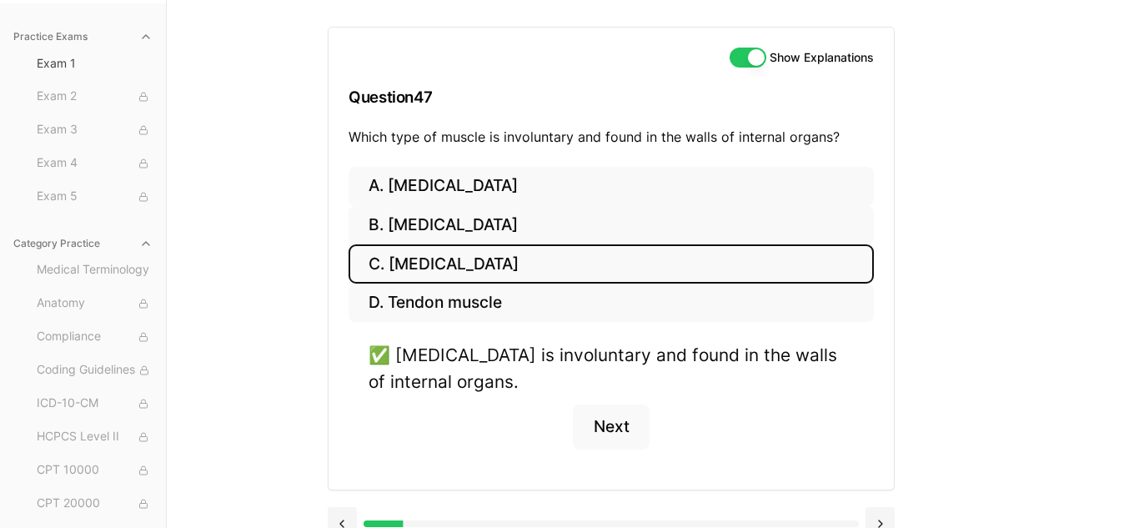
scroll to position [179, 0]
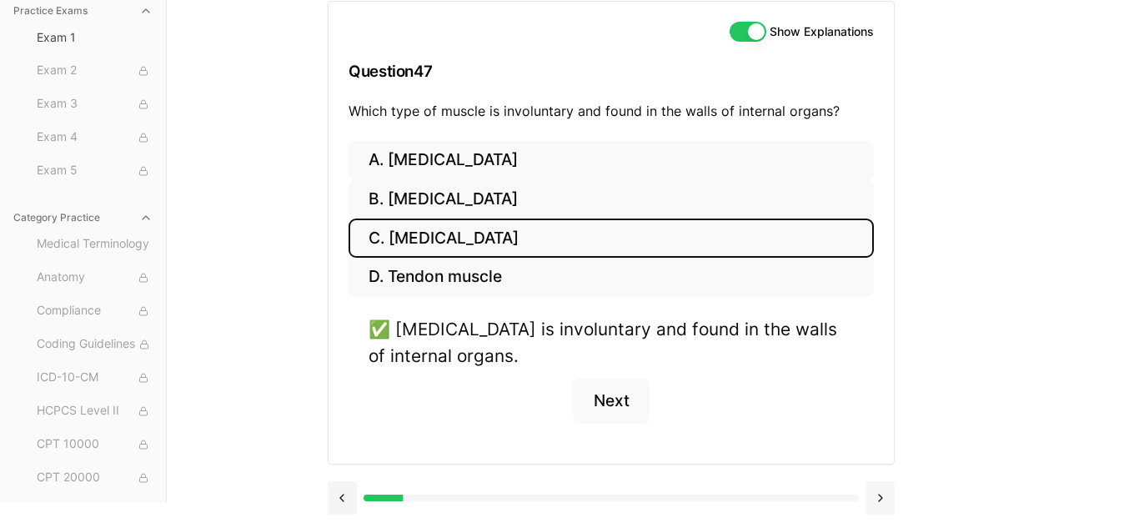
click at [876, 502] on button at bounding box center [879, 497] width 29 height 33
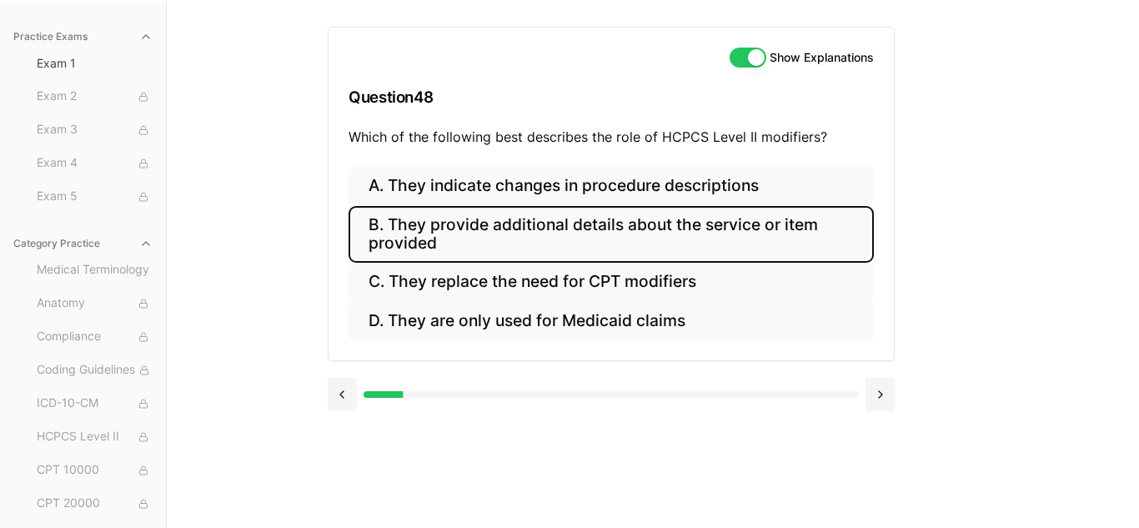
click at [509, 230] on button "B. They provide additional details about the service or item provided" at bounding box center [610, 234] width 525 height 57
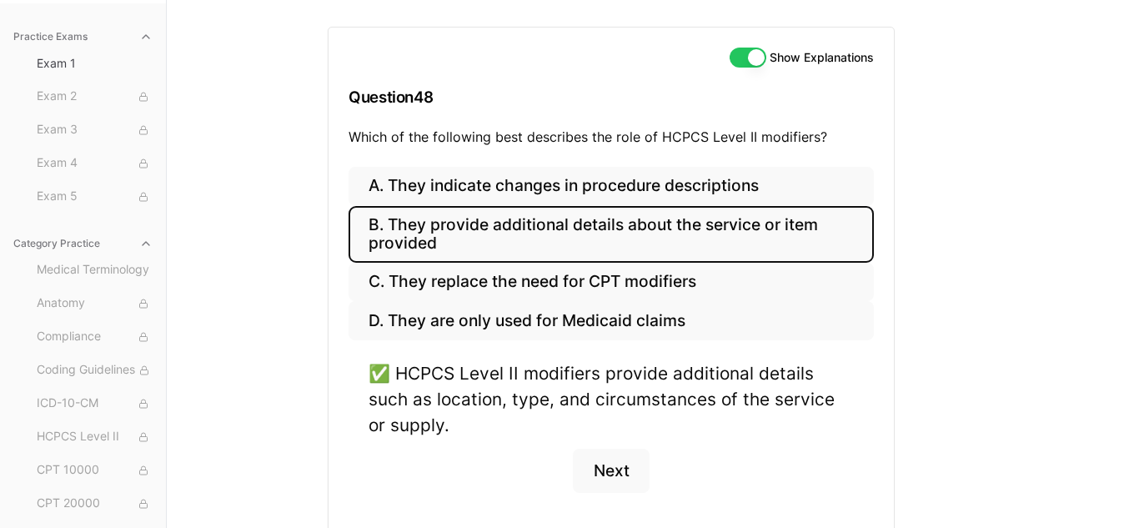
scroll to position [223, 0]
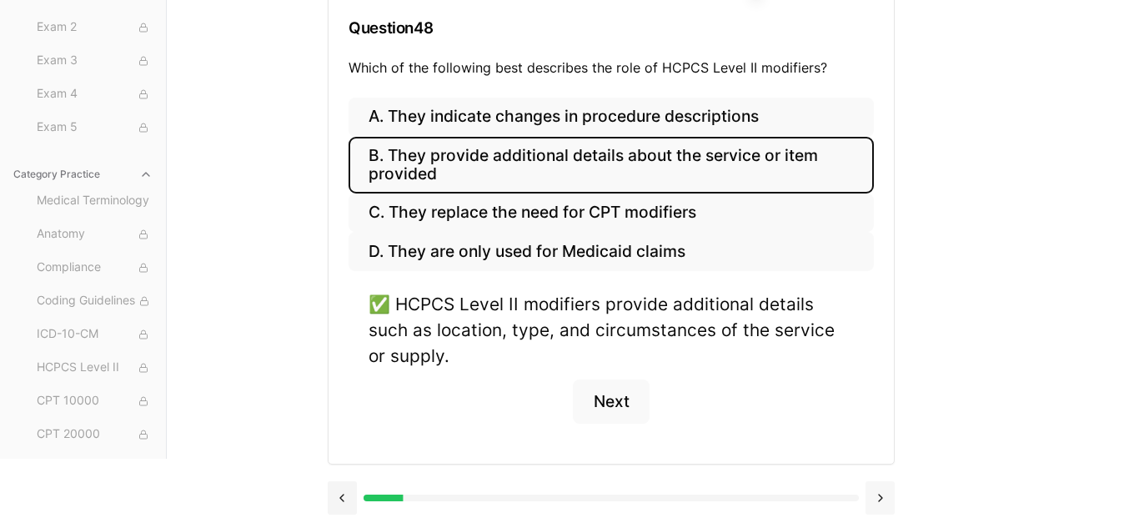
click at [876, 498] on button at bounding box center [879, 497] width 29 height 33
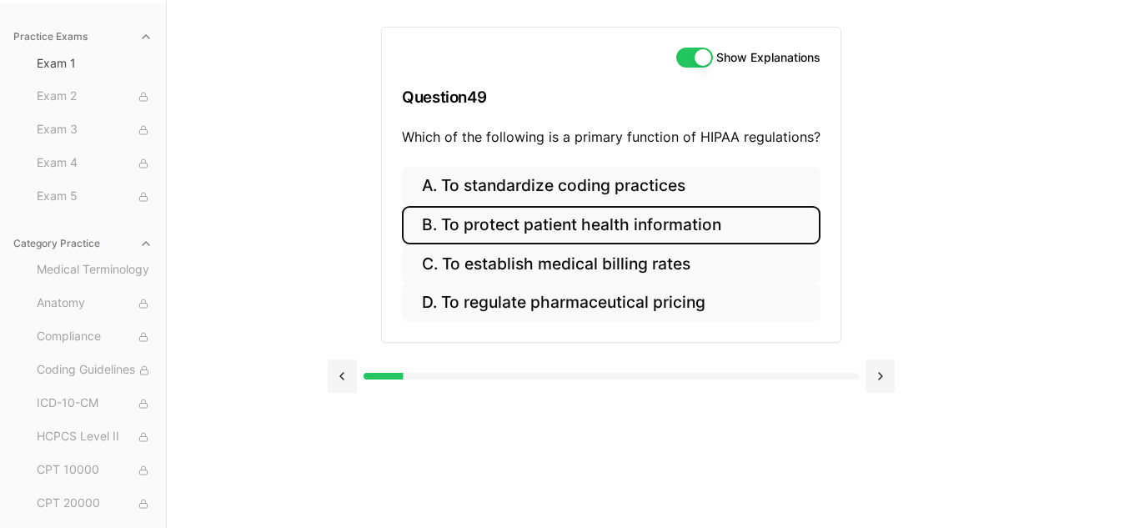
click at [488, 228] on button "B. To protect patient health information" at bounding box center [611, 225] width 418 height 39
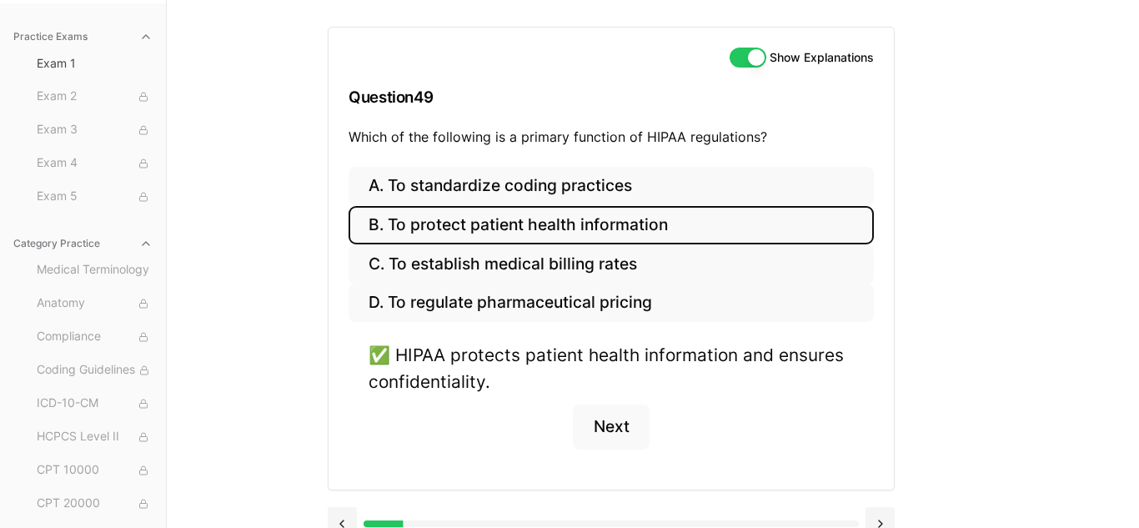
scroll to position [179, 0]
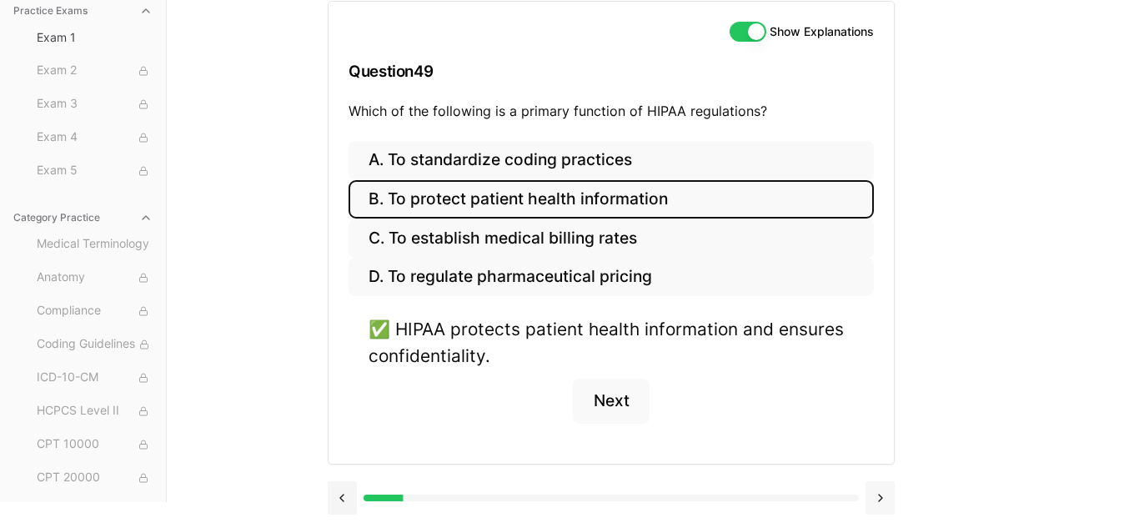
click at [879, 506] on button at bounding box center [879, 497] width 29 height 33
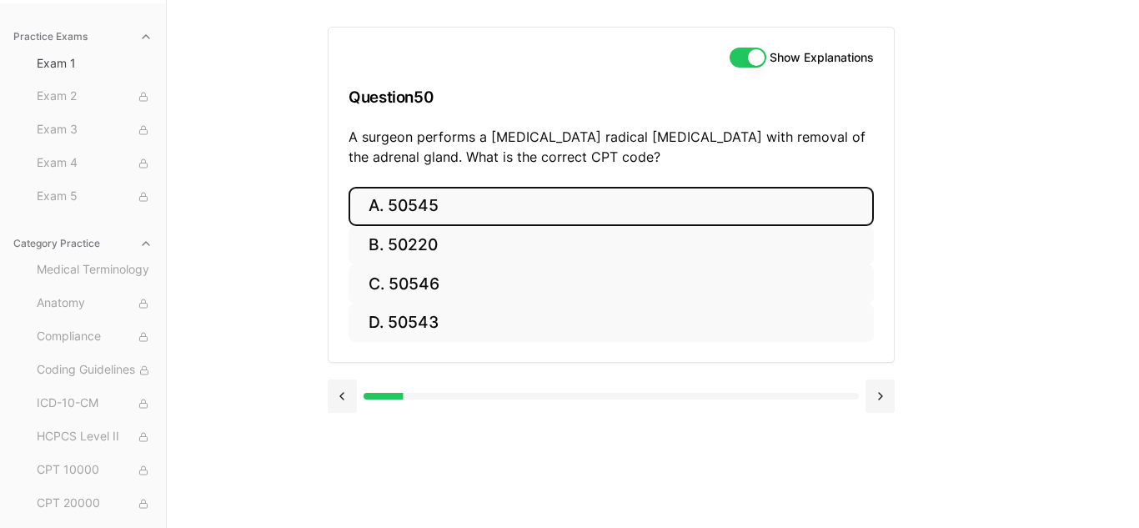
click at [497, 217] on button "A. 50545" at bounding box center [610, 206] width 525 height 39
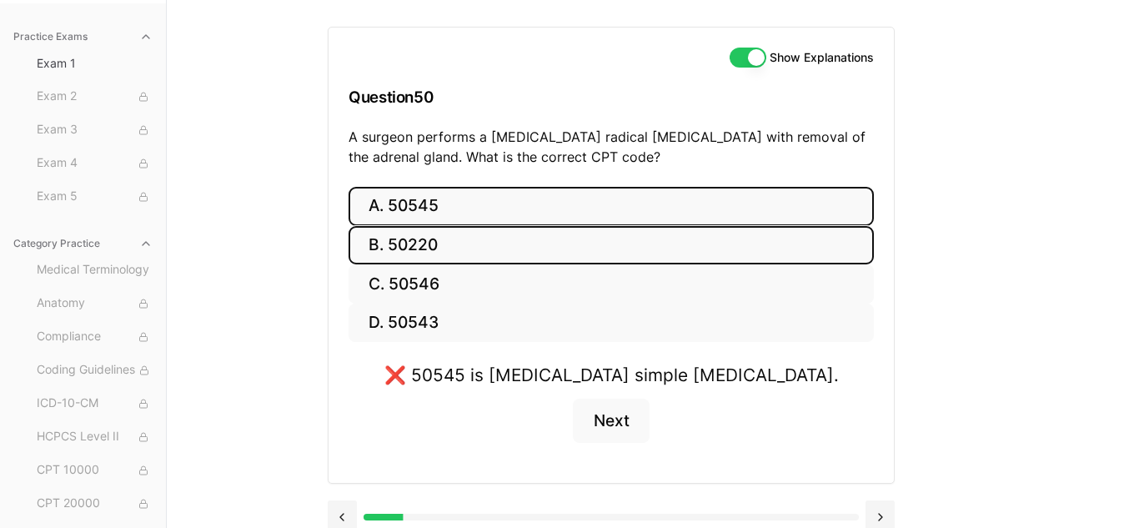
click at [487, 238] on button "B. 50220" at bounding box center [610, 245] width 525 height 39
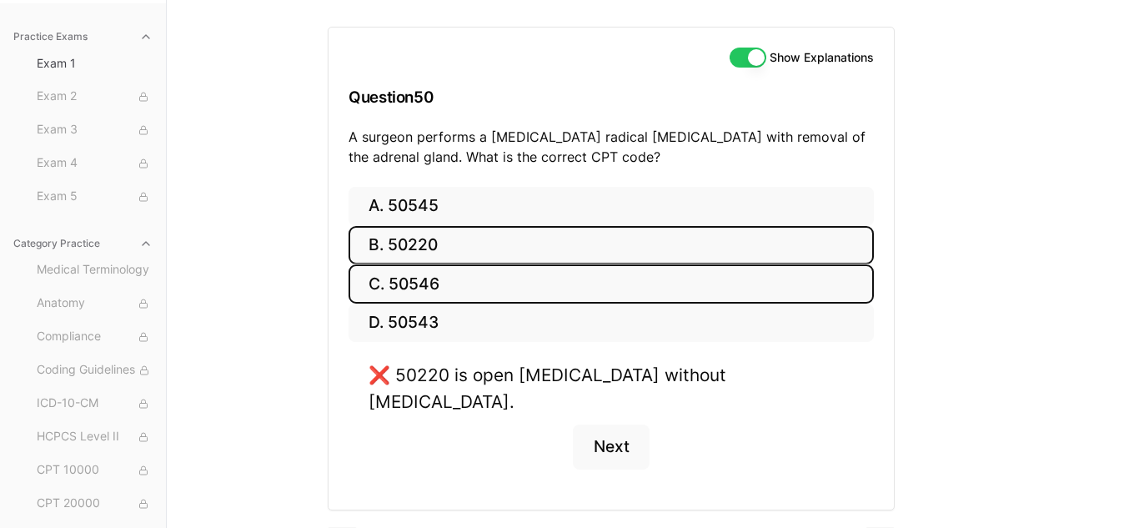
click at [481, 275] on button "C. 50546" at bounding box center [610, 283] width 525 height 39
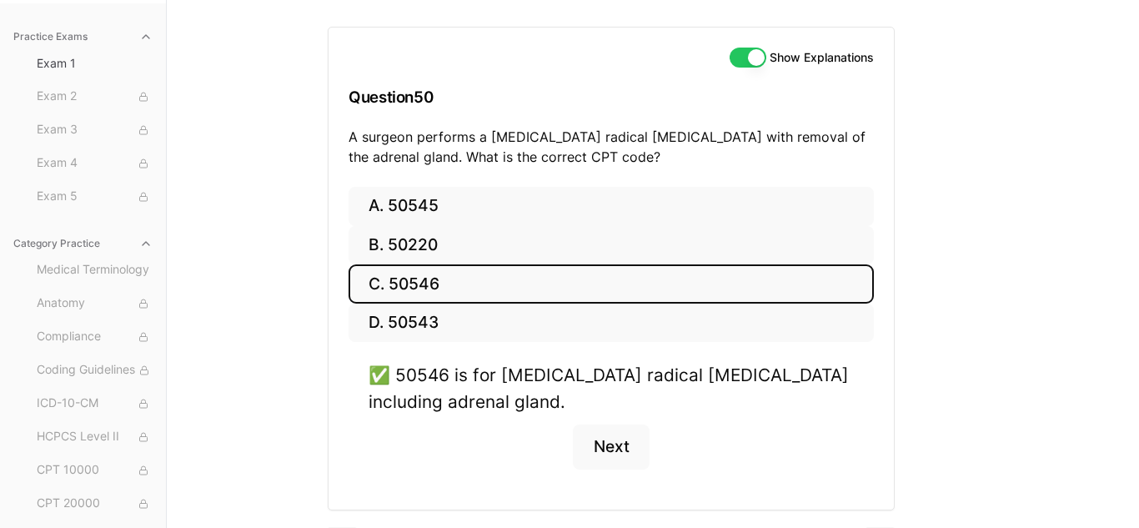
scroll to position [199, 0]
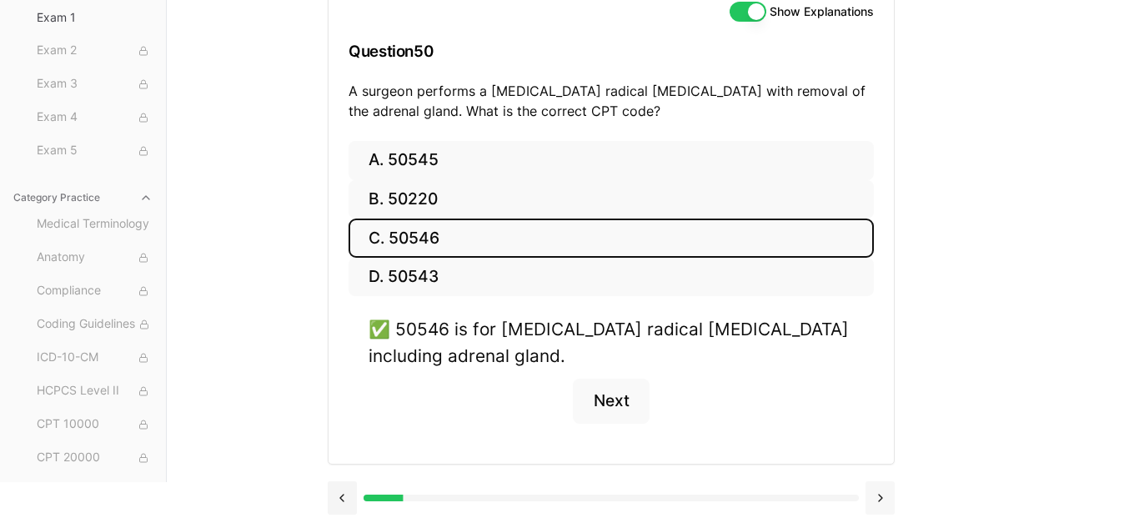
click at [884, 498] on button at bounding box center [879, 497] width 29 height 33
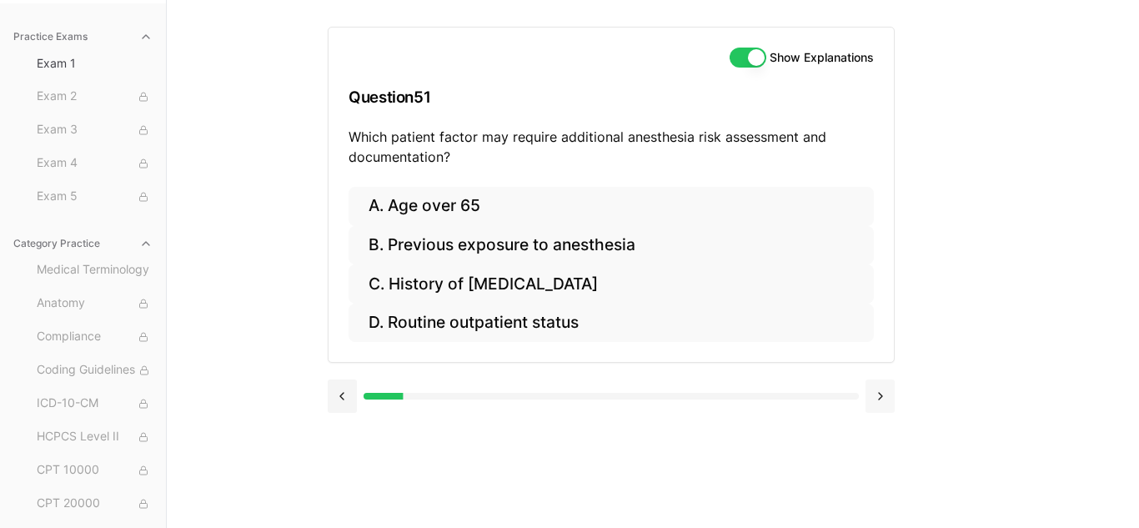
scroll to position [153, 0]
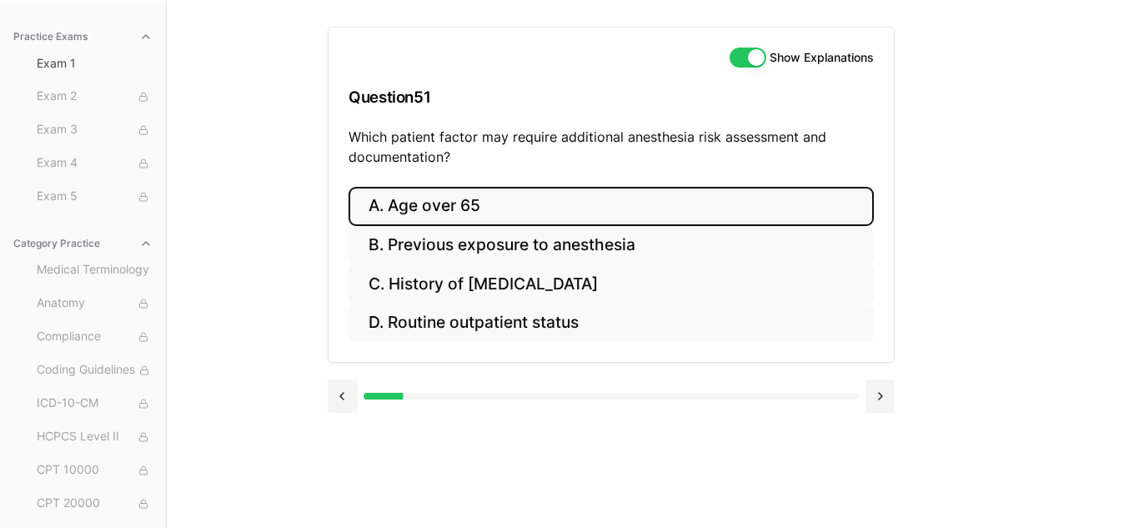
click at [418, 208] on button "A. Age over 65" at bounding box center [610, 206] width 525 height 39
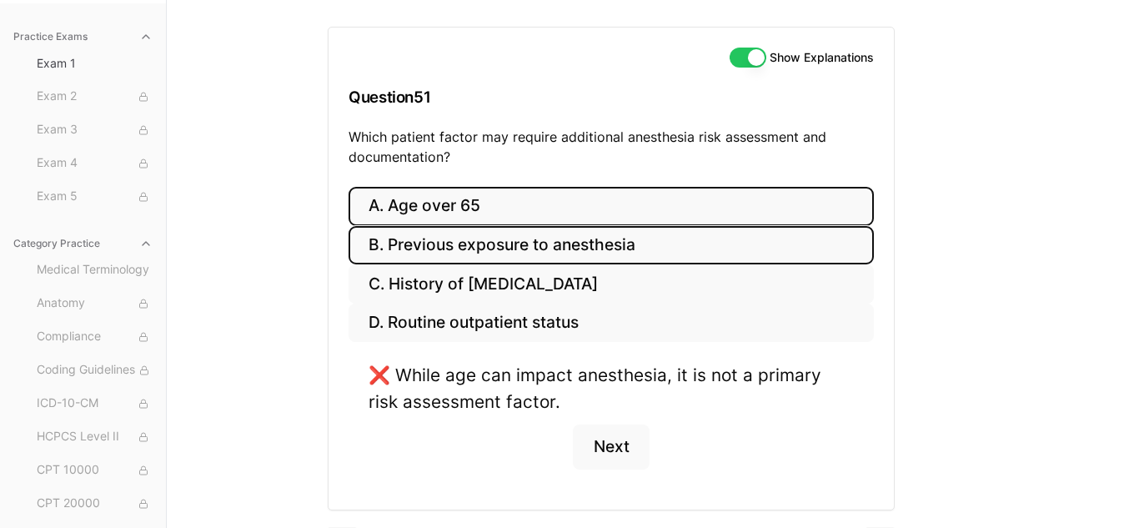
click at [428, 248] on button "B. Previous exposure to anesthesia" at bounding box center [610, 245] width 525 height 39
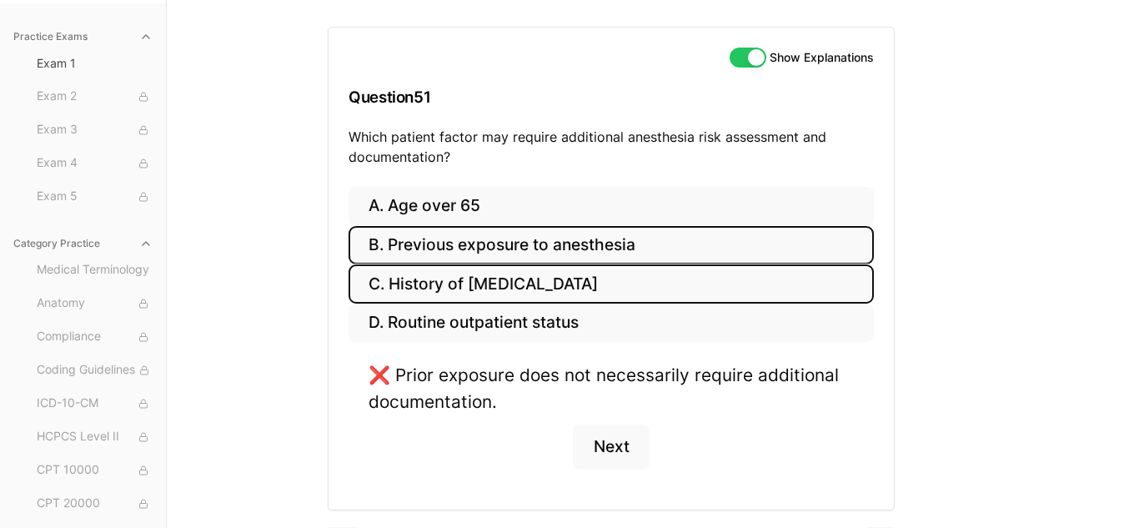
click at [419, 296] on button "C. History of [MEDICAL_DATA]" at bounding box center [610, 283] width 525 height 39
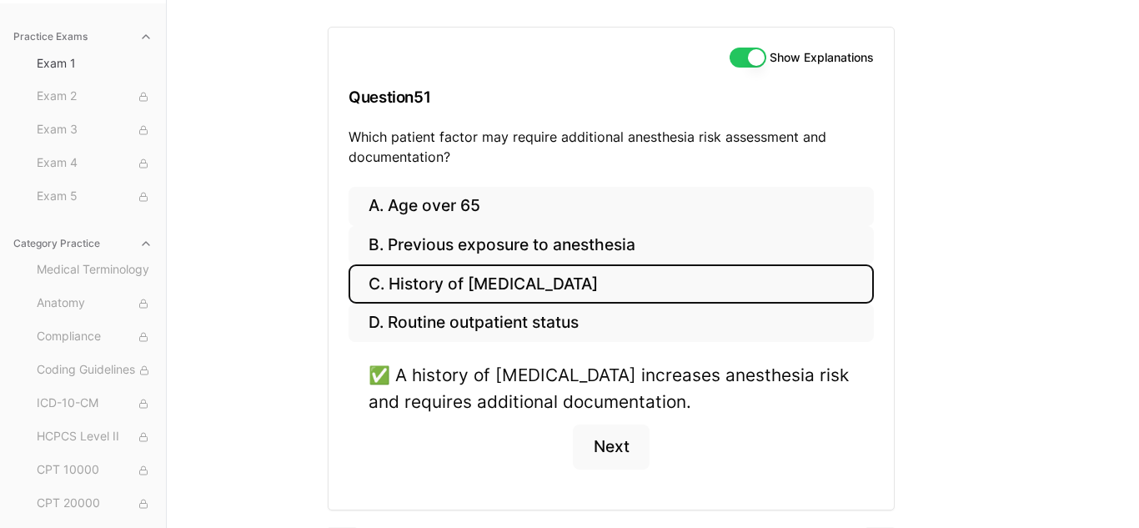
scroll to position [199, 0]
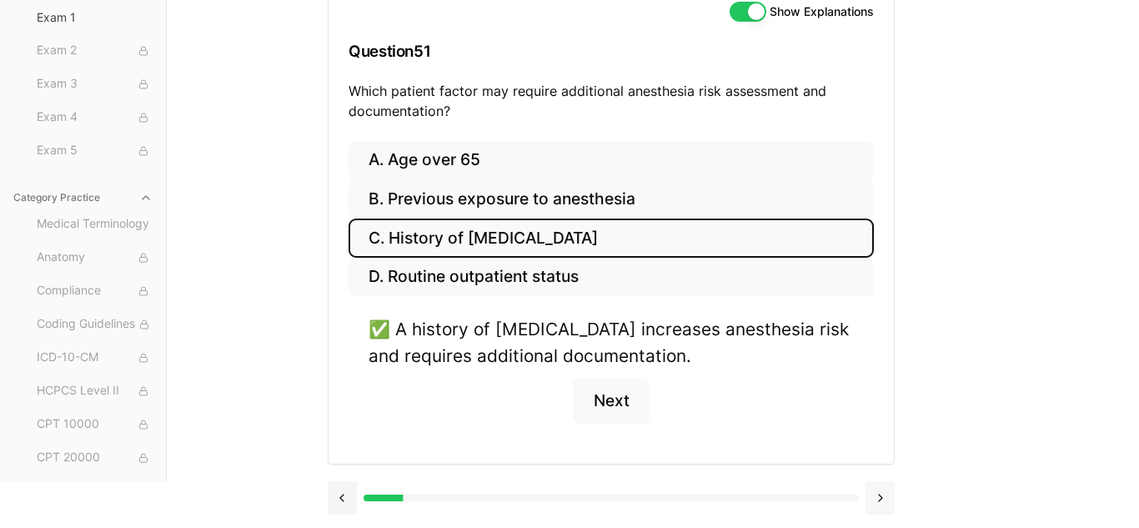
click at [882, 497] on button at bounding box center [879, 497] width 29 height 33
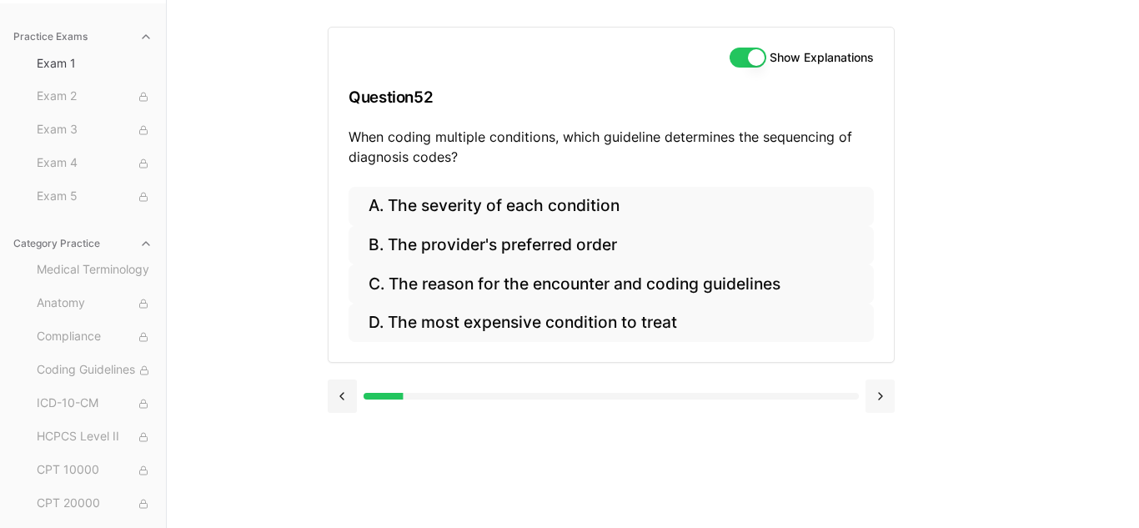
scroll to position [153, 0]
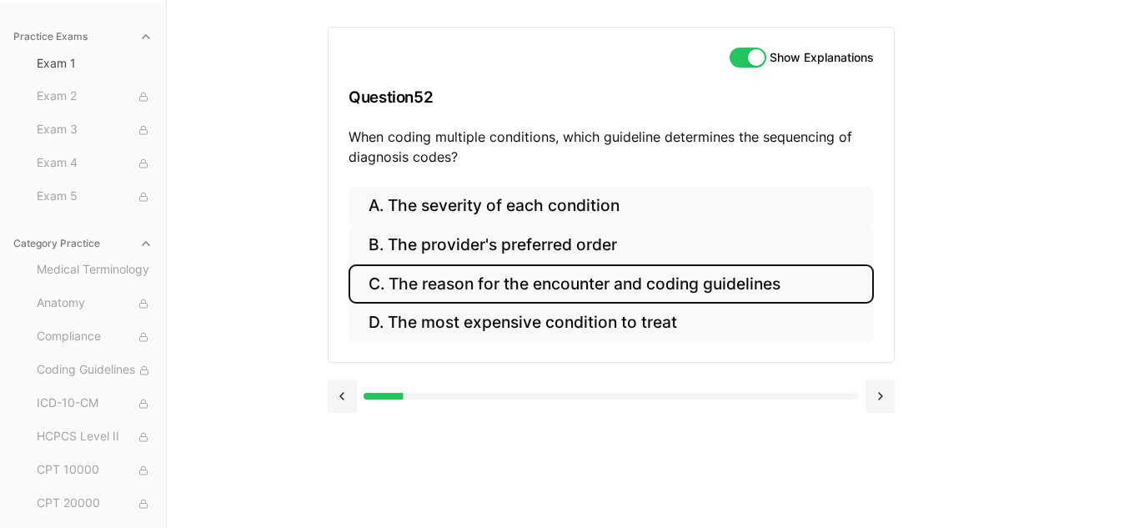
click at [492, 296] on button "C. The reason for the encounter and coding guidelines" at bounding box center [610, 283] width 525 height 39
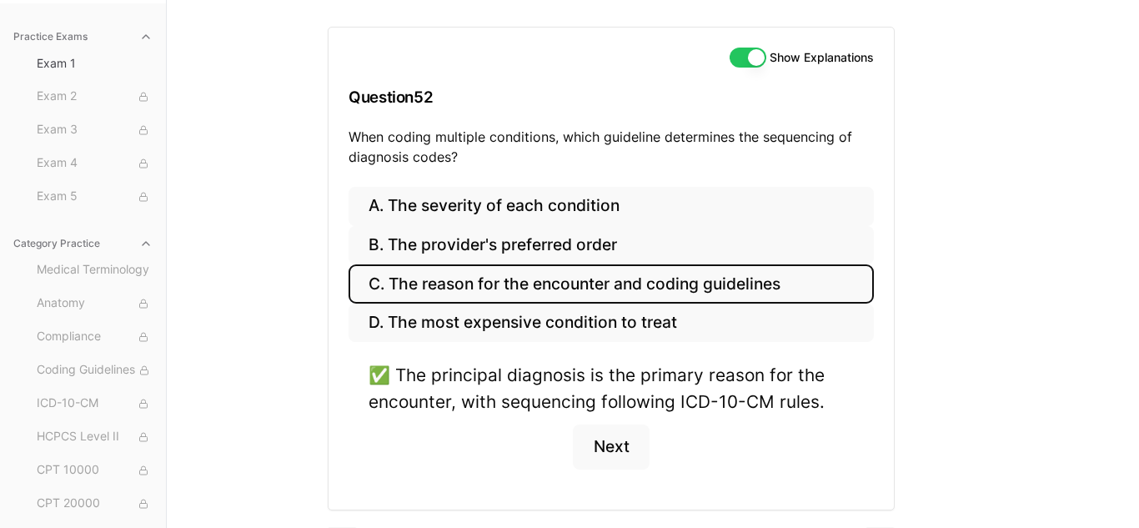
scroll to position [199, 0]
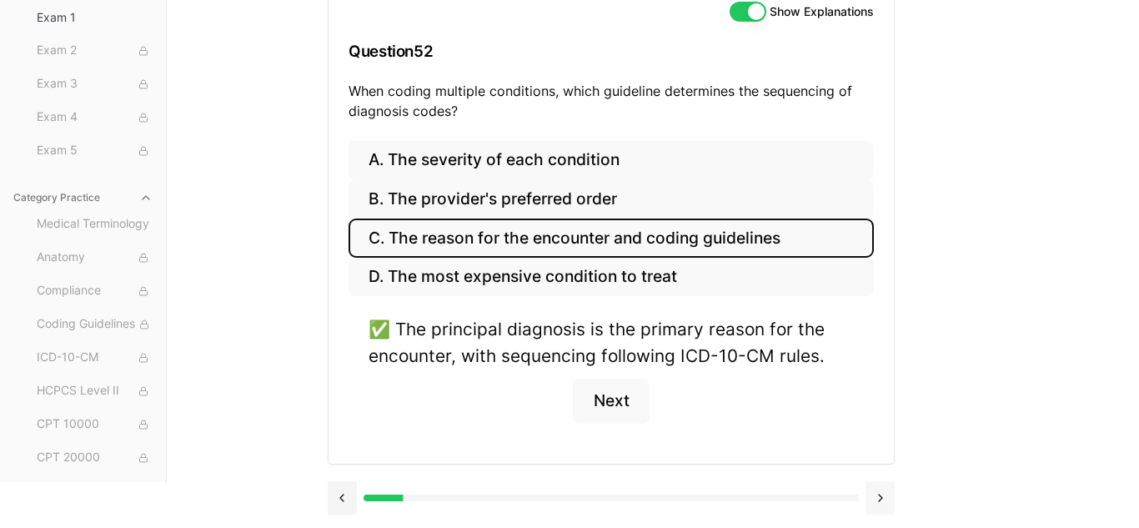
click at [879, 503] on button at bounding box center [879, 497] width 29 height 33
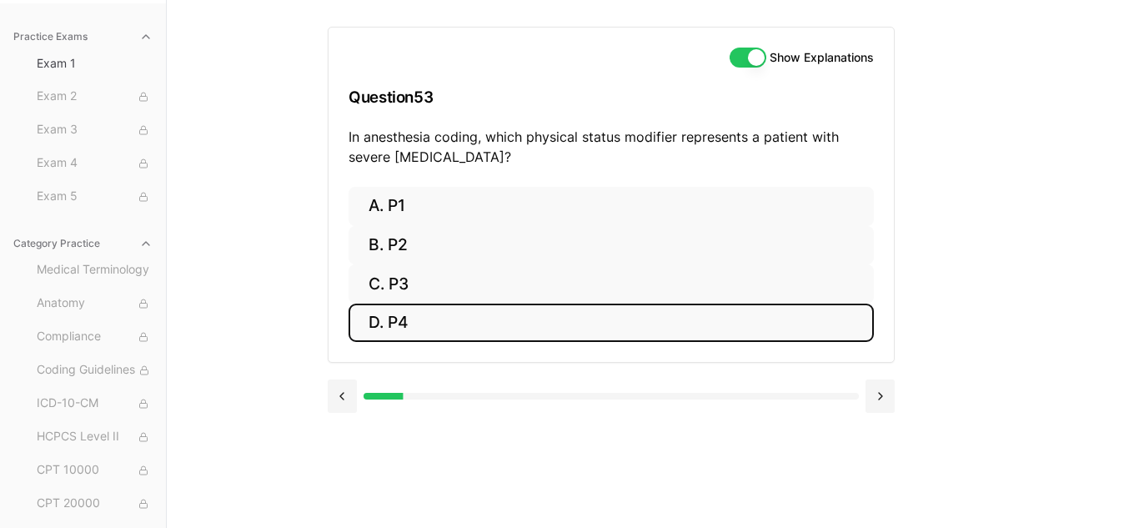
click at [403, 316] on button "D. P4" at bounding box center [610, 322] width 525 height 39
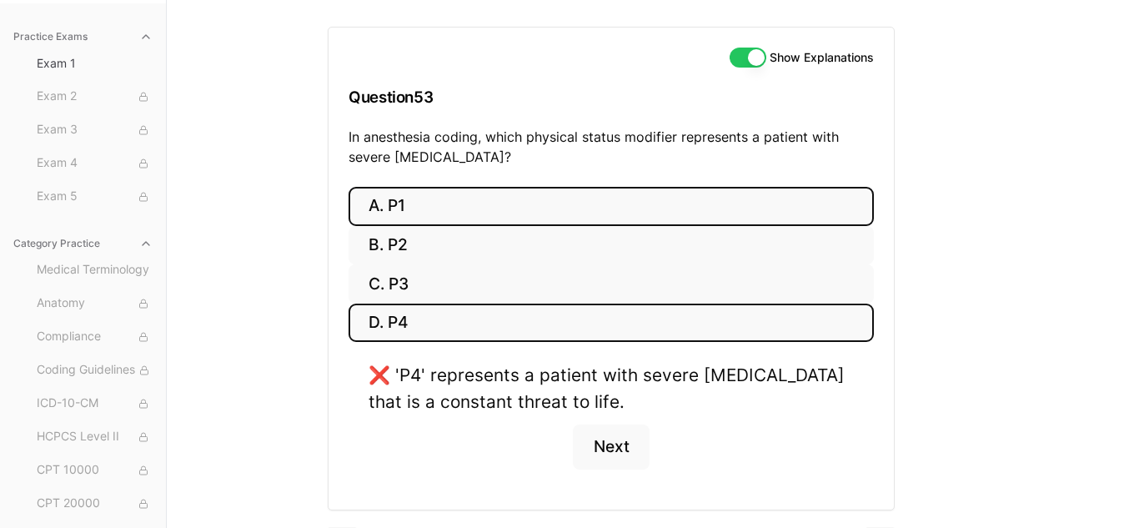
click at [438, 215] on button "A. P1" at bounding box center [610, 206] width 525 height 39
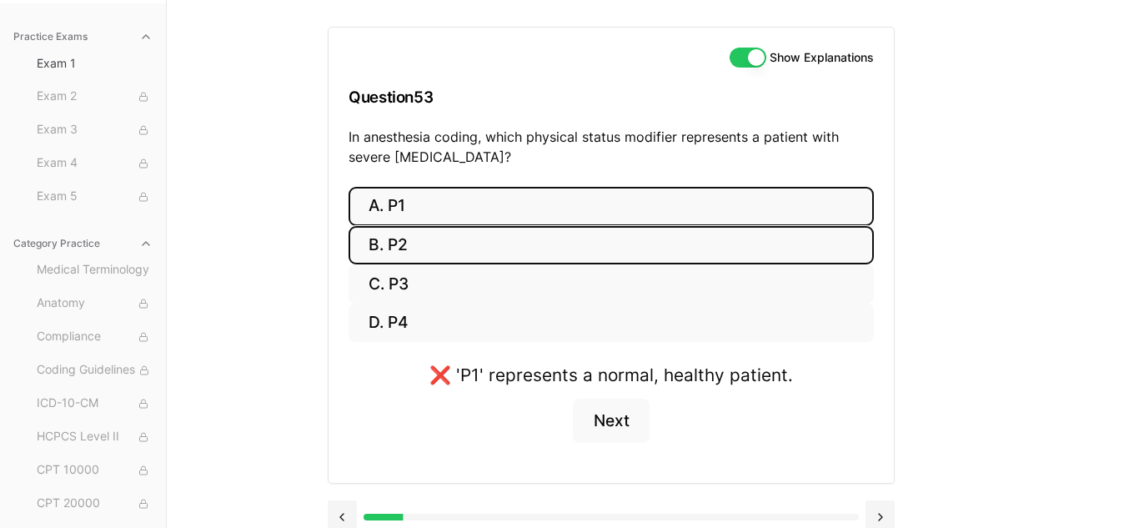
click at [433, 246] on button "B. P2" at bounding box center [610, 245] width 525 height 39
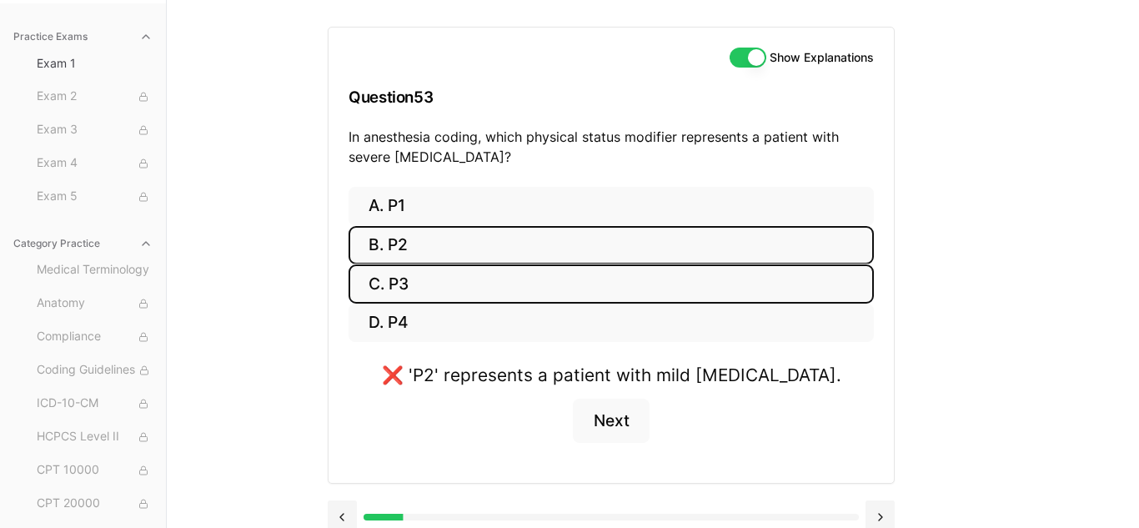
click at [435, 279] on button "C. P3" at bounding box center [610, 283] width 525 height 39
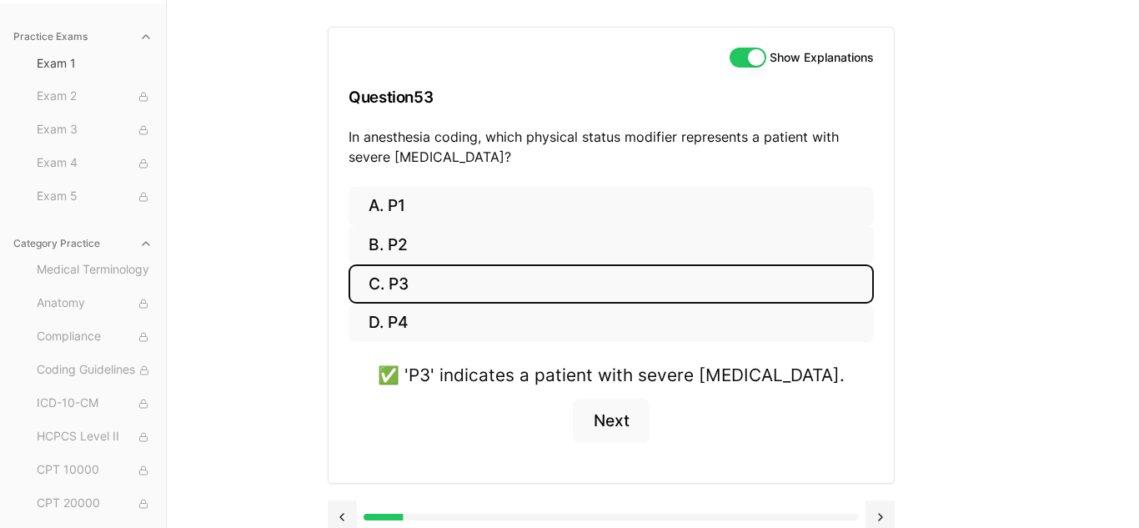
scroll to position [173, 0]
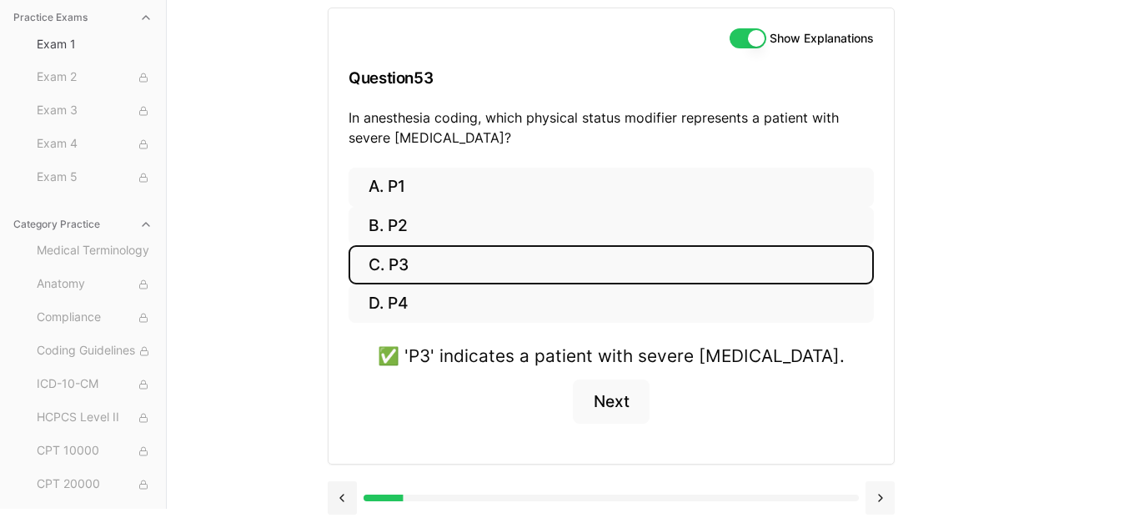
click at [879, 502] on button at bounding box center [879, 497] width 29 height 33
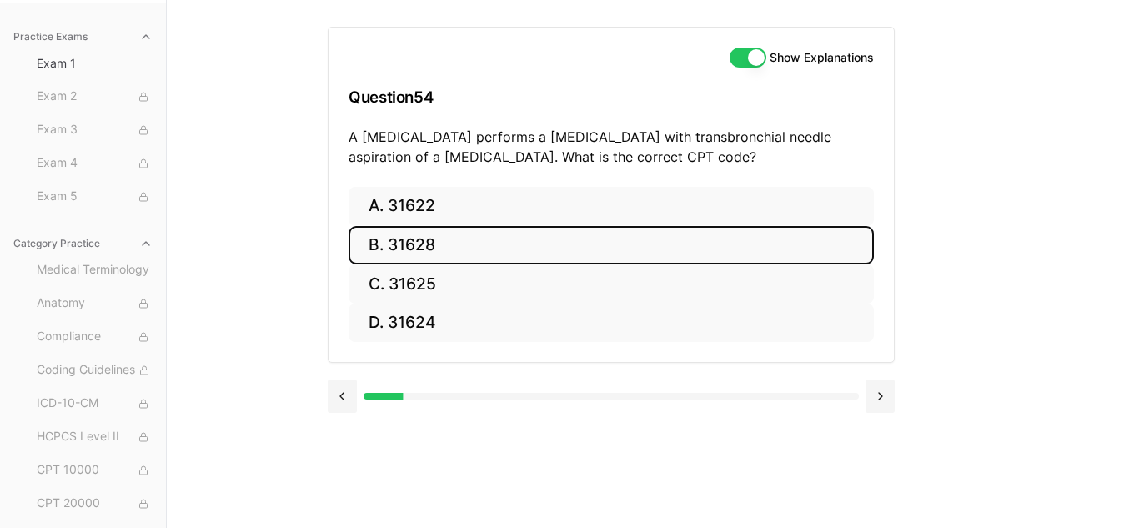
click at [441, 260] on button "B. 31628" at bounding box center [610, 245] width 525 height 39
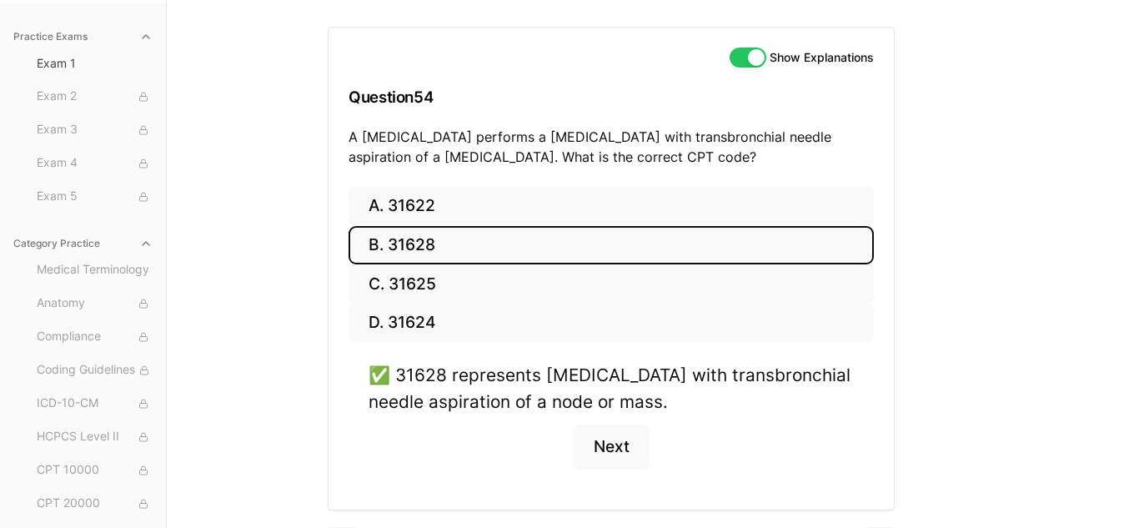
scroll to position [199, 0]
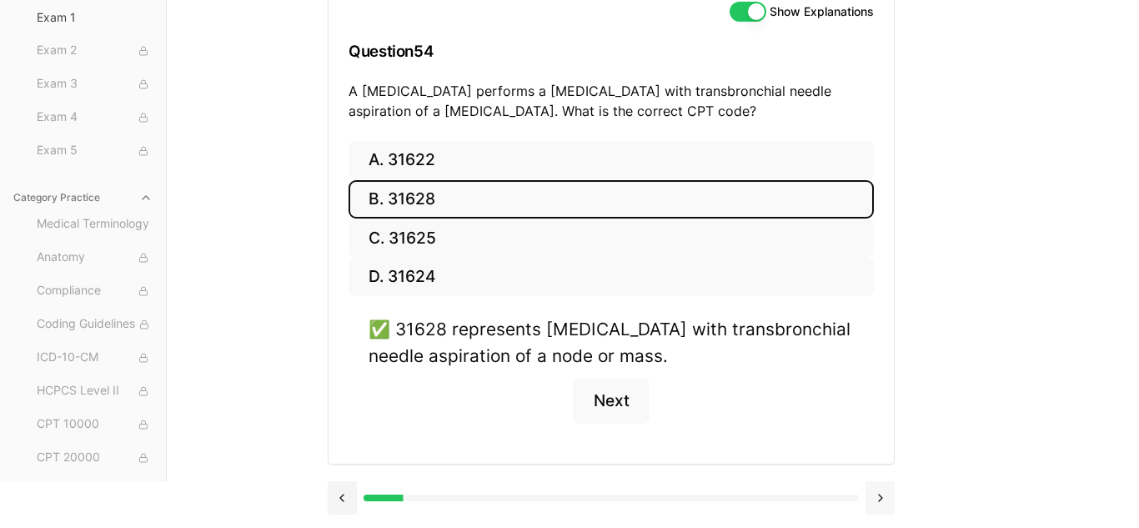
click at [876, 498] on button at bounding box center [879, 497] width 29 height 33
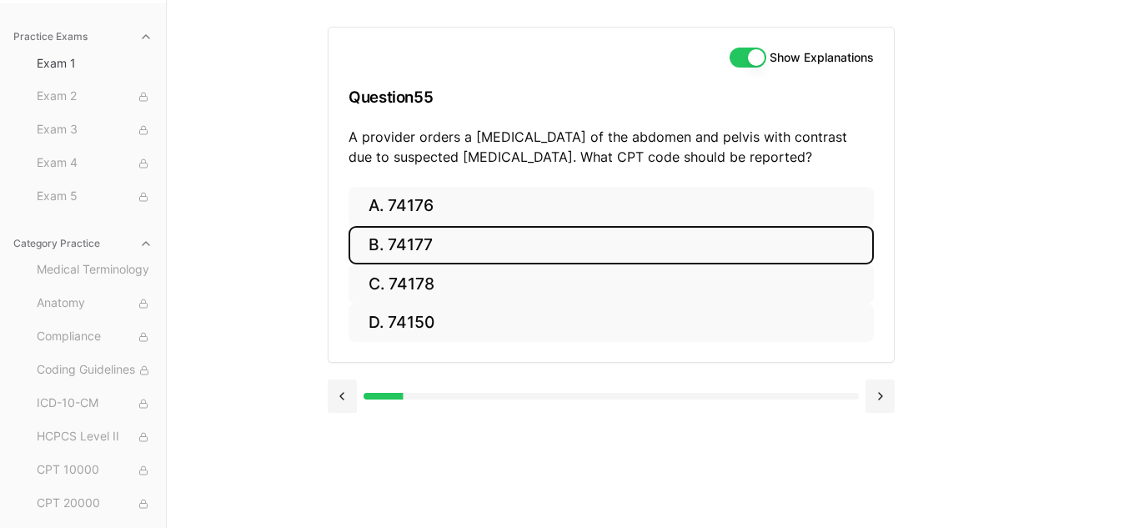
click at [555, 252] on button "B. 74177" at bounding box center [610, 245] width 525 height 39
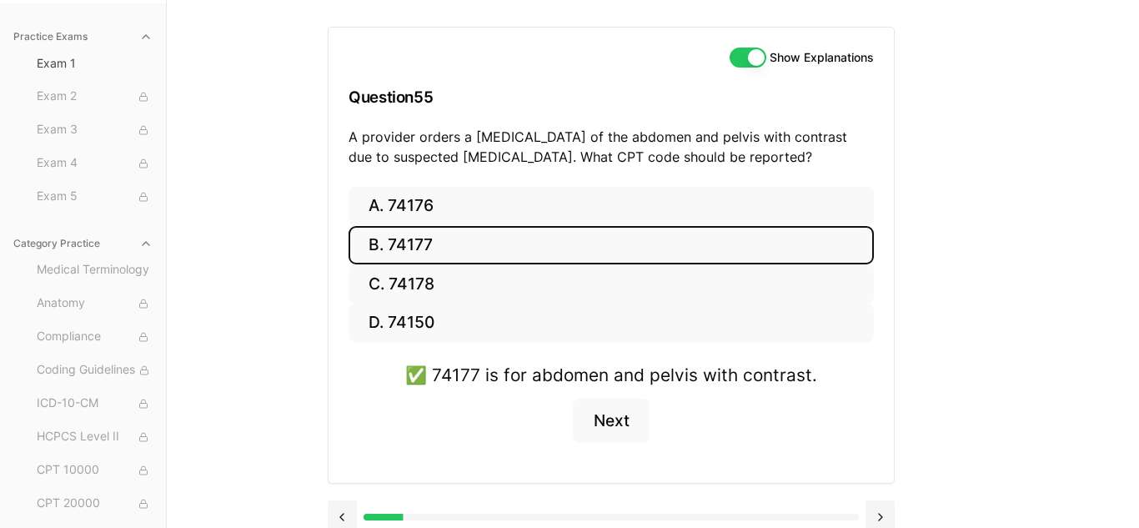
scroll to position [173, 0]
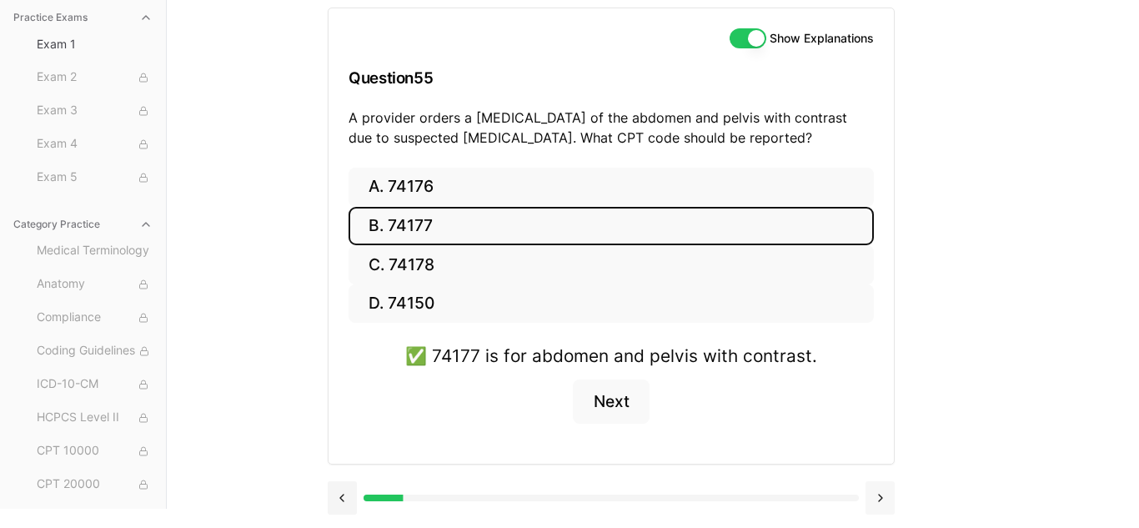
click at [879, 499] on button at bounding box center [879, 497] width 29 height 33
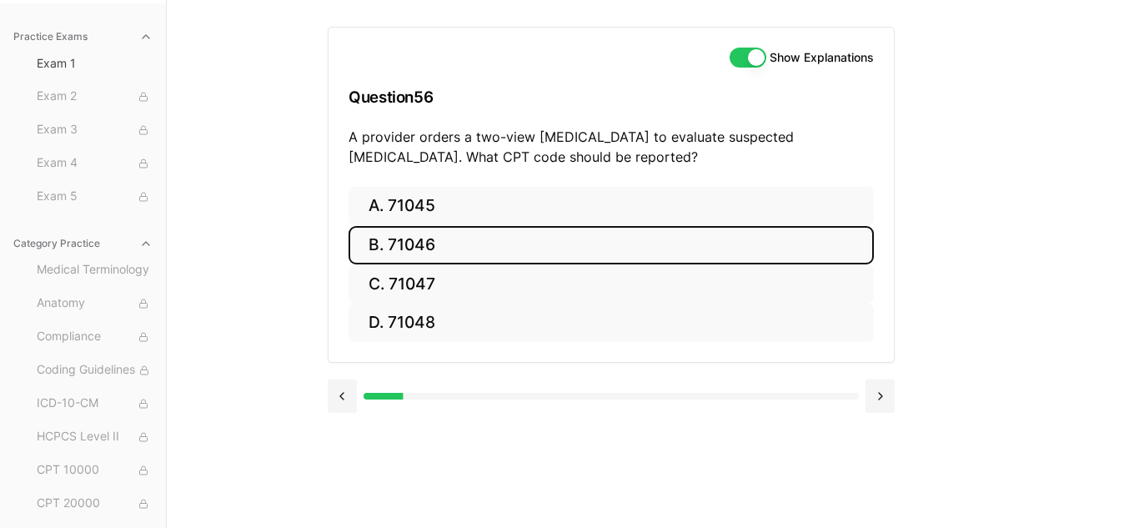
click at [543, 255] on button "B. 71046" at bounding box center [610, 245] width 525 height 39
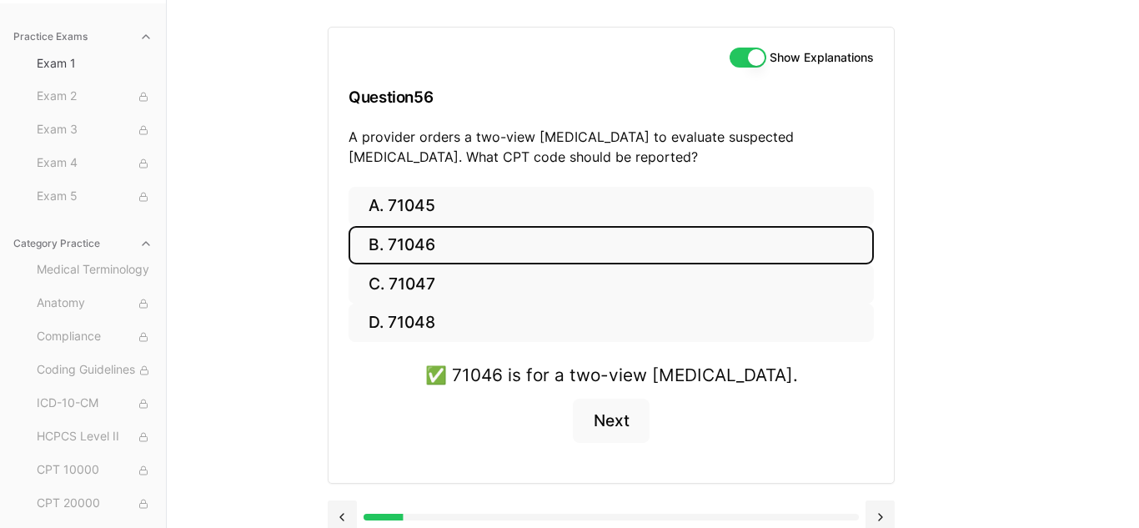
scroll to position [173, 0]
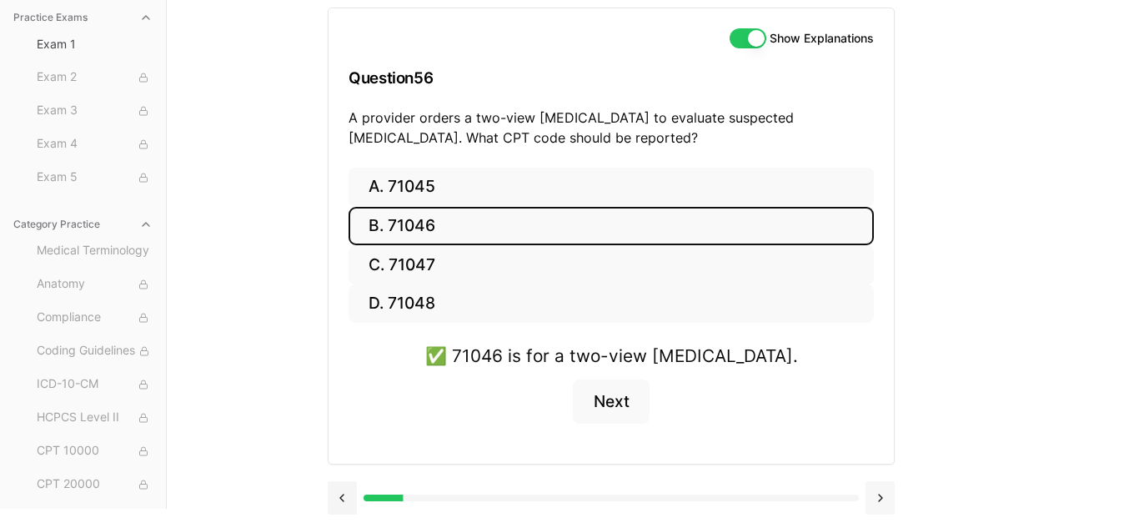
click at [884, 496] on button at bounding box center [879, 497] width 29 height 33
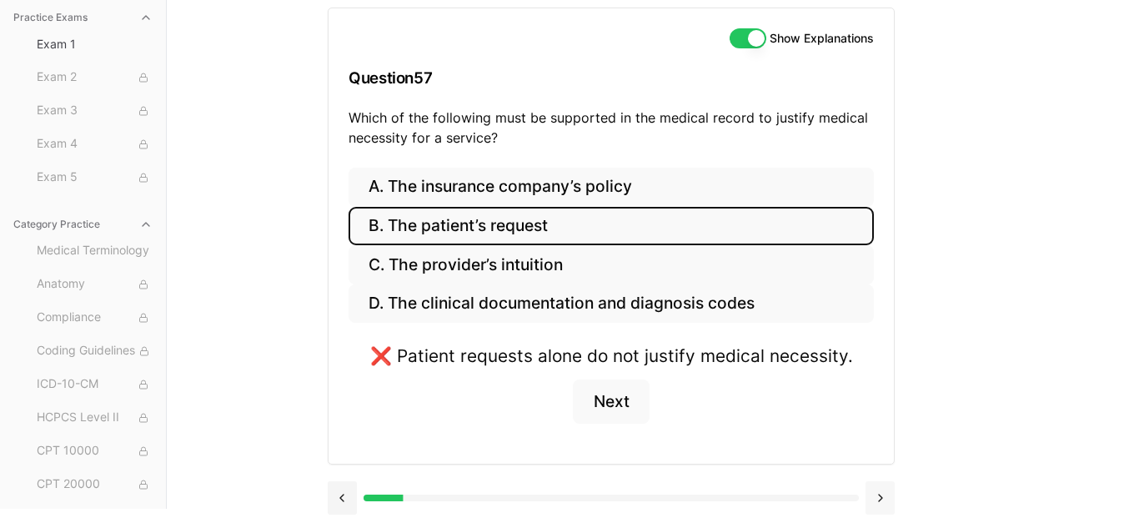
scroll to position [153, 0]
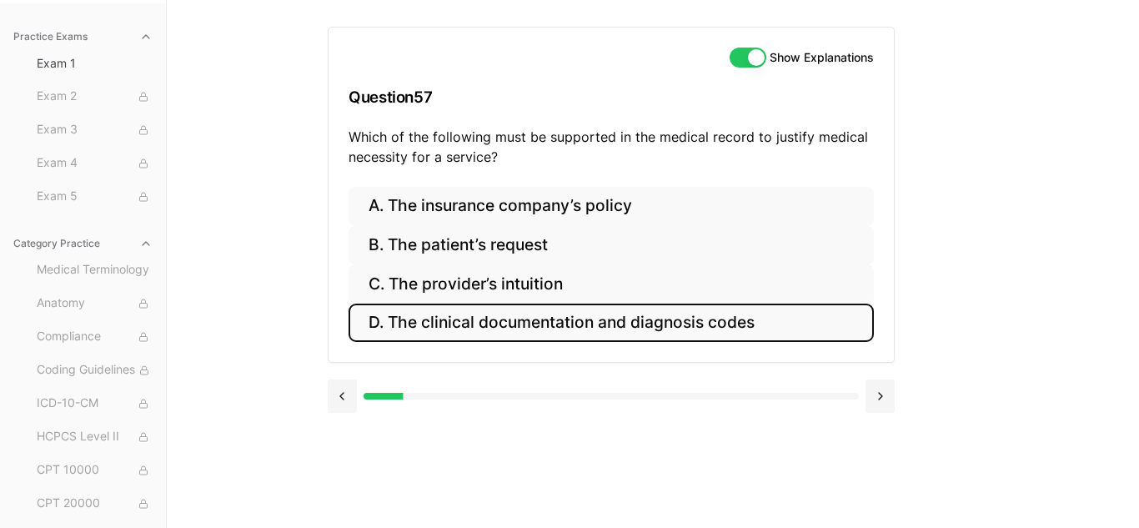
click at [654, 333] on button "D. The clinical documentation and diagnosis codes" at bounding box center [610, 322] width 525 height 39
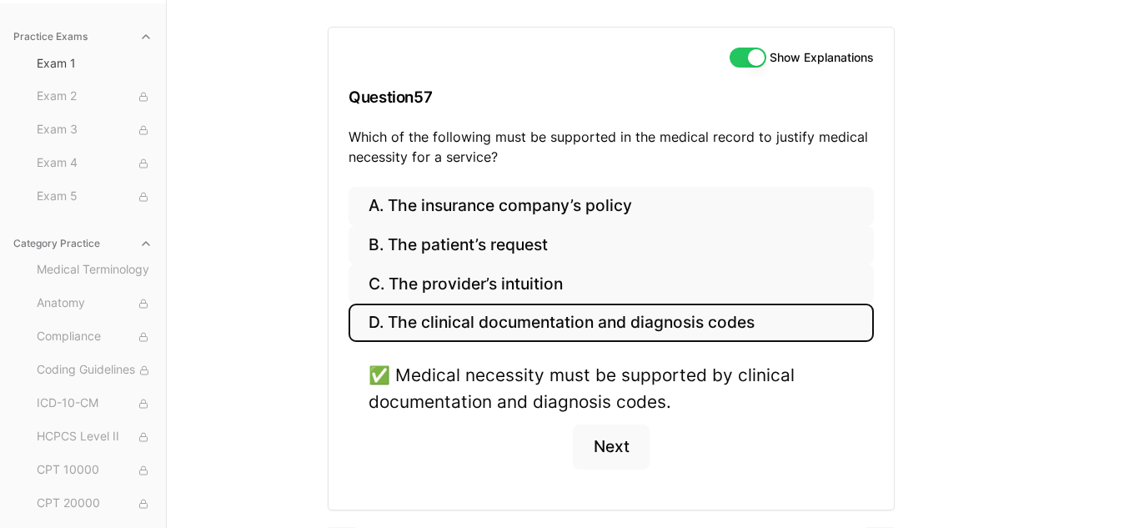
scroll to position [199, 0]
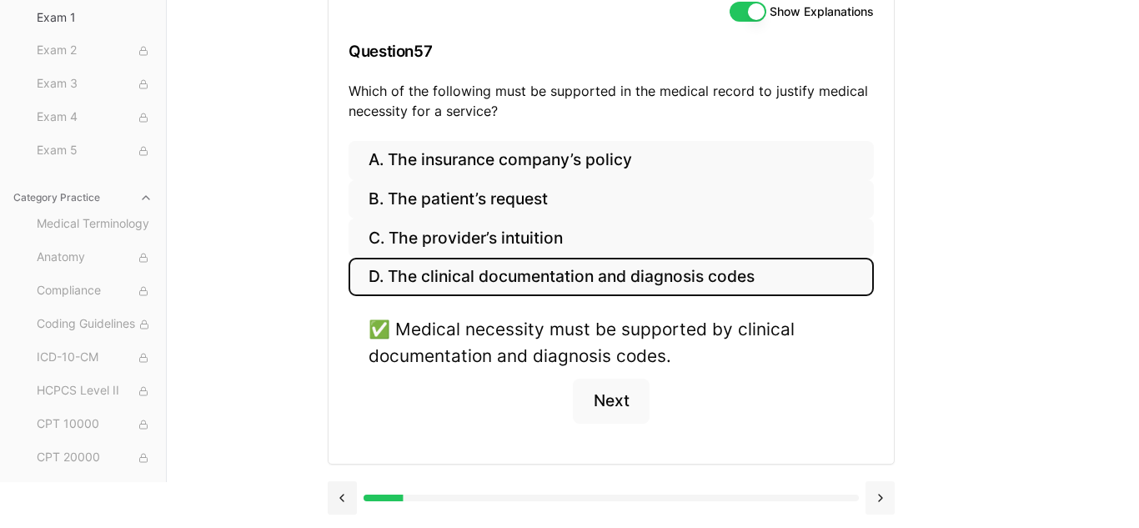
click at [873, 498] on button at bounding box center [879, 497] width 29 height 33
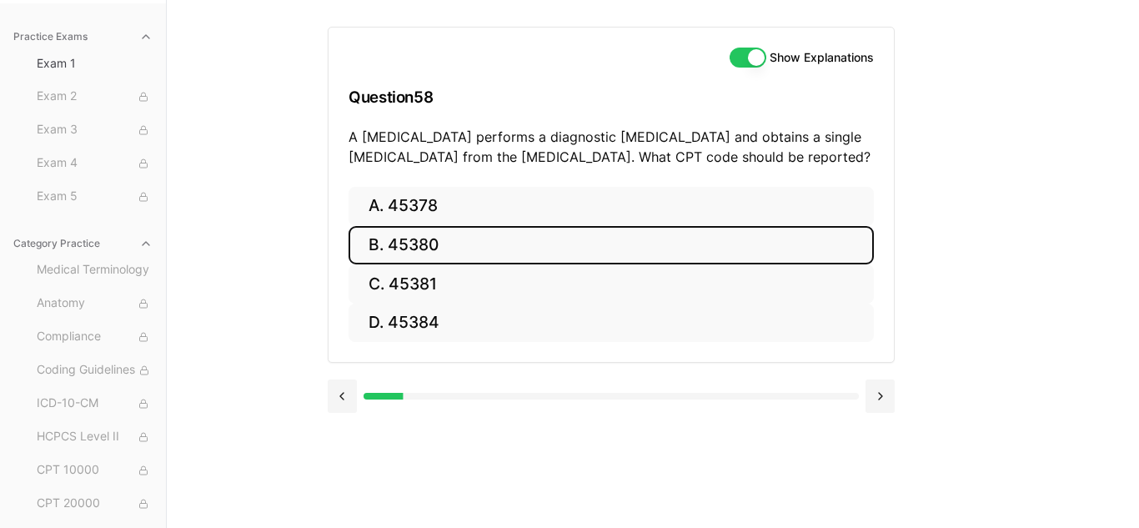
click at [471, 247] on button "B. 45380" at bounding box center [610, 245] width 525 height 39
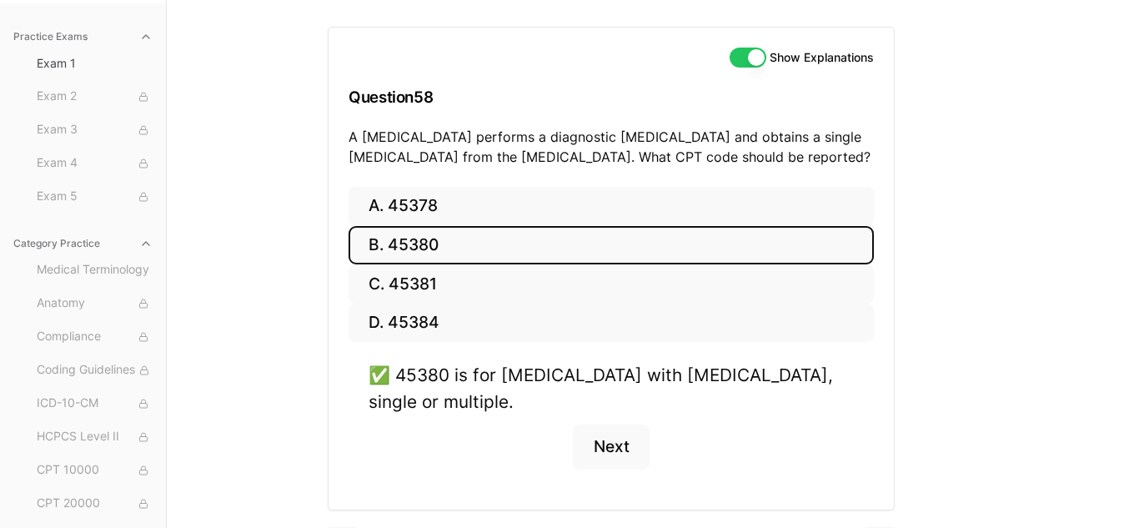
scroll to position [199, 0]
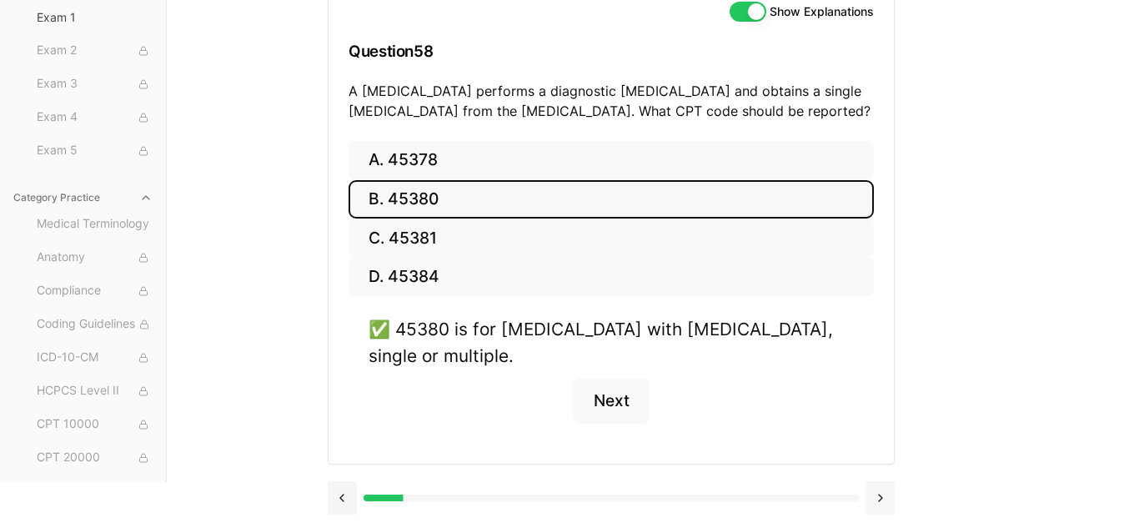
click at [883, 504] on button at bounding box center [879, 497] width 29 height 33
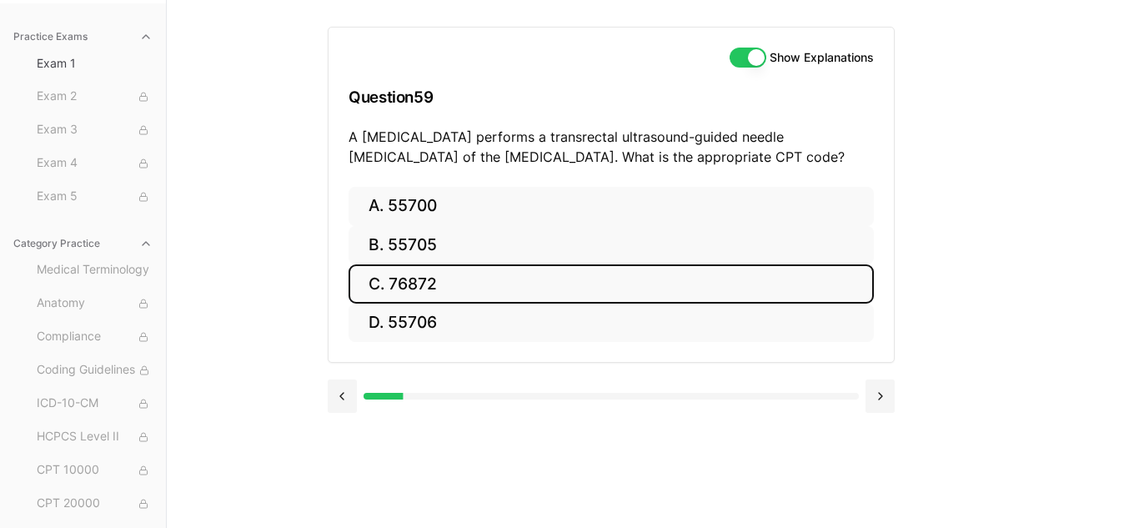
click at [518, 293] on button "C. 76872" at bounding box center [610, 283] width 525 height 39
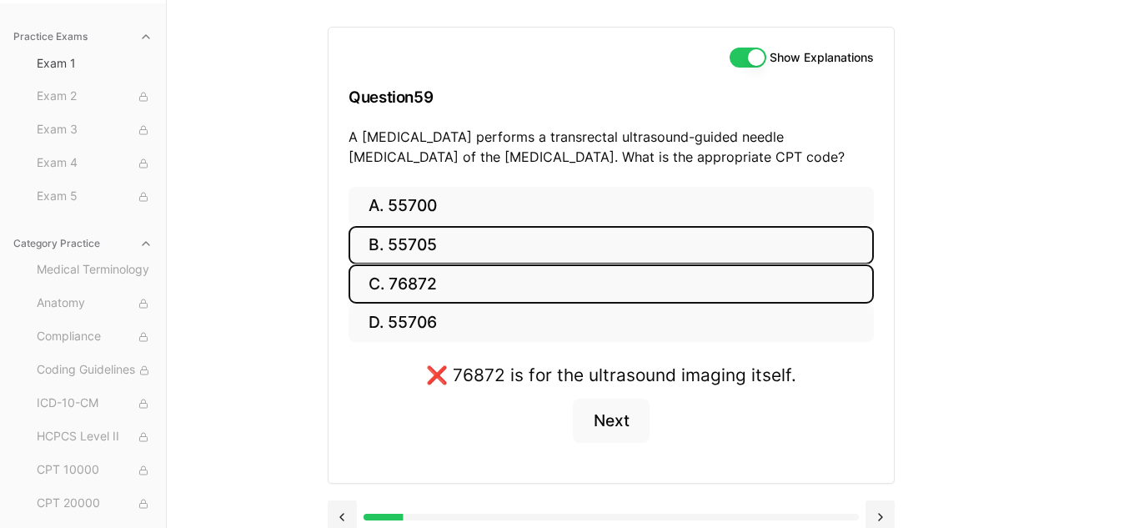
click at [514, 241] on button "B. 55705" at bounding box center [610, 245] width 525 height 39
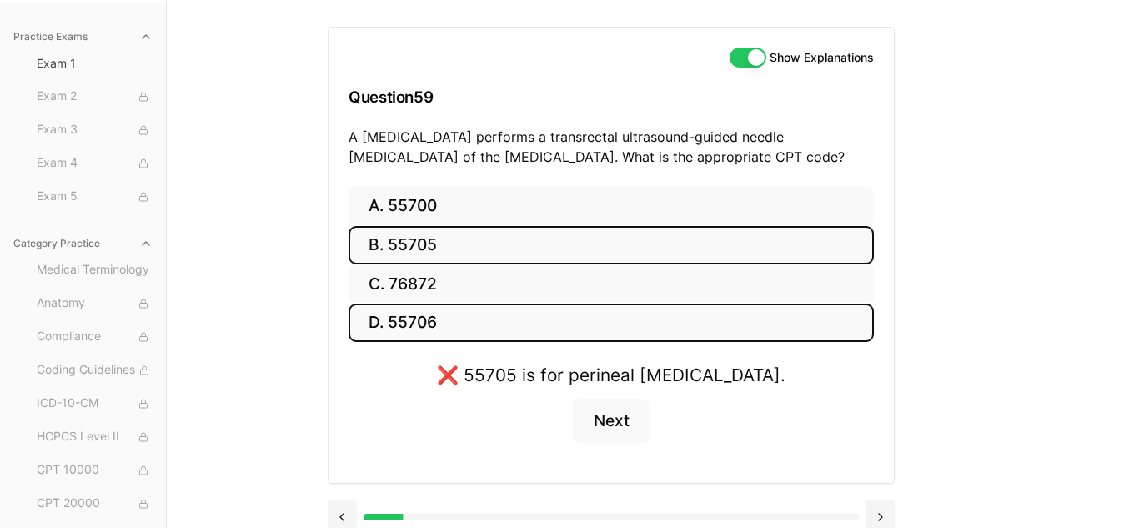
click at [530, 313] on button "D. 55706" at bounding box center [610, 322] width 525 height 39
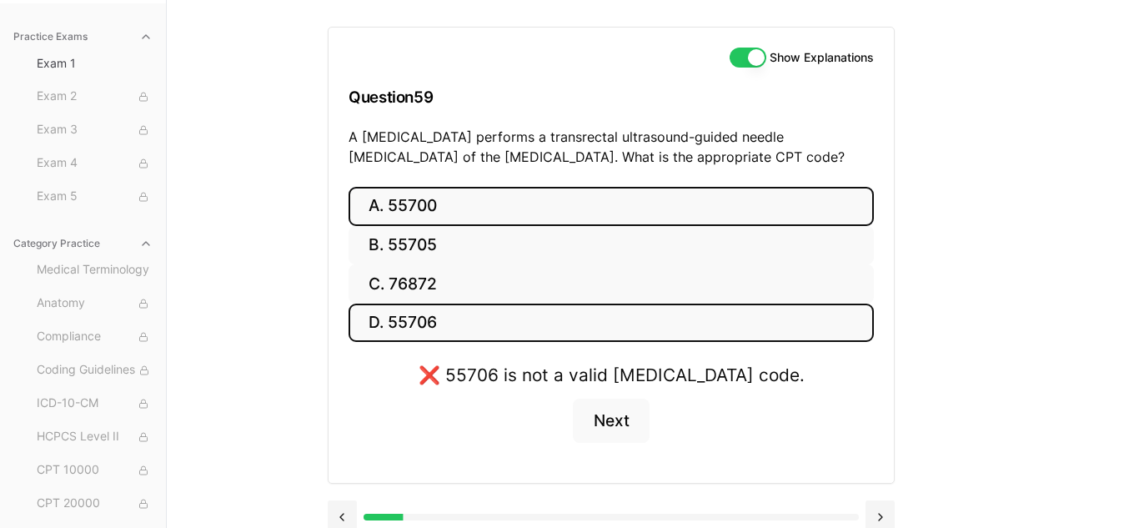
click at [517, 198] on button "A. 55700" at bounding box center [610, 206] width 525 height 39
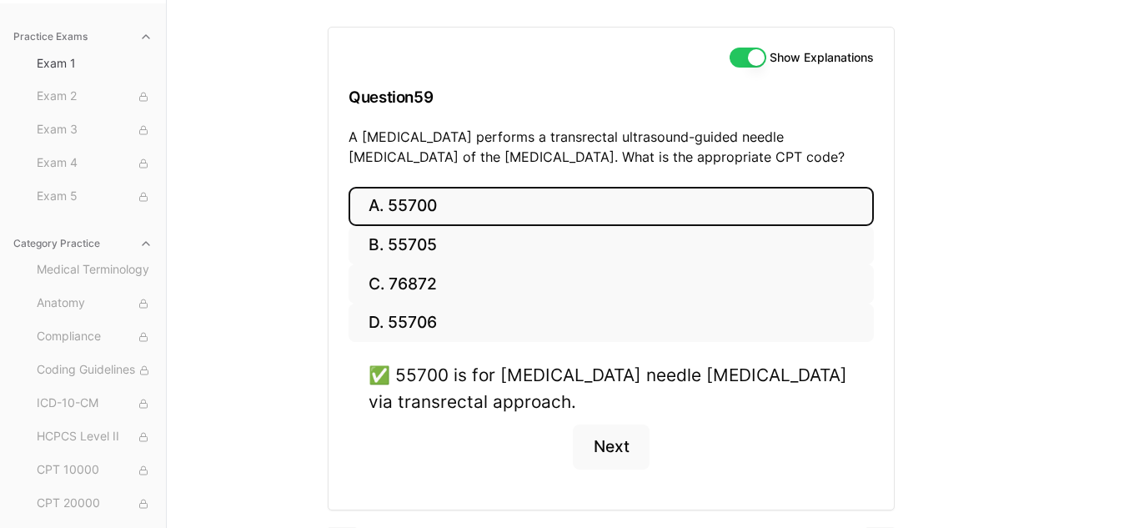
scroll to position [199, 0]
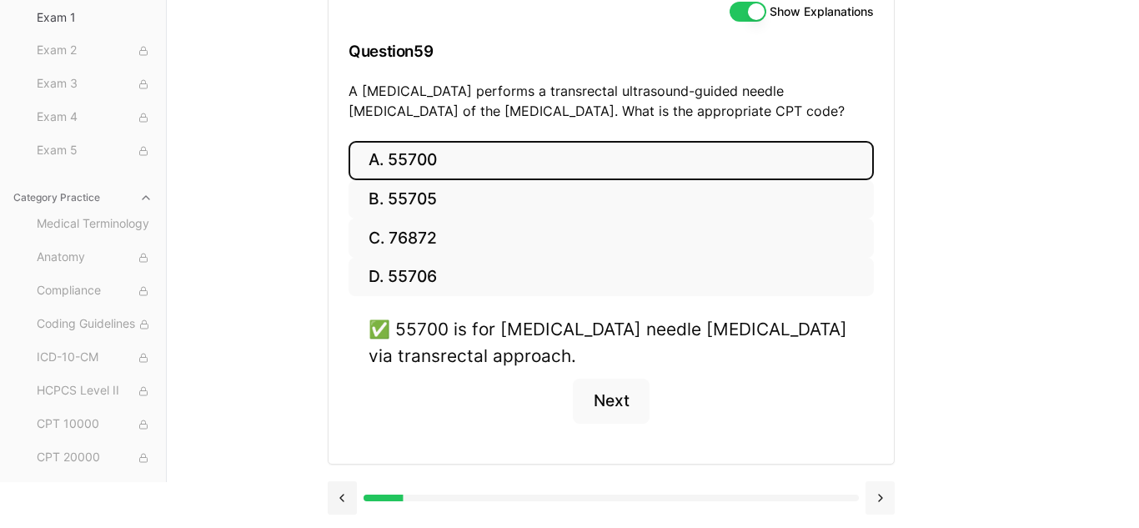
click at [888, 494] on button at bounding box center [879, 497] width 29 height 33
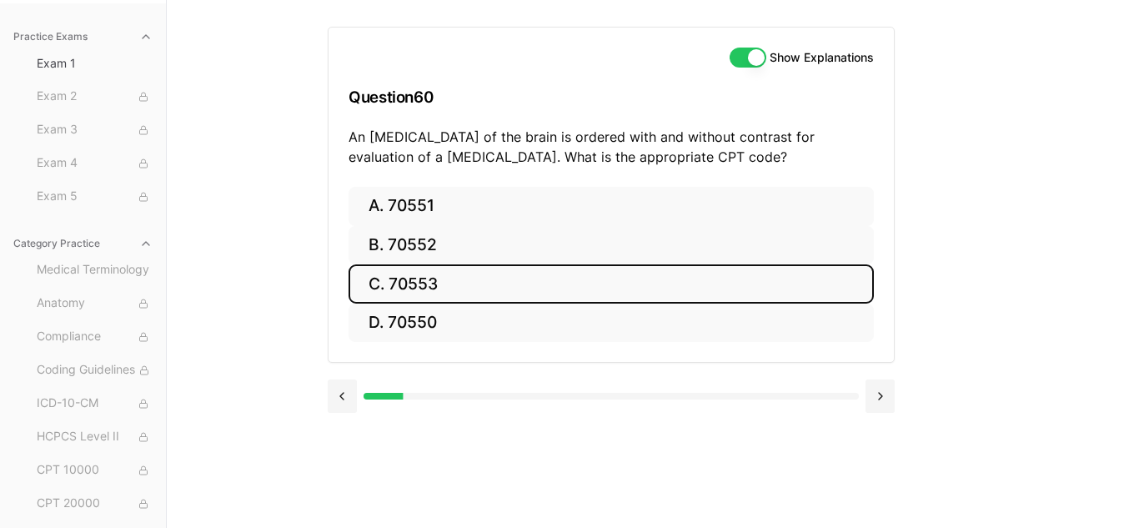
click at [454, 293] on button "C. 70553" at bounding box center [610, 283] width 525 height 39
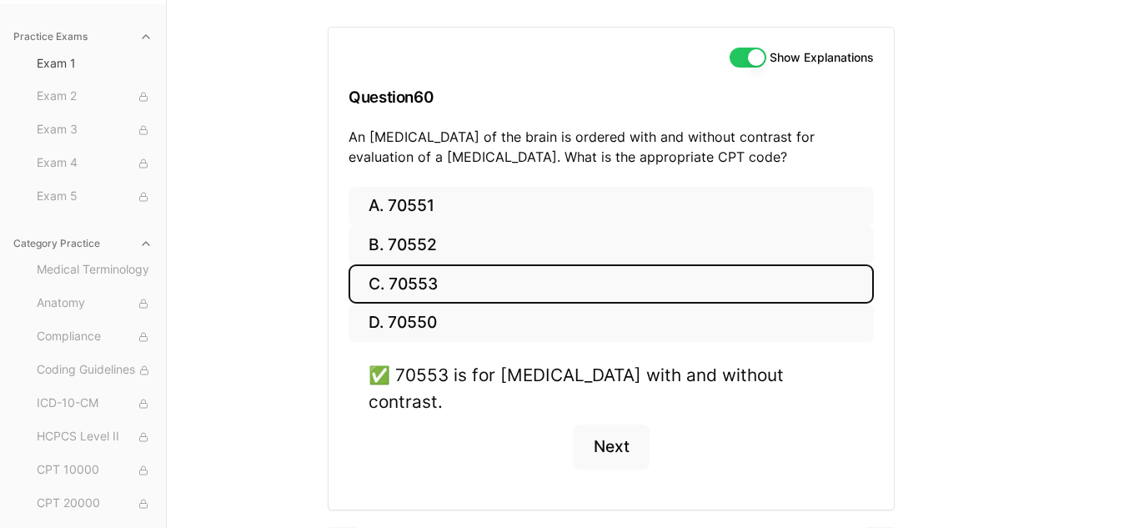
scroll to position [173, 0]
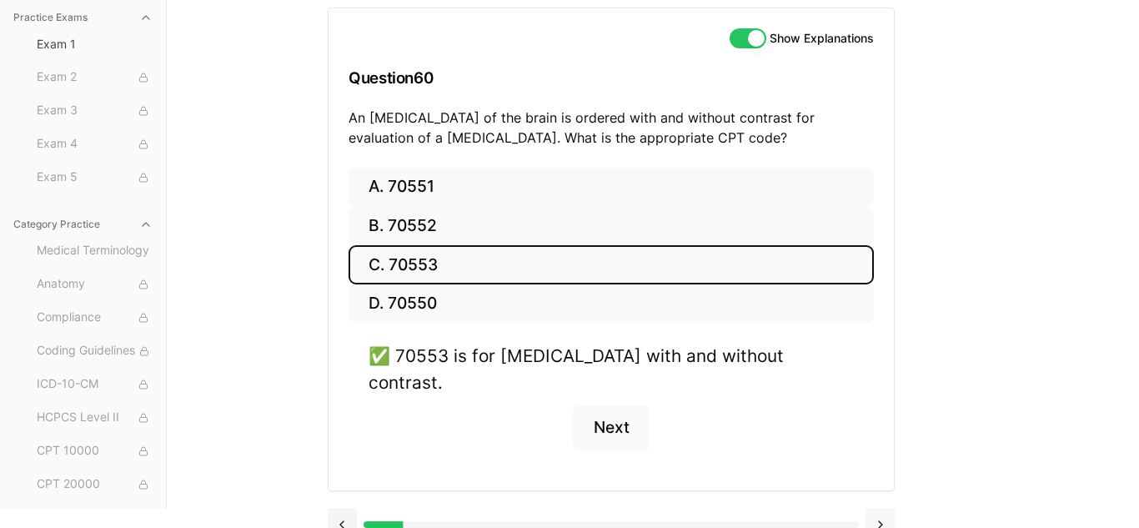
click at [883, 508] on button at bounding box center [879, 524] width 29 height 33
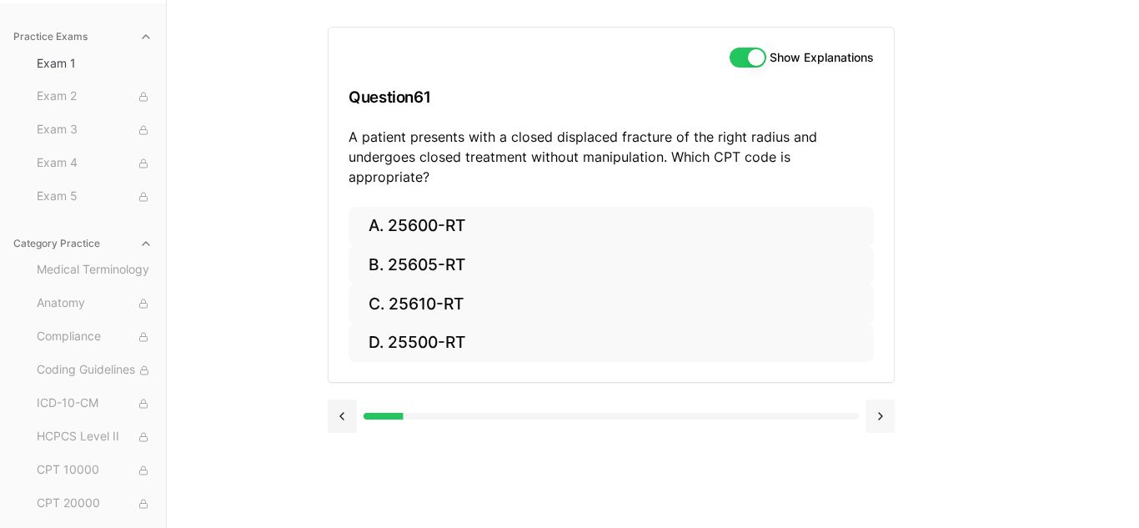
scroll to position [153, 0]
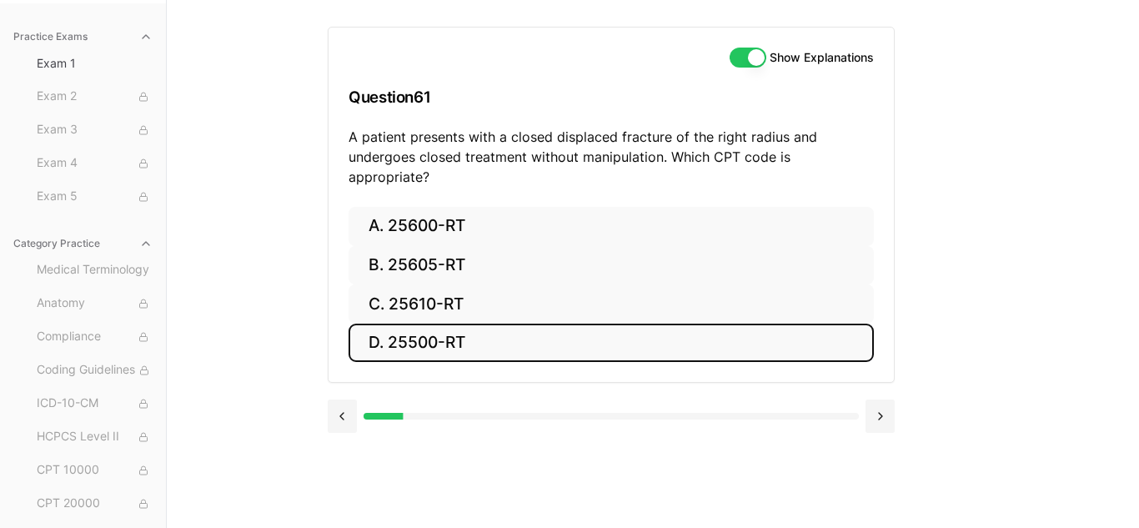
click at [493, 323] on button "D. 25500-RT" at bounding box center [610, 342] width 525 height 39
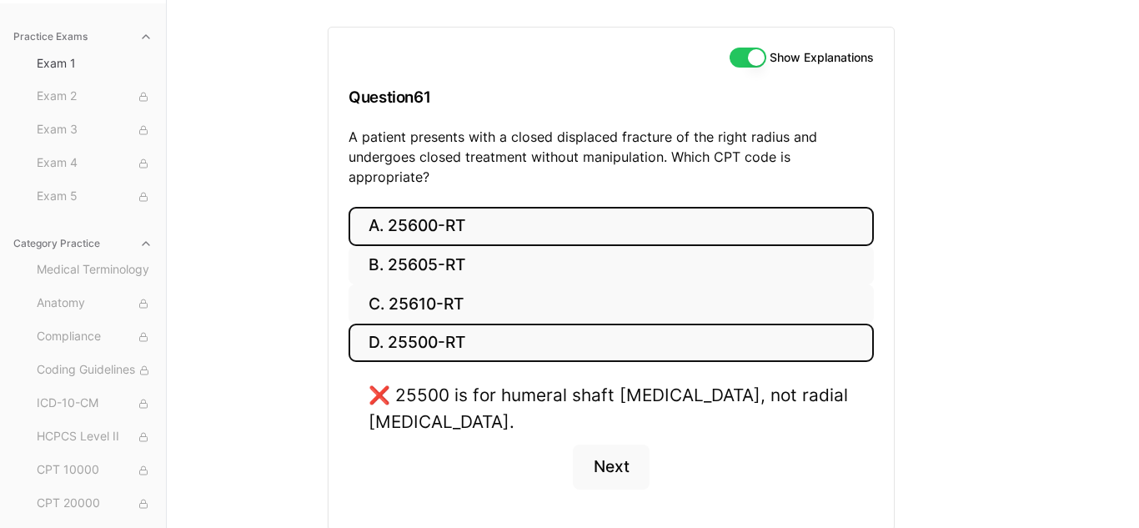
click at [397, 210] on button "A. 25600-RT" at bounding box center [610, 226] width 525 height 39
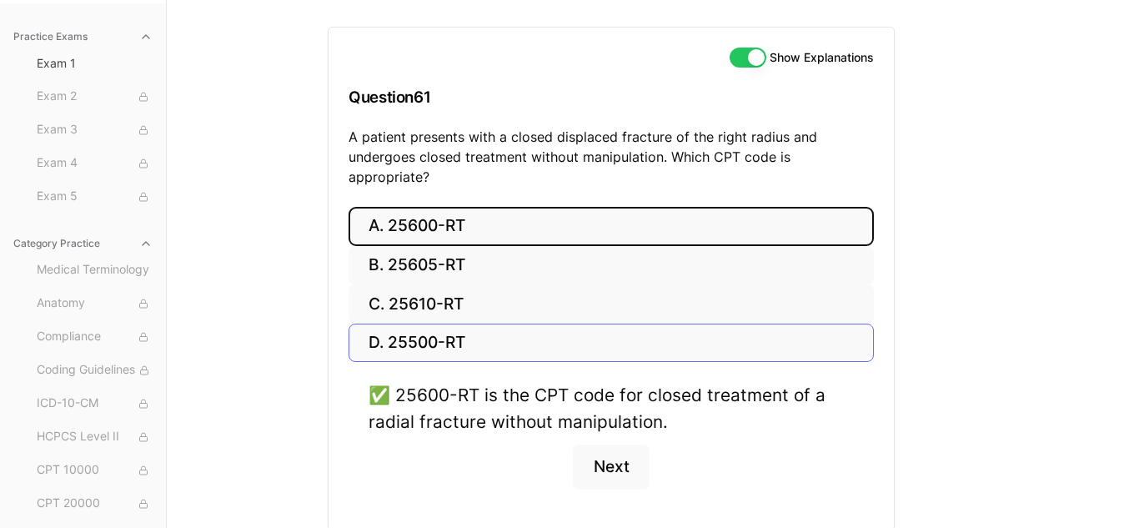
scroll to position [199, 0]
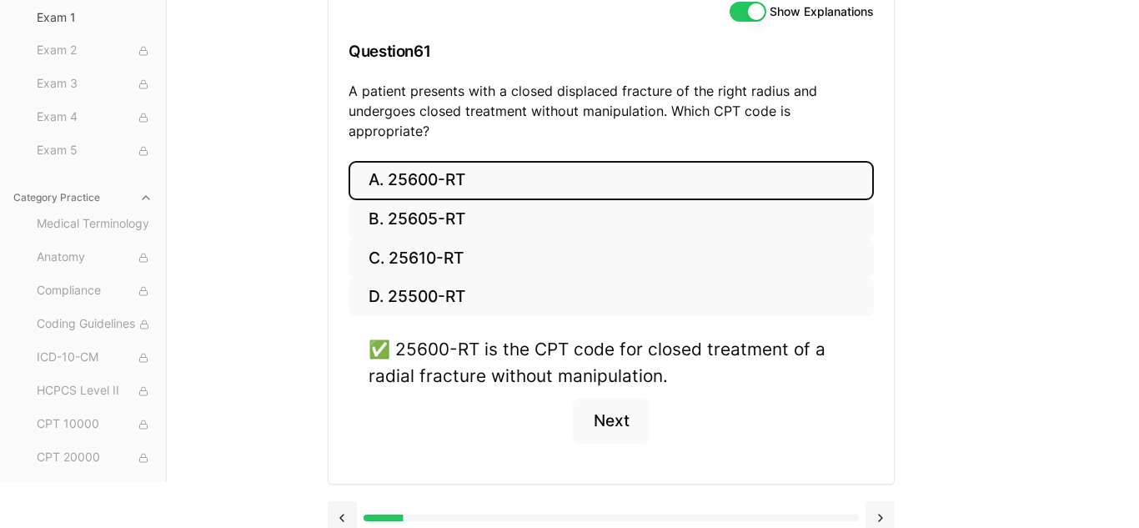
click at [884, 501] on button at bounding box center [879, 517] width 29 height 33
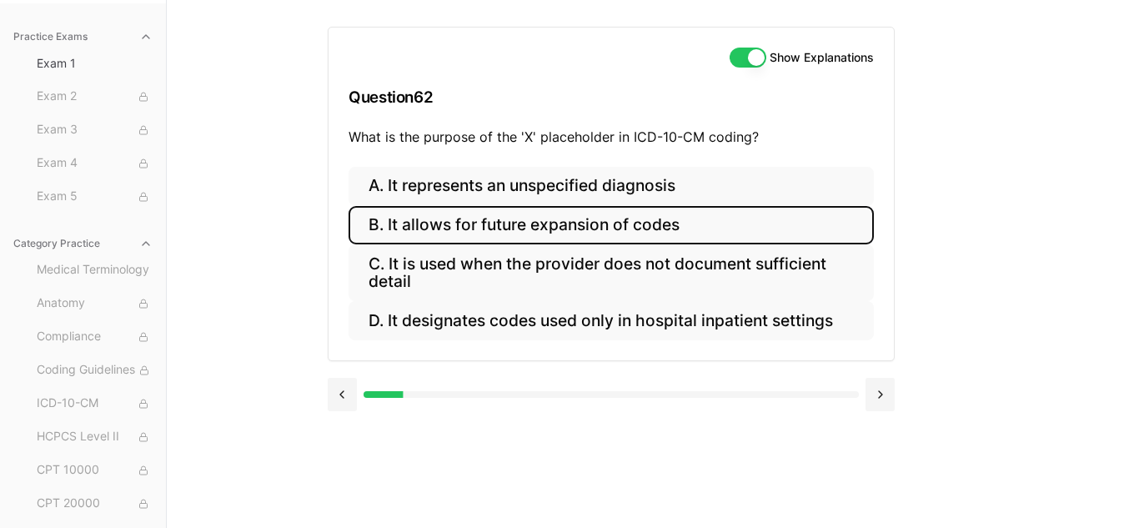
click at [576, 223] on button "B. It allows for future expansion of codes" at bounding box center [610, 225] width 525 height 39
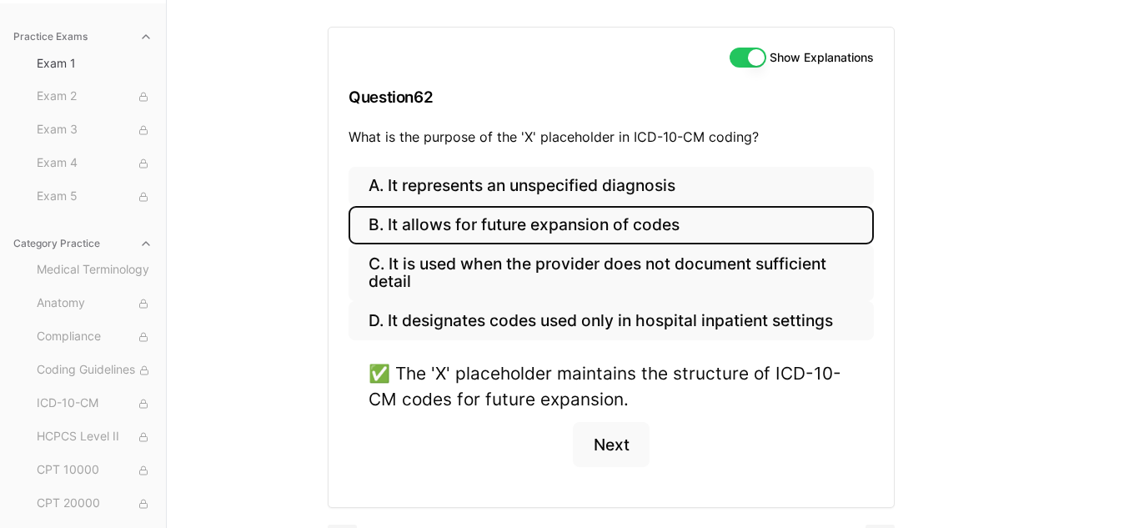
scroll to position [197, 0]
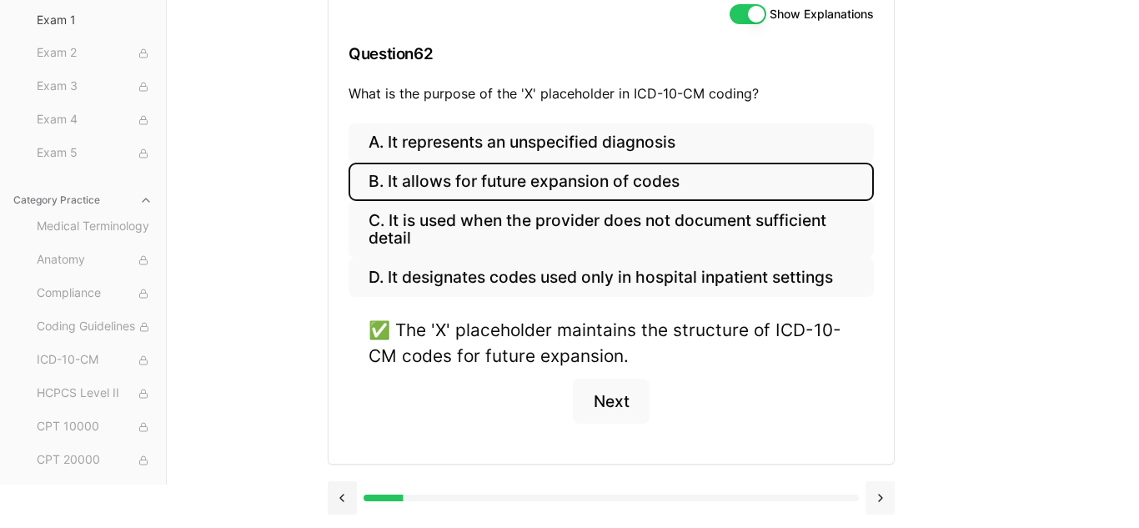
click at [882, 506] on button at bounding box center [879, 497] width 29 height 33
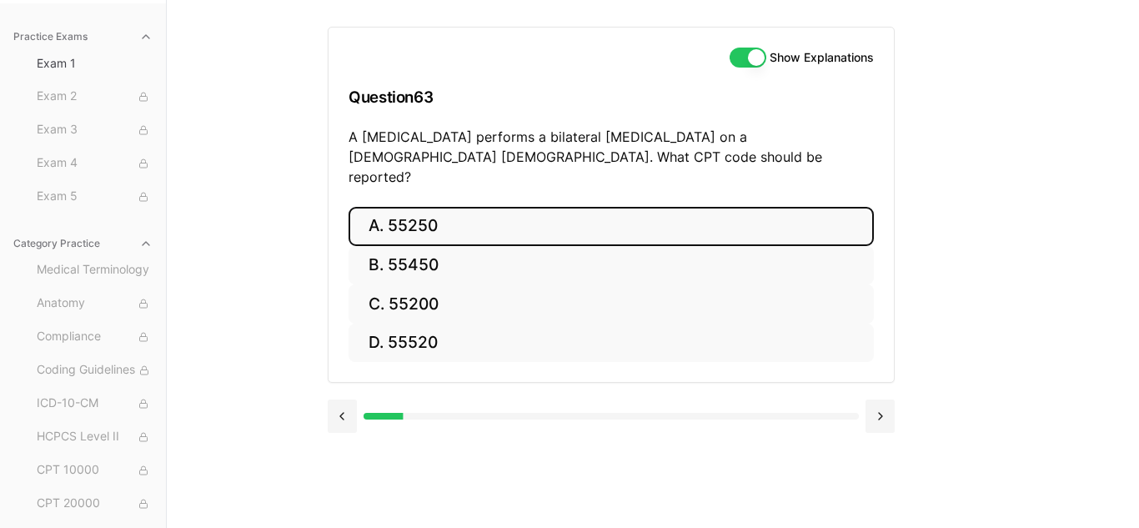
click at [440, 214] on button "A. 55250" at bounding box center [610, 226] width 525 height 39
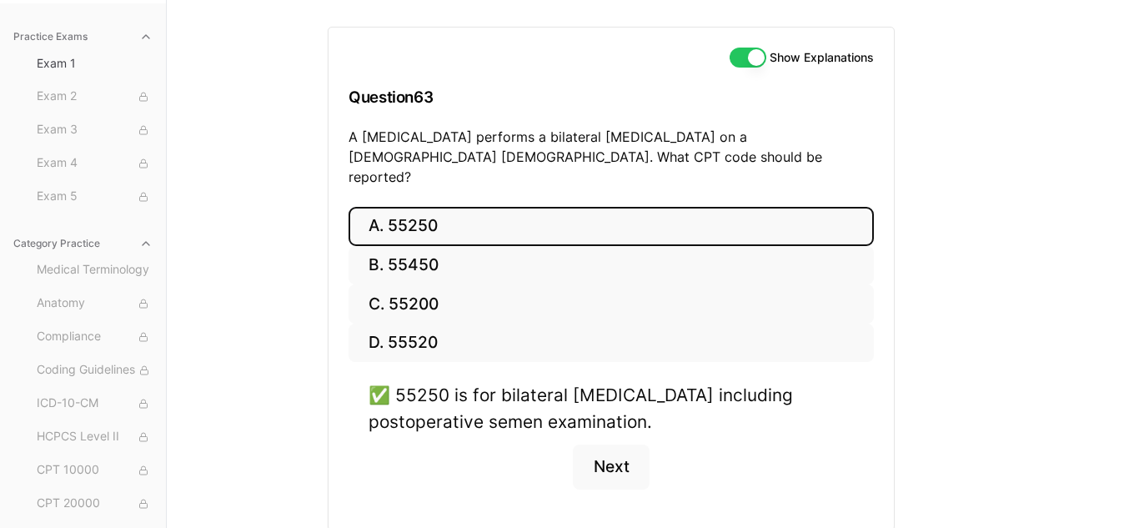
scroll to position [199, 0]
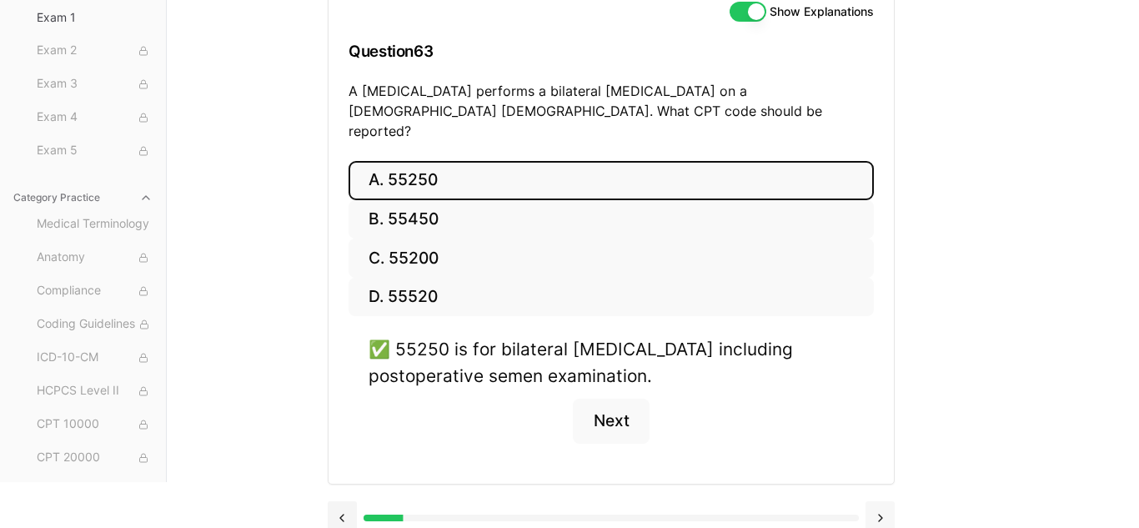
click at [875, 506] on button at bounding box center [879, 517] width 29 height 33
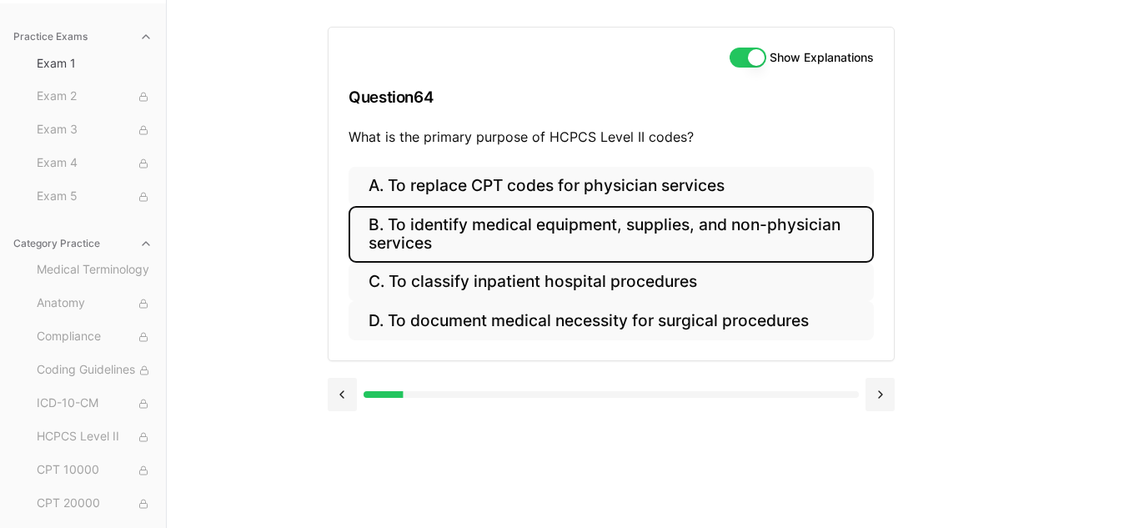
click at [743, 223] on button "B. To identify medical equipment, supplies, and non-physician services" at bounding box center [610, 234] width 525 height 57
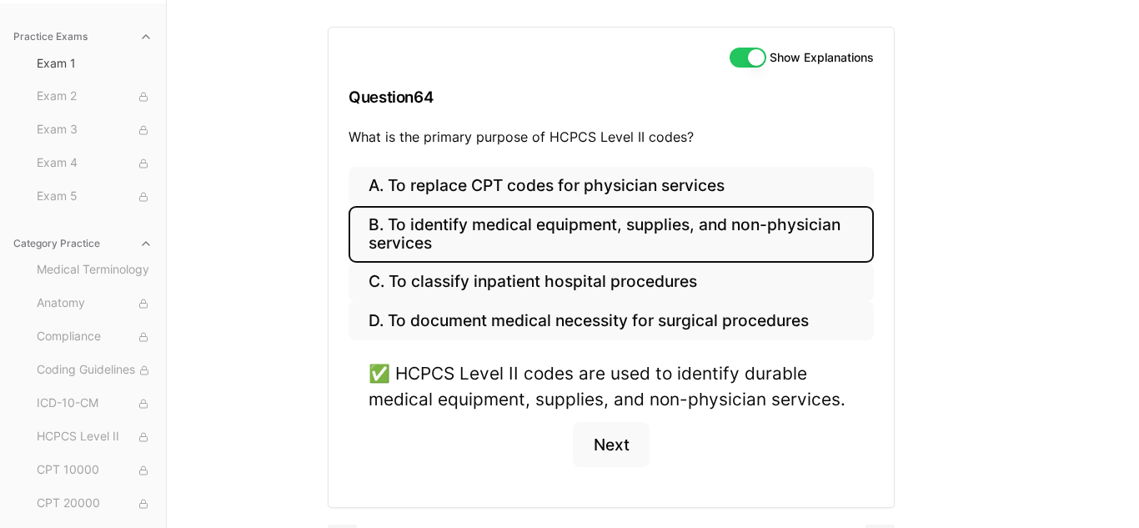
scroll to position [197, 0]
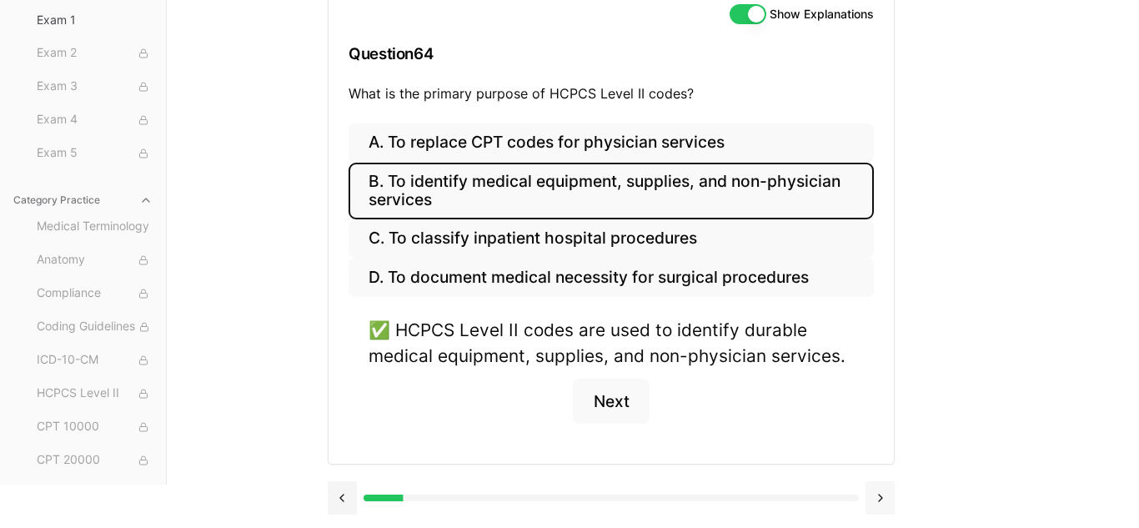
click at [891, 506] on button at bounding box center [879, 497] width 29 height 33
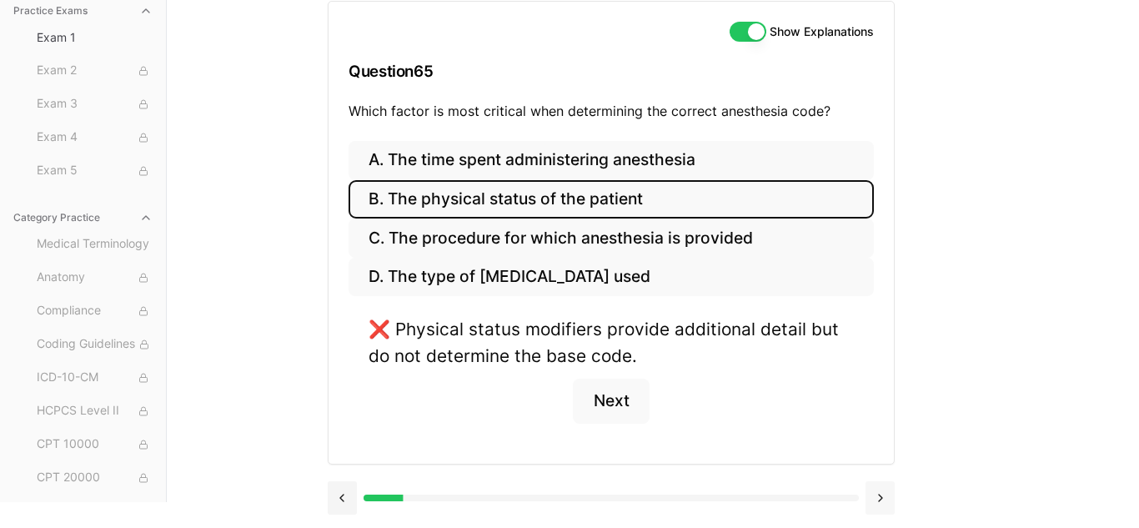
scroll to position [153, 0]
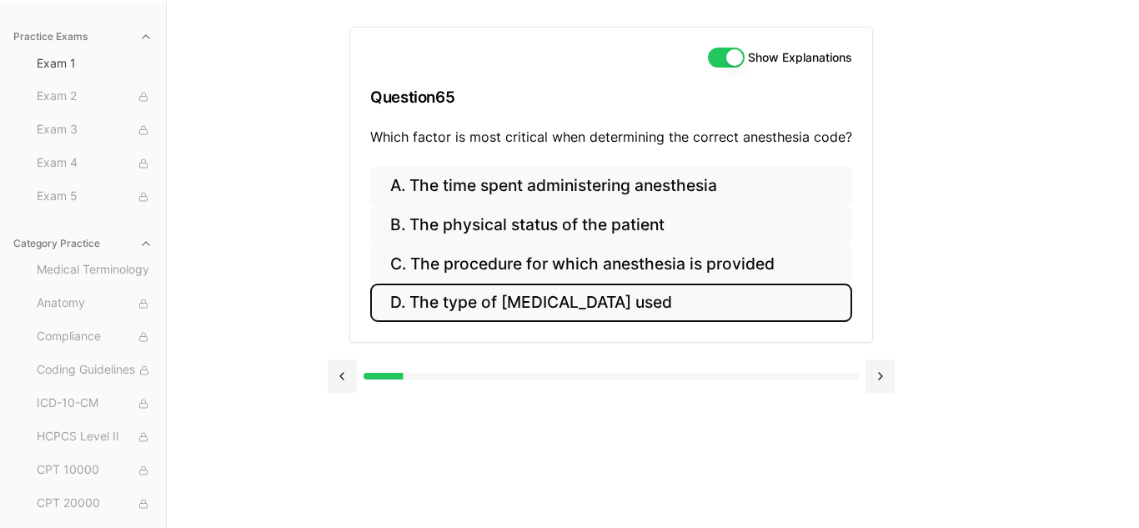
click at [652, 306] on button "D. The type of [MEDICAL_DATA] used" at bounding box center [611, 302] width 482 height 39
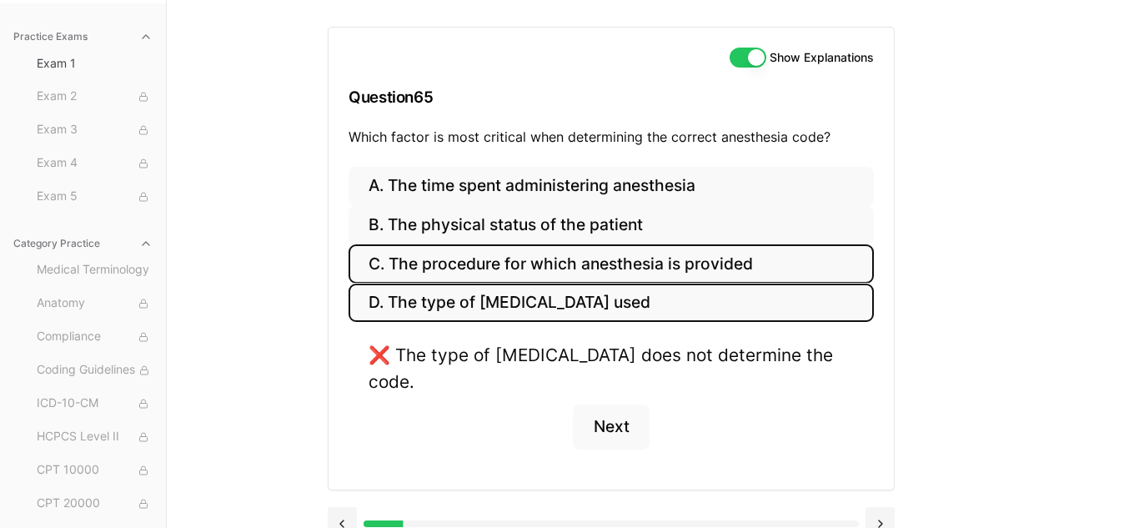
click at [624, 256] on button "C. The procedure for which anesthesia is provided" at bounding box center [610, 263] width 525 height 39
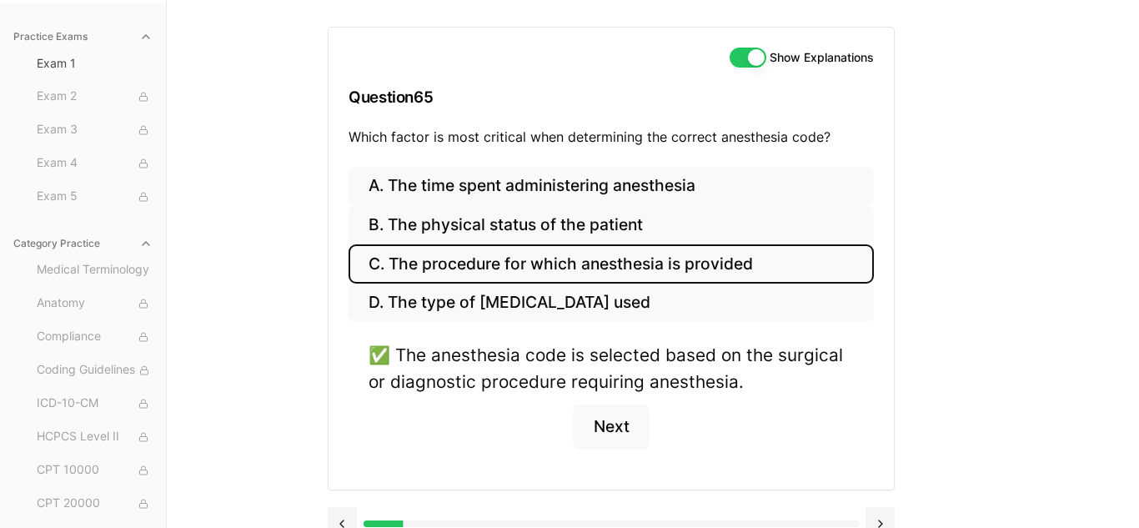
scroll to position [179, 0]
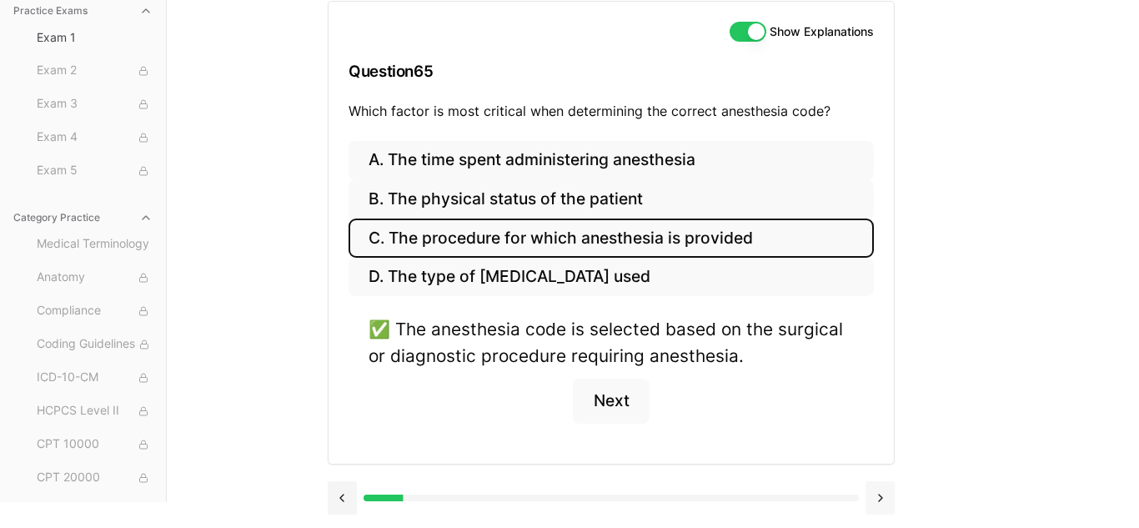
click at [879, 504] on button at bounding box center [879, 497] width 29 height 33
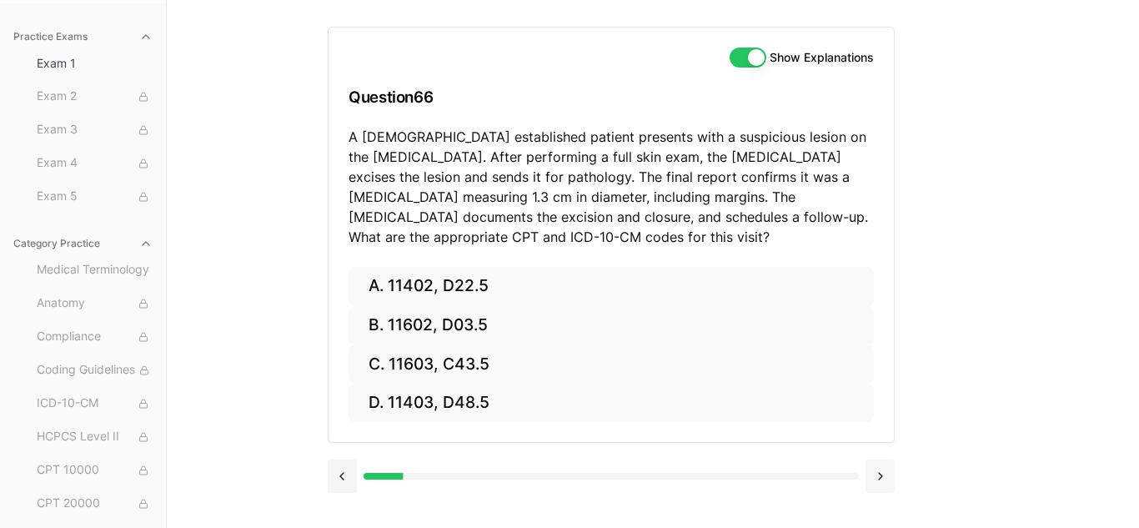
scroll to position [153, 0]
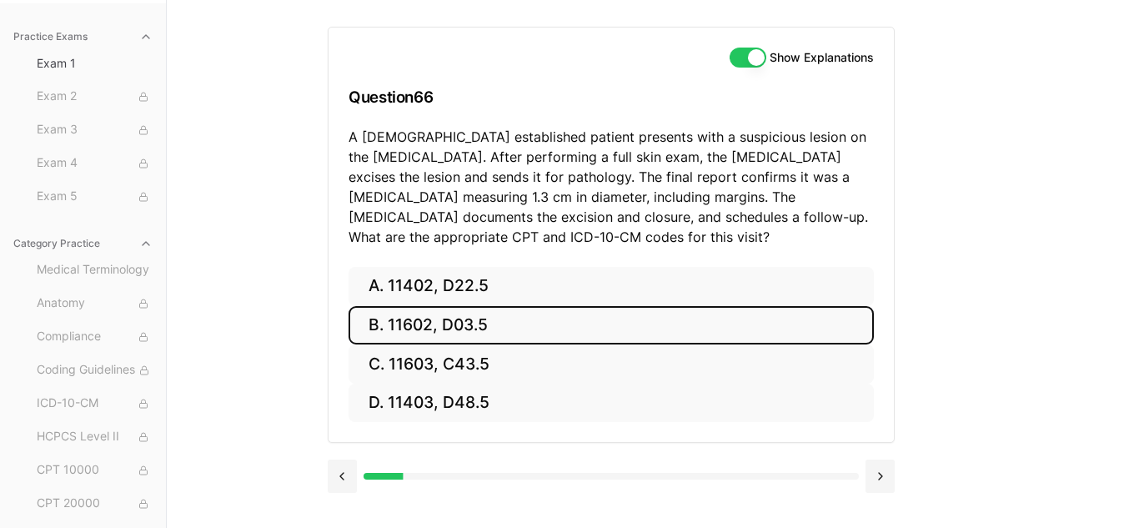
click at [503, 317] on button "B. 11602, D03.5" at bounding box center [610, 325] width 525 height 39
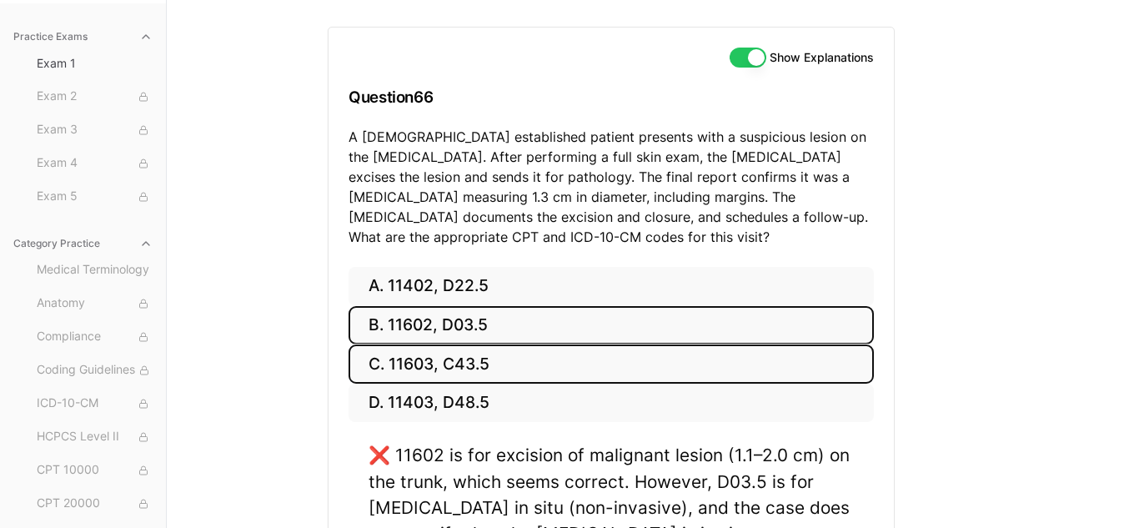
click at [447, 358] on button "C. 11603, C43.5" at bounding box center [610, 363] width 525 height 39
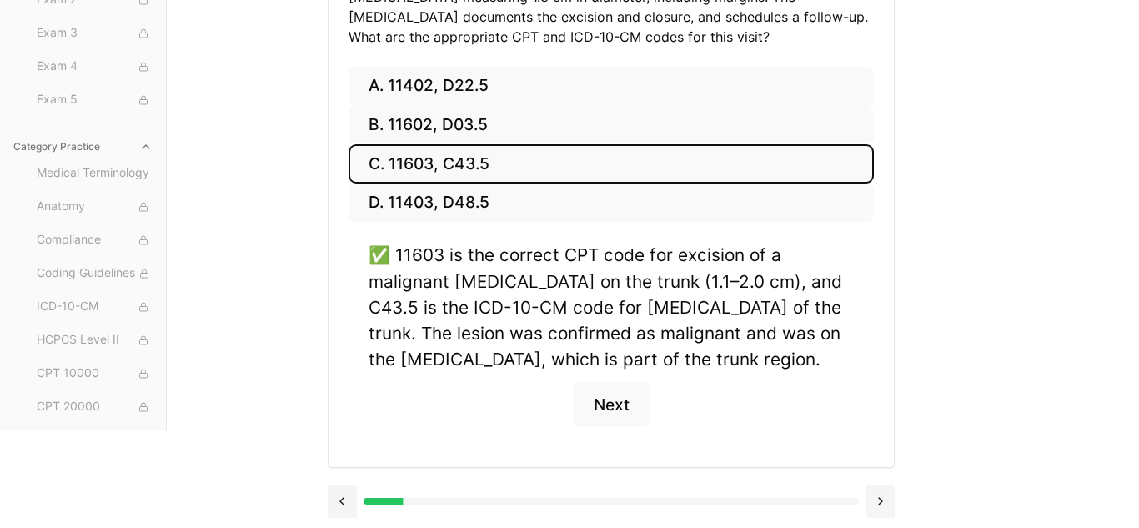
scroll to position [357, 0]
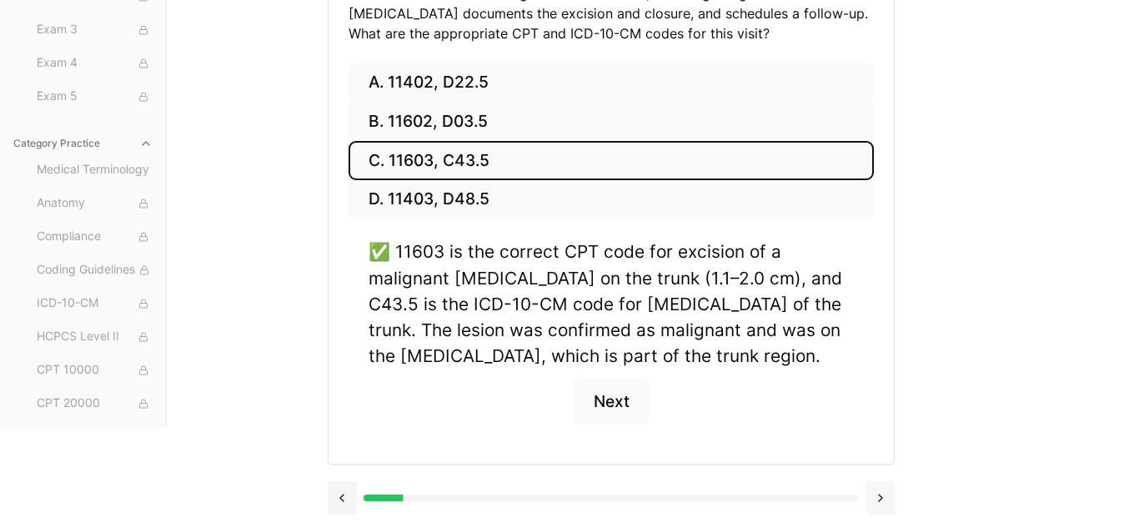
click at [887, 496] on button at bounding box center [879, 497] width 29 height 33
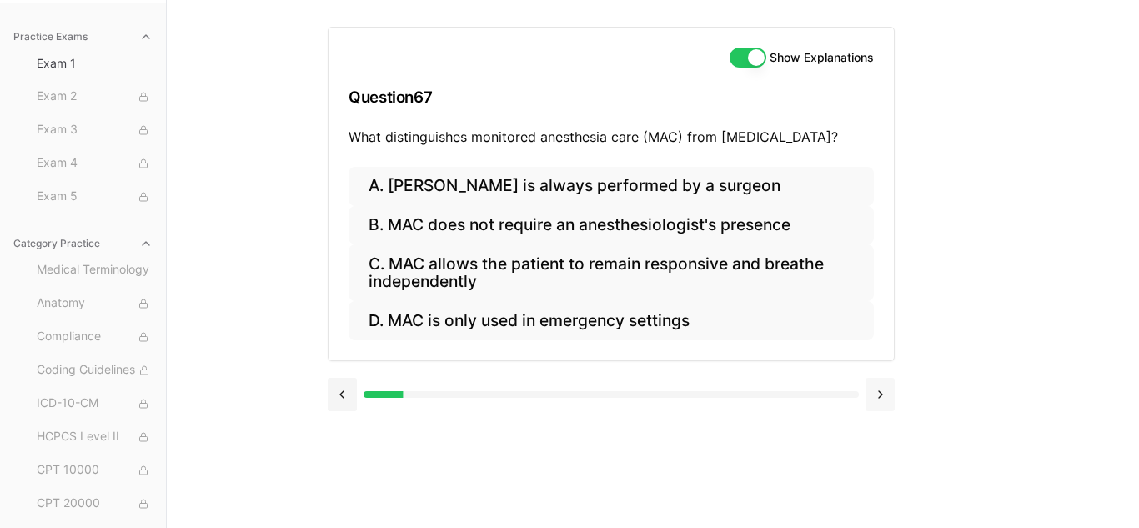
scroll to position [153, 0]
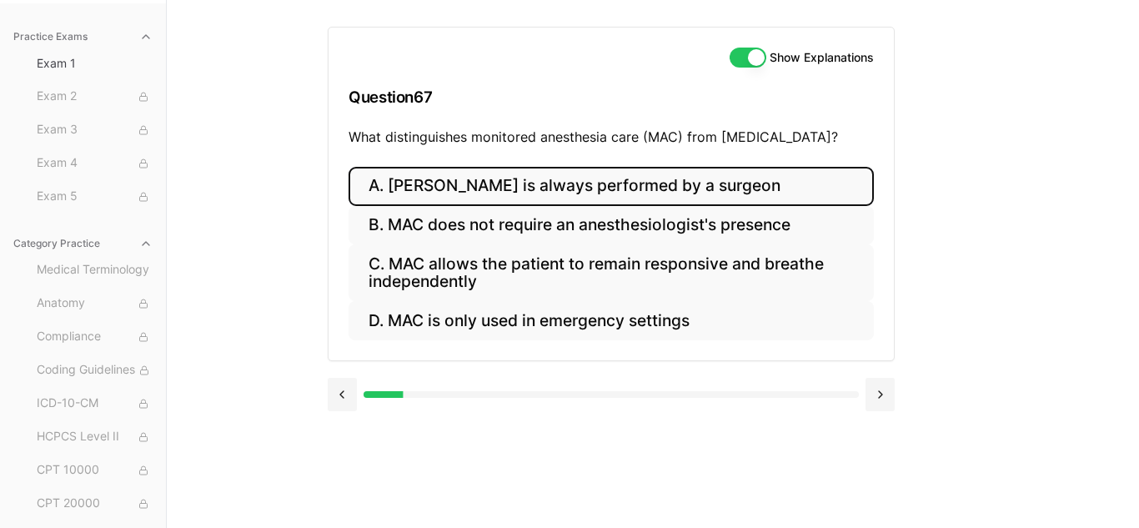
click at [497, 185] on button "A. [PERSON_NAME] is always performed by a surgeon" at bounding box center [610, 186] width 525 height 39
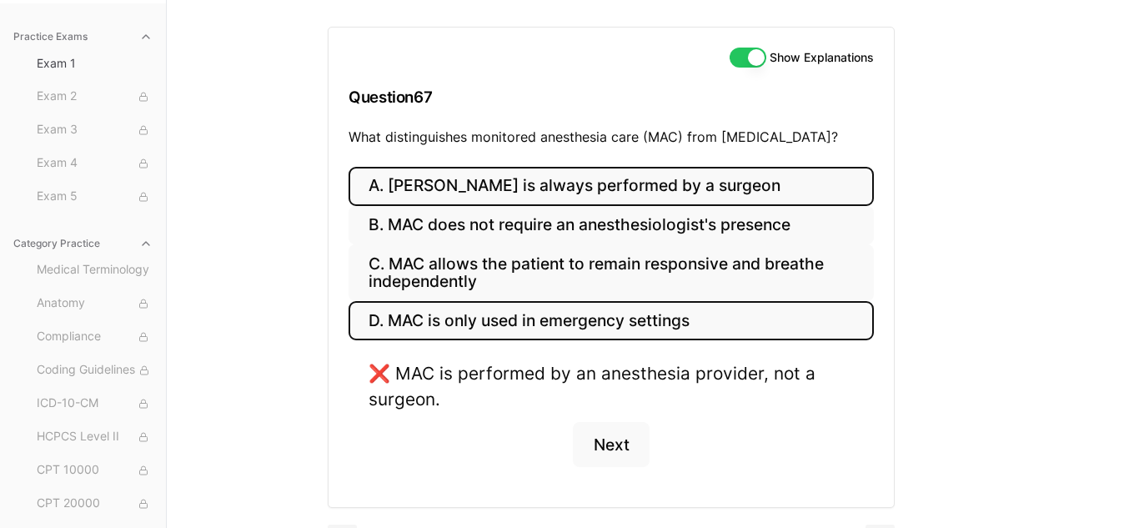
click at [445, 327] on button "D. MAC is only used in emergency settings" at bounding box center [610, 320] width 525 height 39
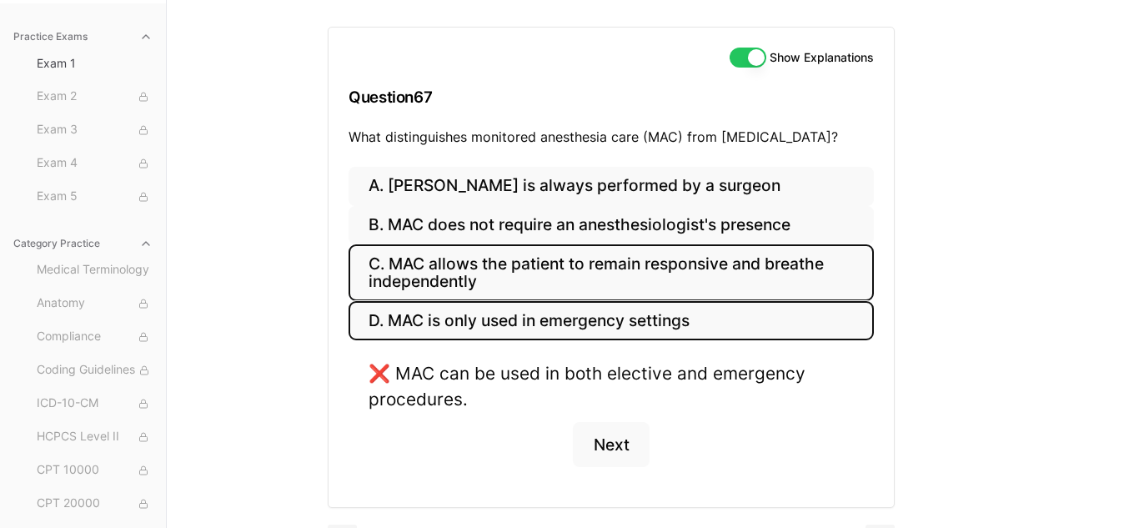
click at [451, 279] on button "C. MAC allows the patient to remain responsive and breathe independently" at bounding box center [610, 272] width 525 height 57
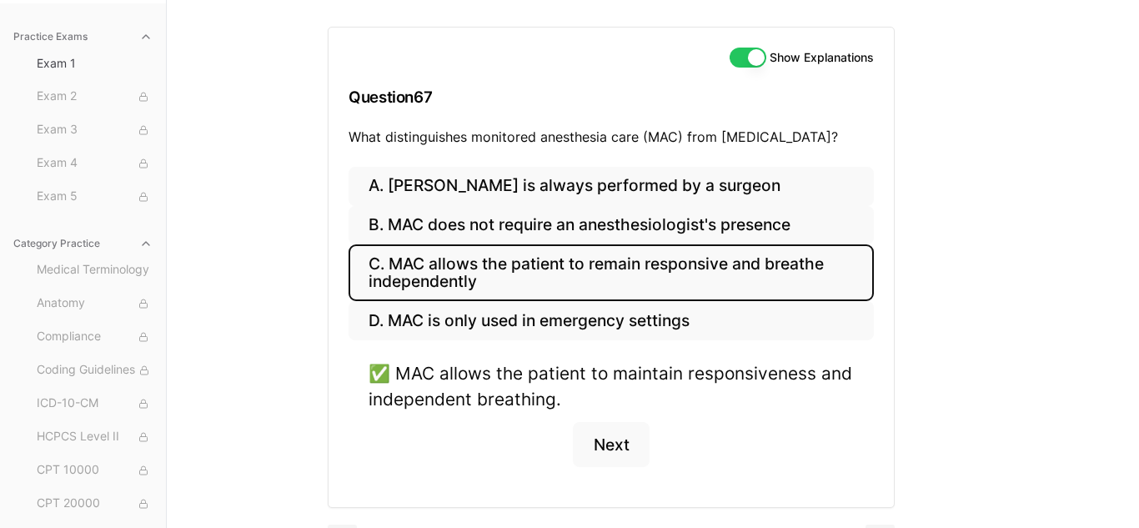
scroll to position [197, 0]
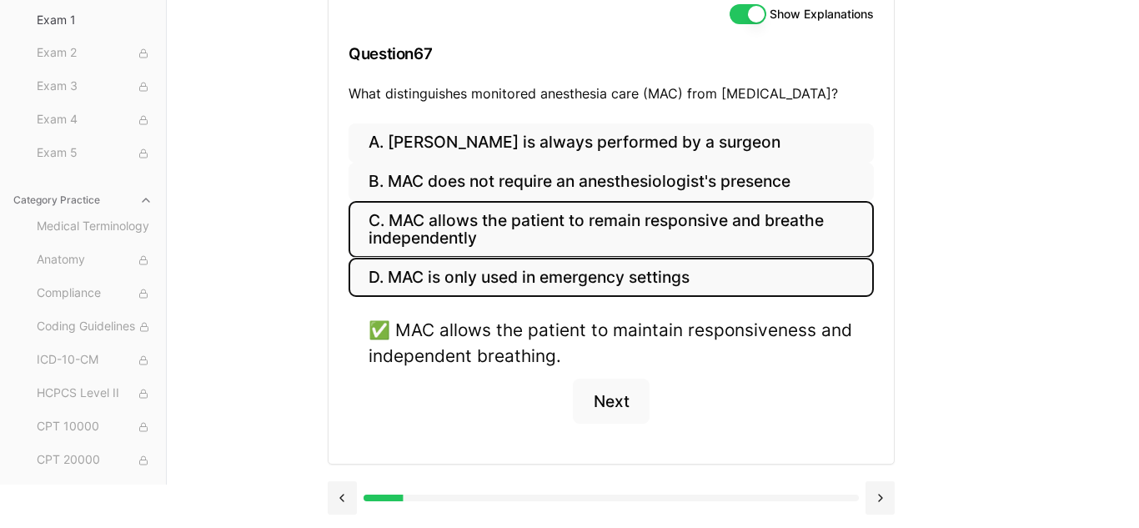
click at [451, 279] on button "D. MAC is only used in emergency settings" at bounding box center [610, 277] width 525 height 39
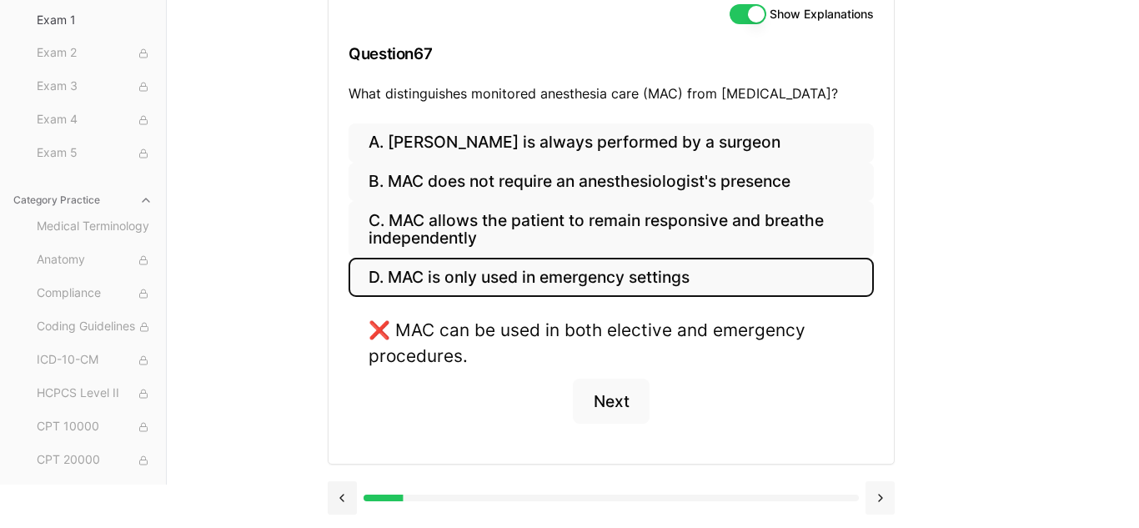
click at [874, 498] on button at bounding box center [879, 497] width 29 height 33
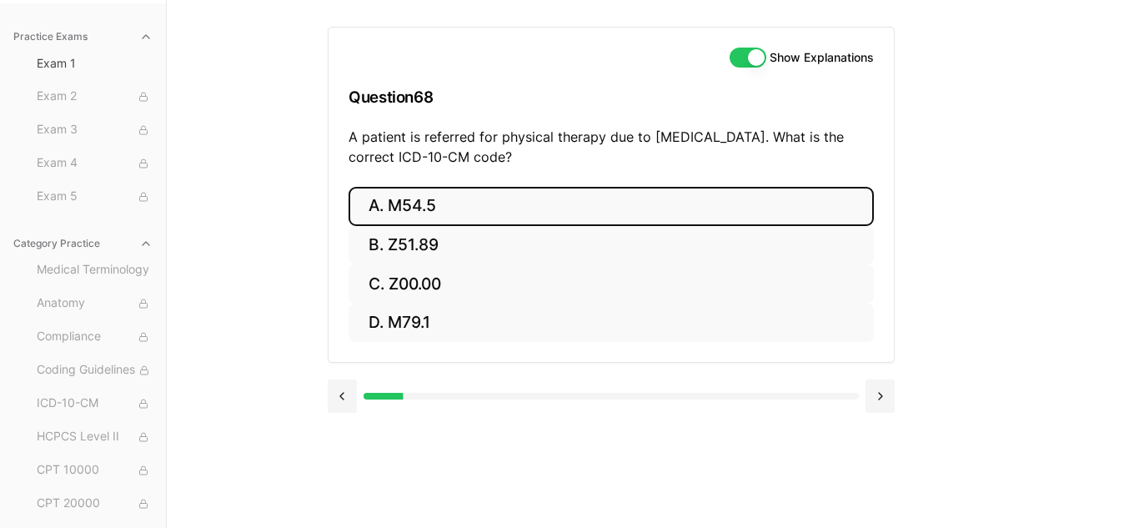
click at [394, 215] on button "A. M54.5" at bounding box center [610, 206] width 525 height 39
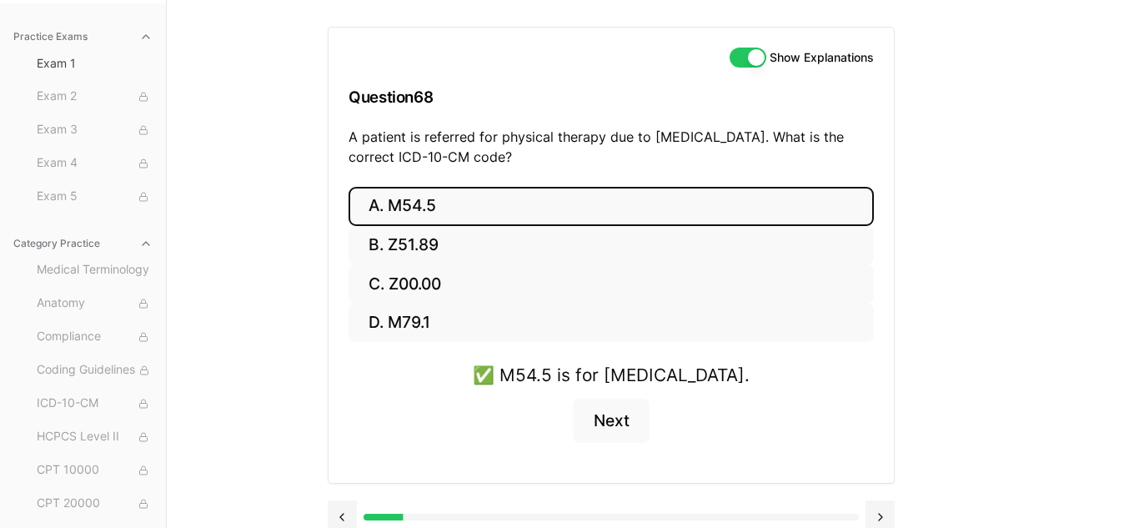
scroll to position [173, 0]
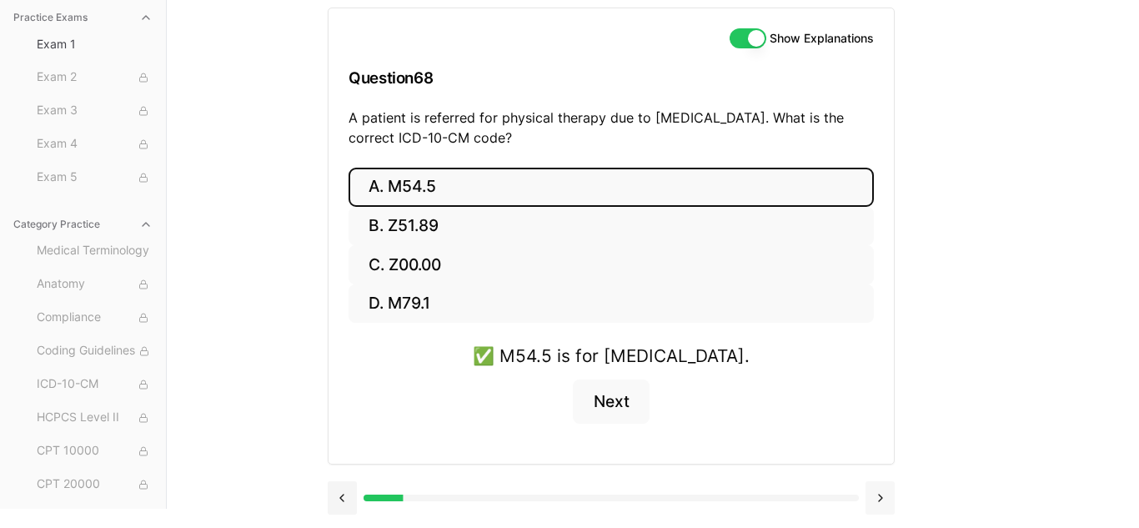
click at [875, 496] on button at bounding box center [879, 497] width 29 height 33
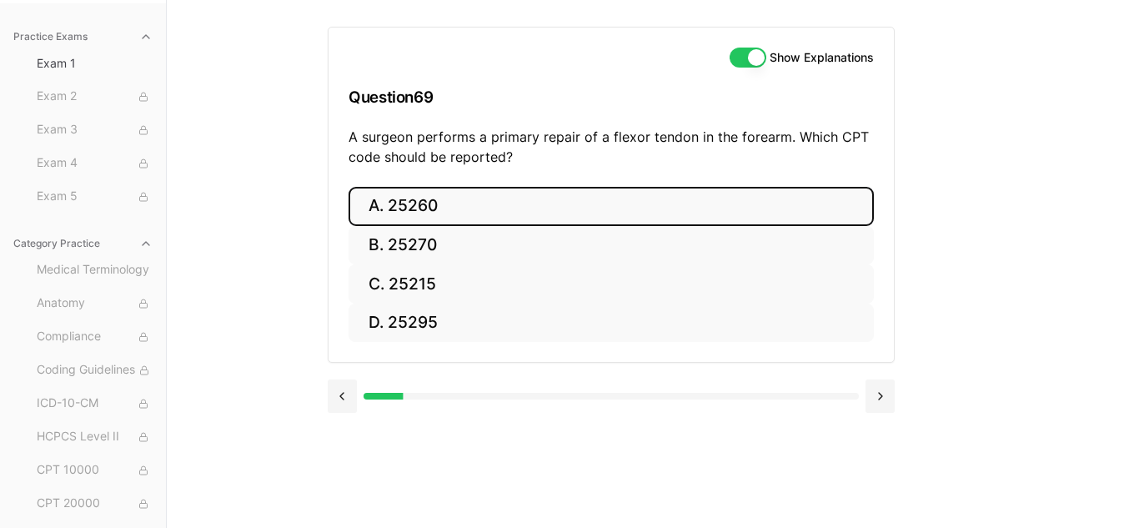
click at [536, 217] on button "A. 25260" at bounding box center [610, 206] width 525 height 39
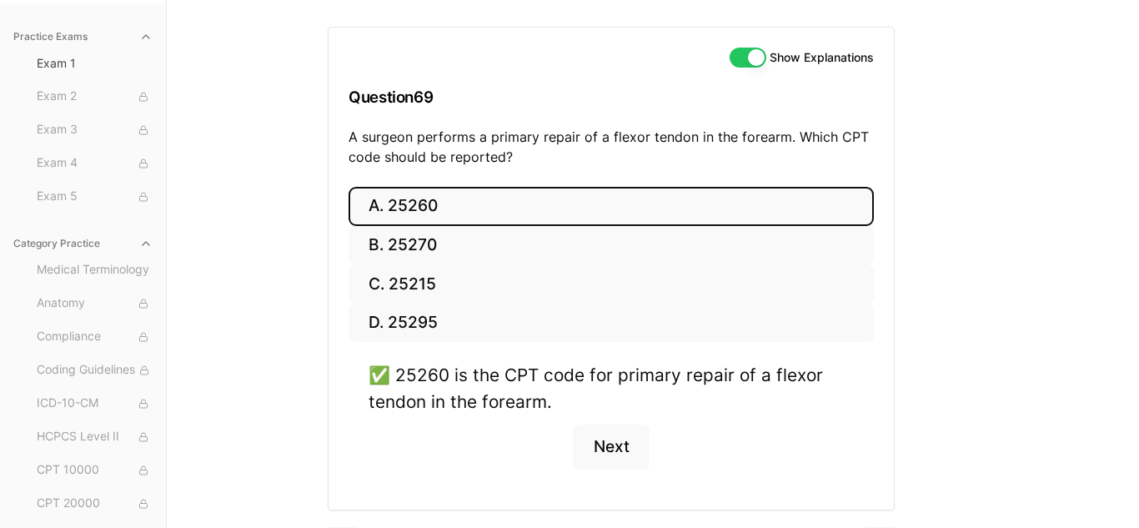
scroll to position [199, 0]
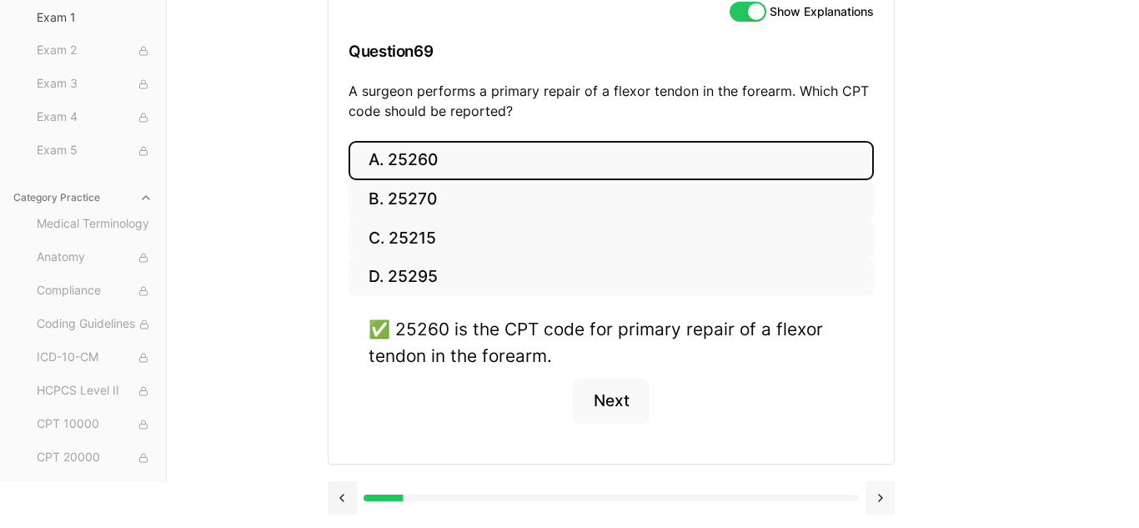
click at [879, 498] on button at bounding box center [879, 497] width 29 height 33
